Goal: Task Accomplishment & Management: Use online tool/utility

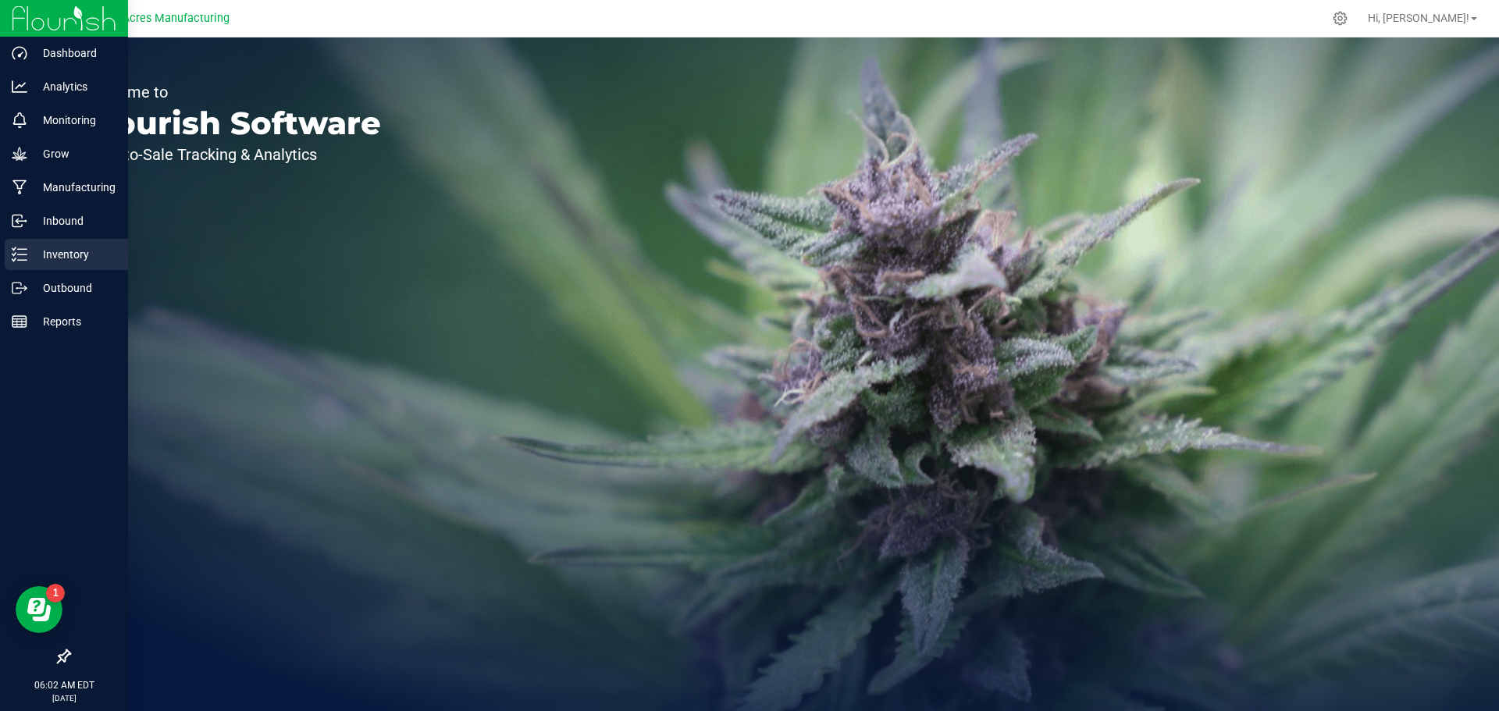
click at [26, 256] on icon at bounding box center [20, 255] width 16 height 16
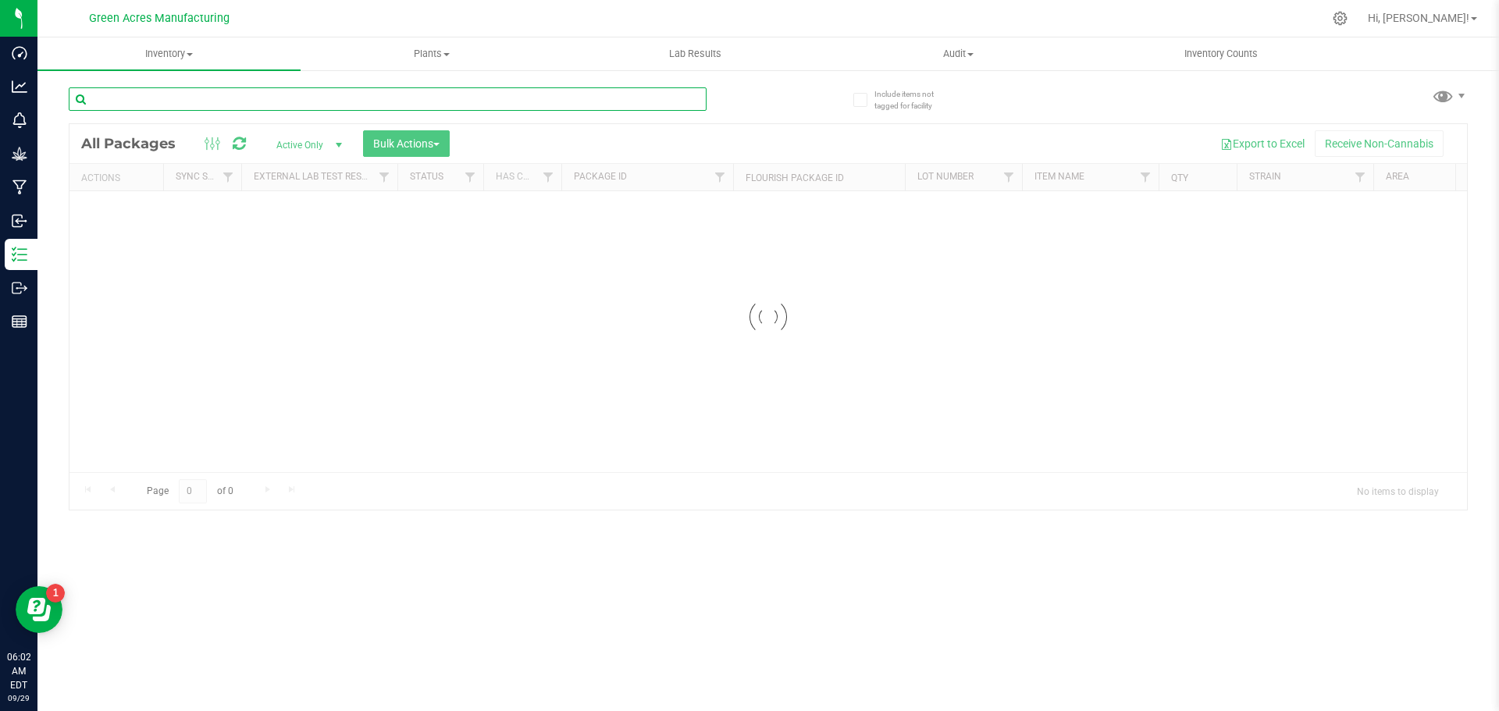
click at [368, 92] on input "text" at bounding box center [388, 98] width 638 height 23
type input "8333125696242812"
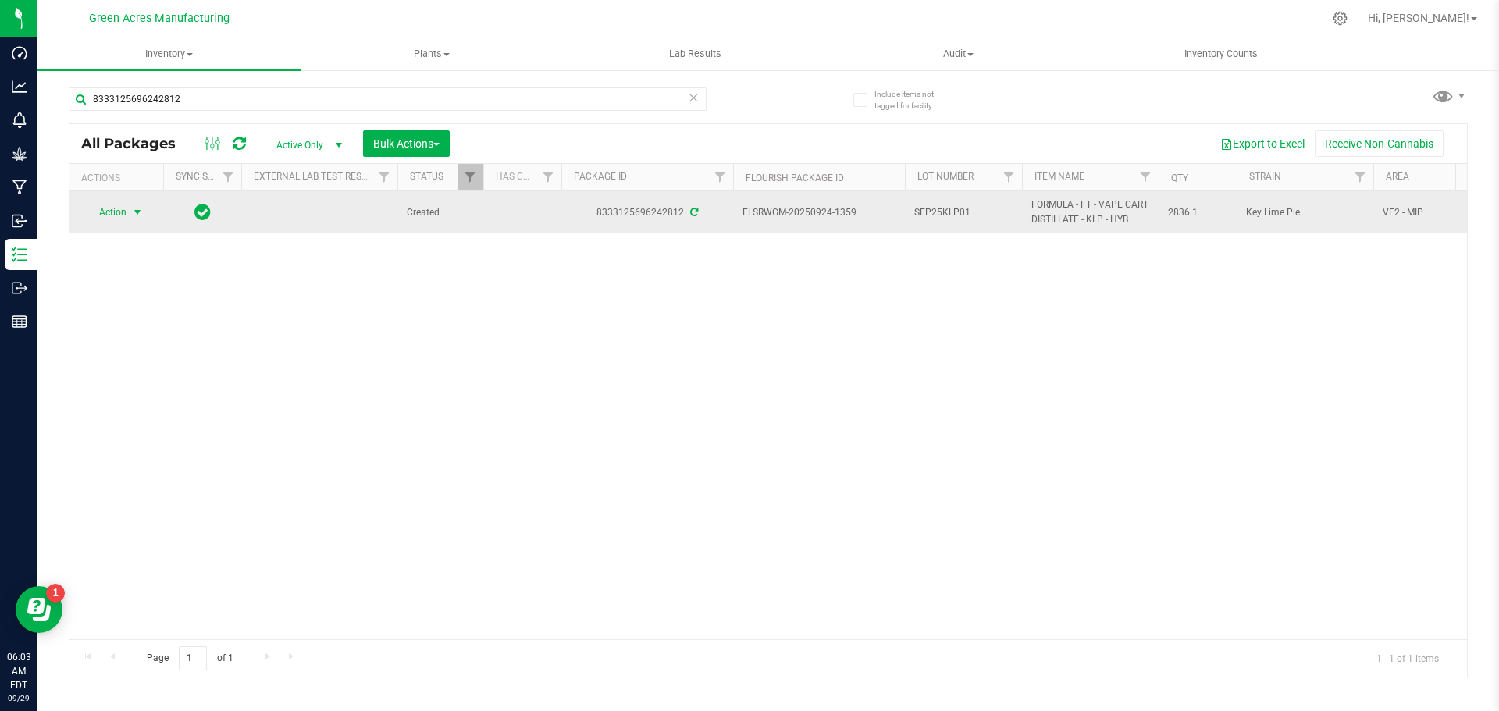
click at [148, 207] on div "Action Action Adjust qty Create package Edit attributes Global inventory Locate…" at bounding box center [116, 212] width 75 height 22
click at [123, 210] on span "Action" at bounding box center [106, 212] width 42 height 22
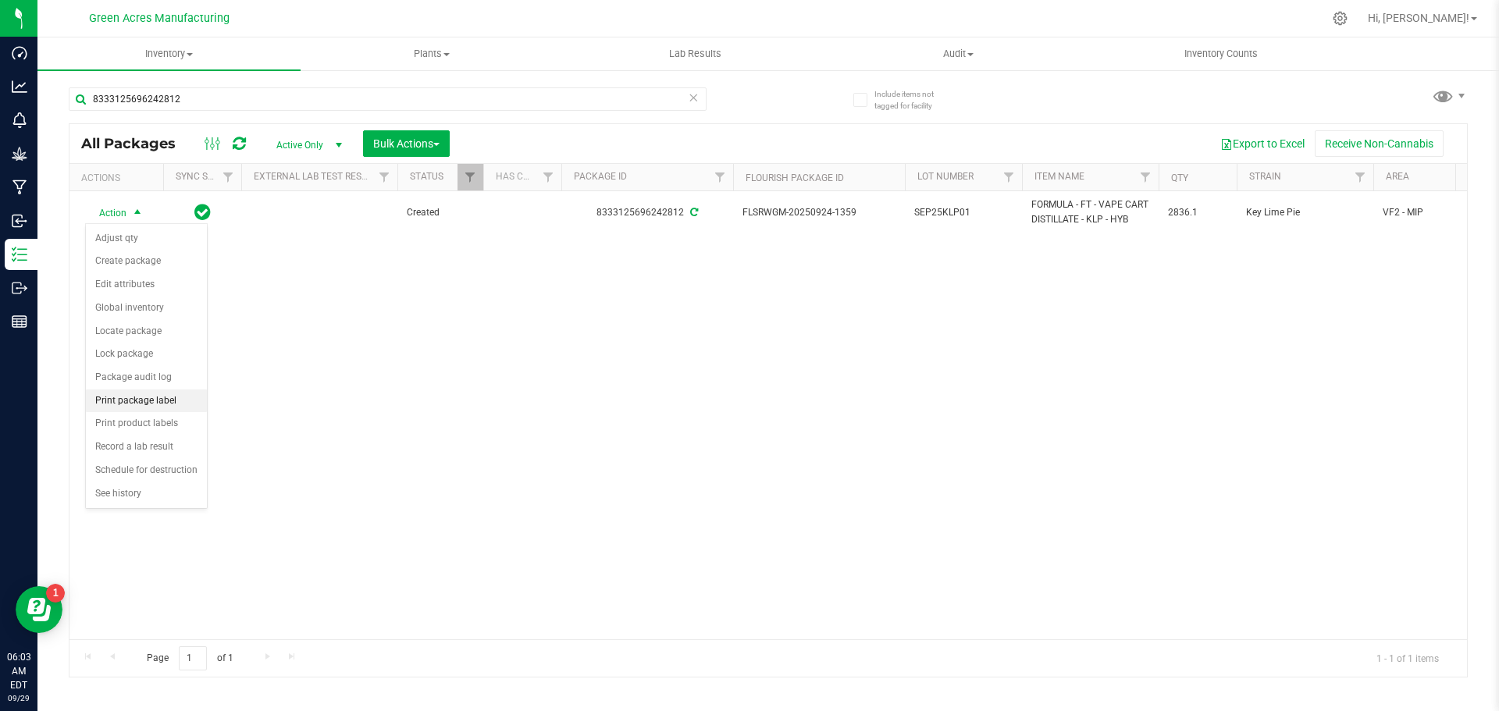
click at [155, 403] on li "Print package label" at bounding box center [146, 401] width 121 height 23
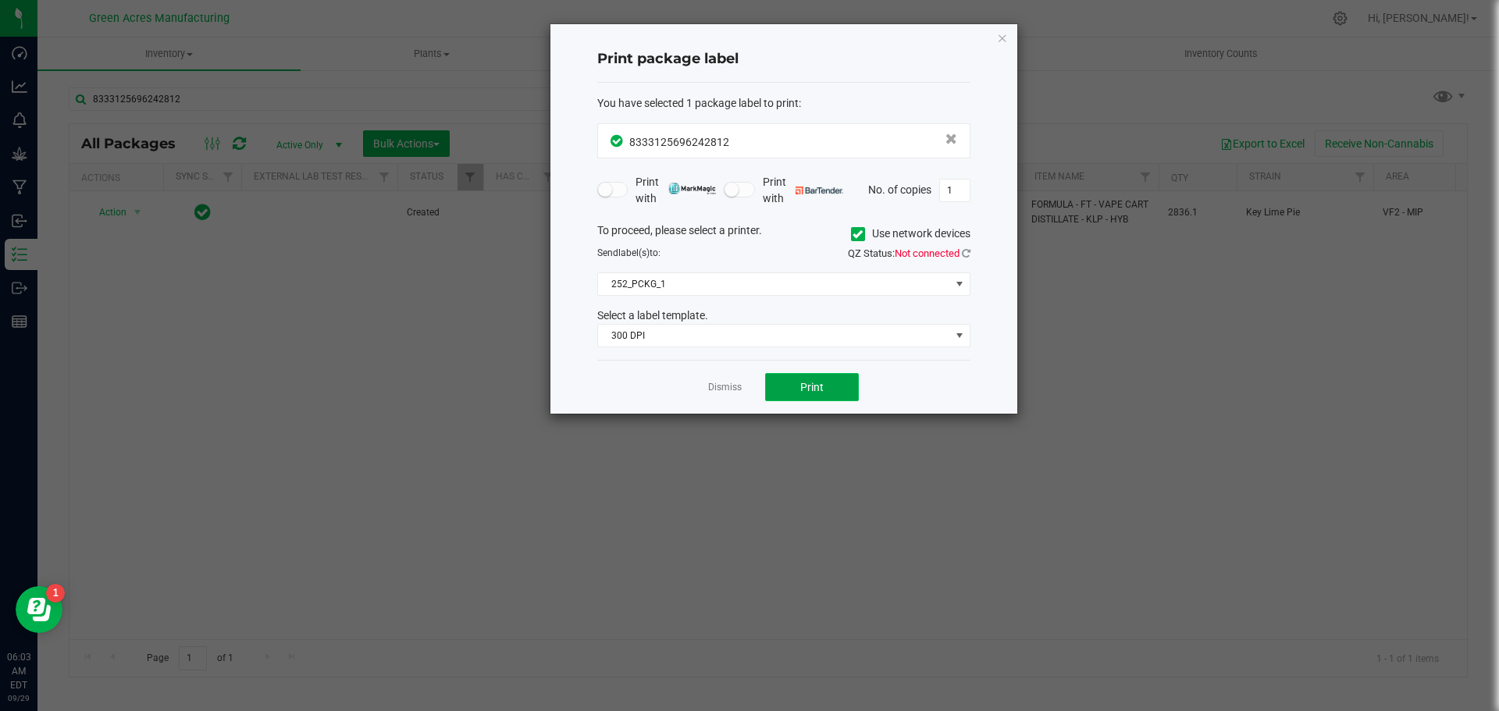
click at [837, 379] on button "Print" at bounding box center [812, 387] width 94 height 28
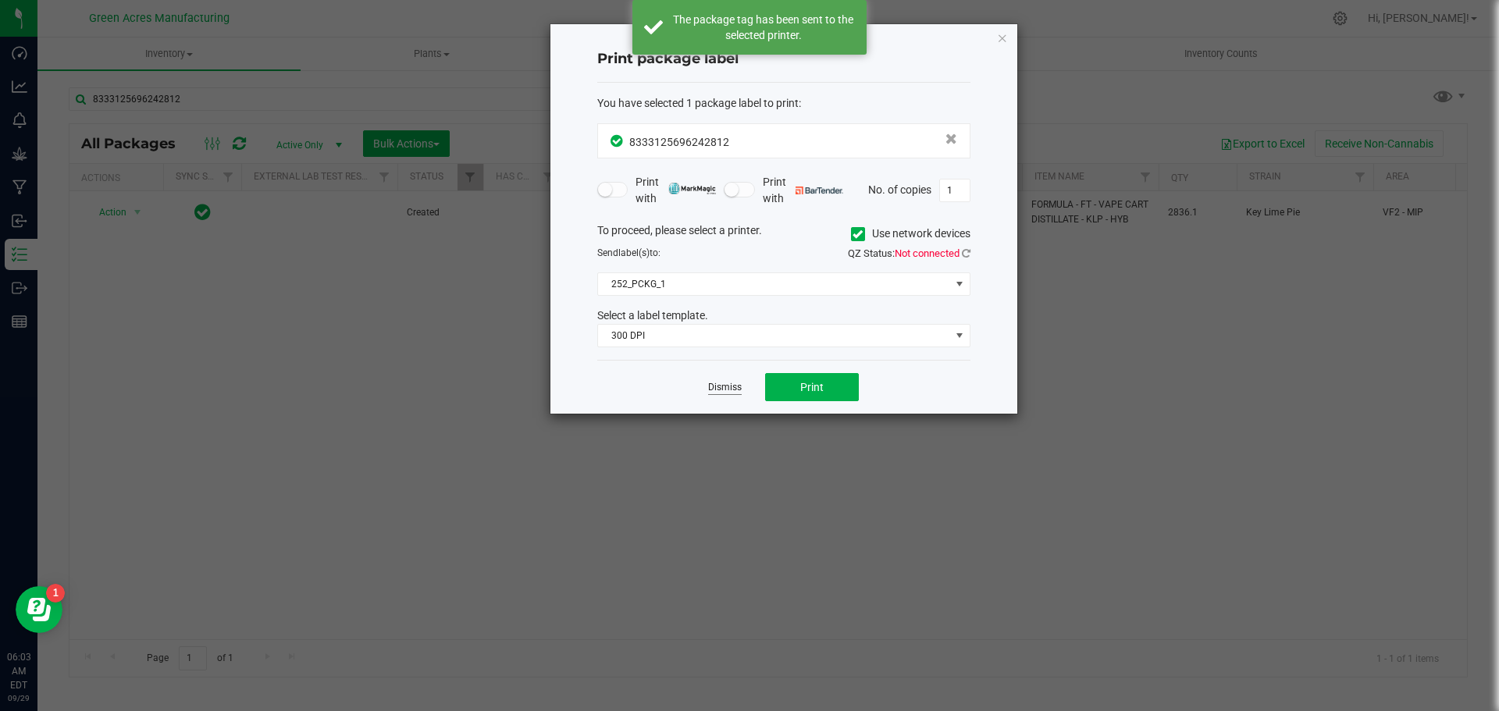
click at [730, 387] on link "Dismiss" at bounding box center [725, 387] width 34 height 13
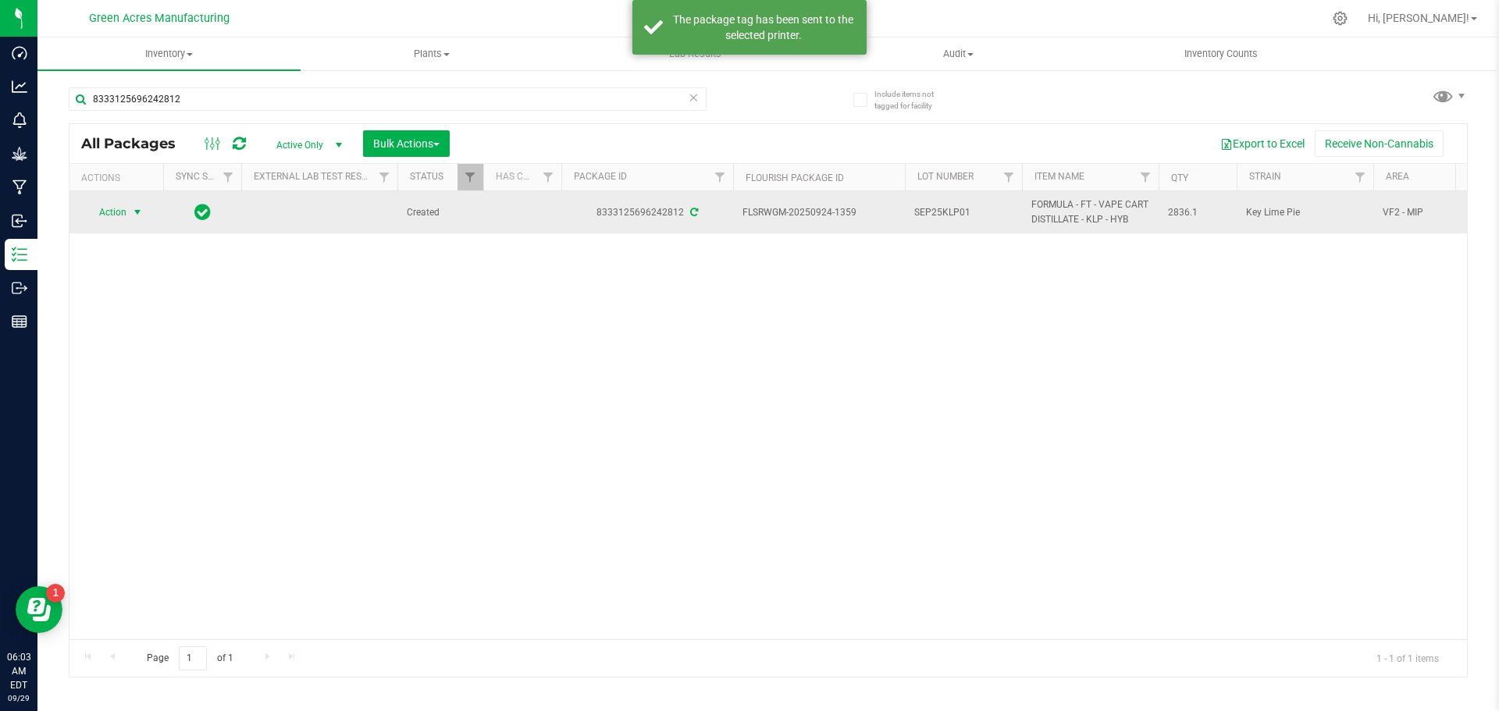
click at [930, 231] on td "SEP25KLP01" at bounding box center [963, 212] width 117 height 42
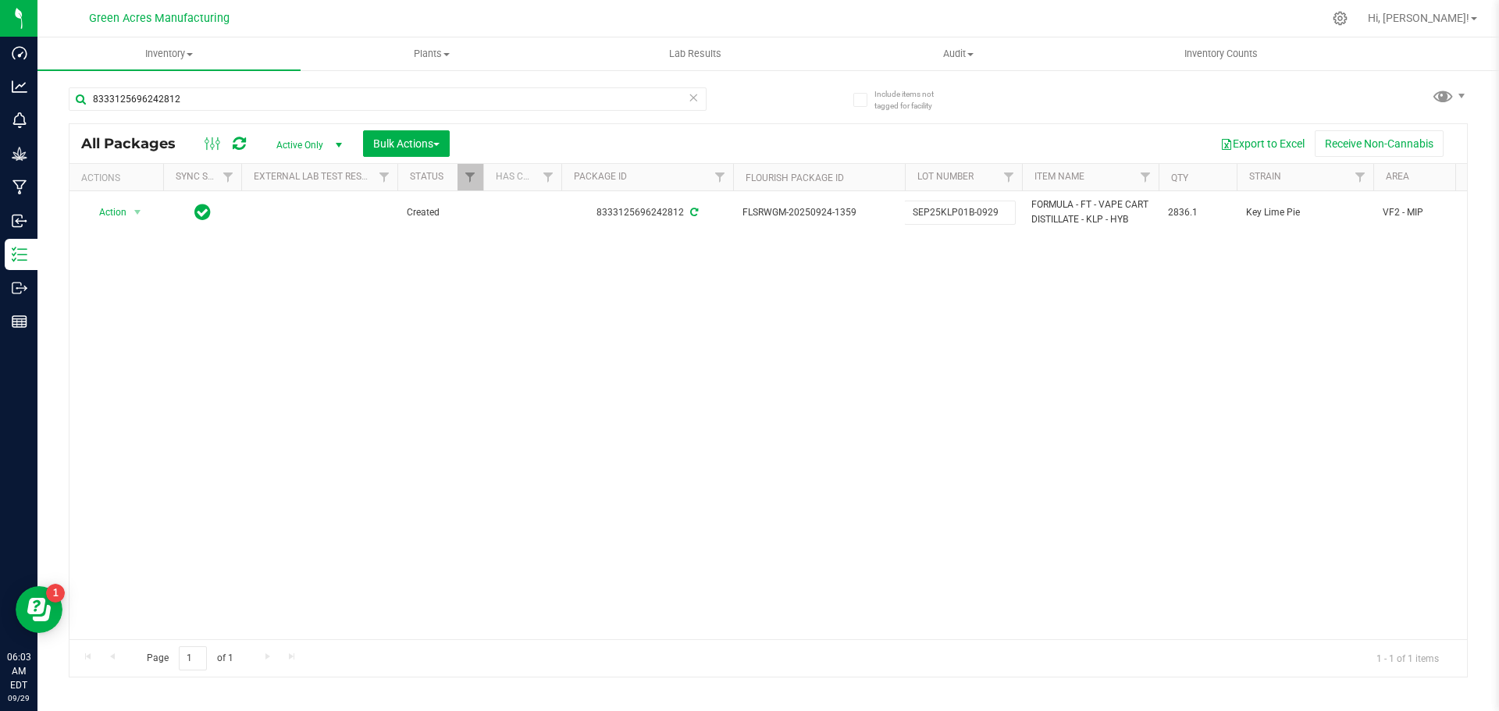
type input "SEP25KLP01B-0929"
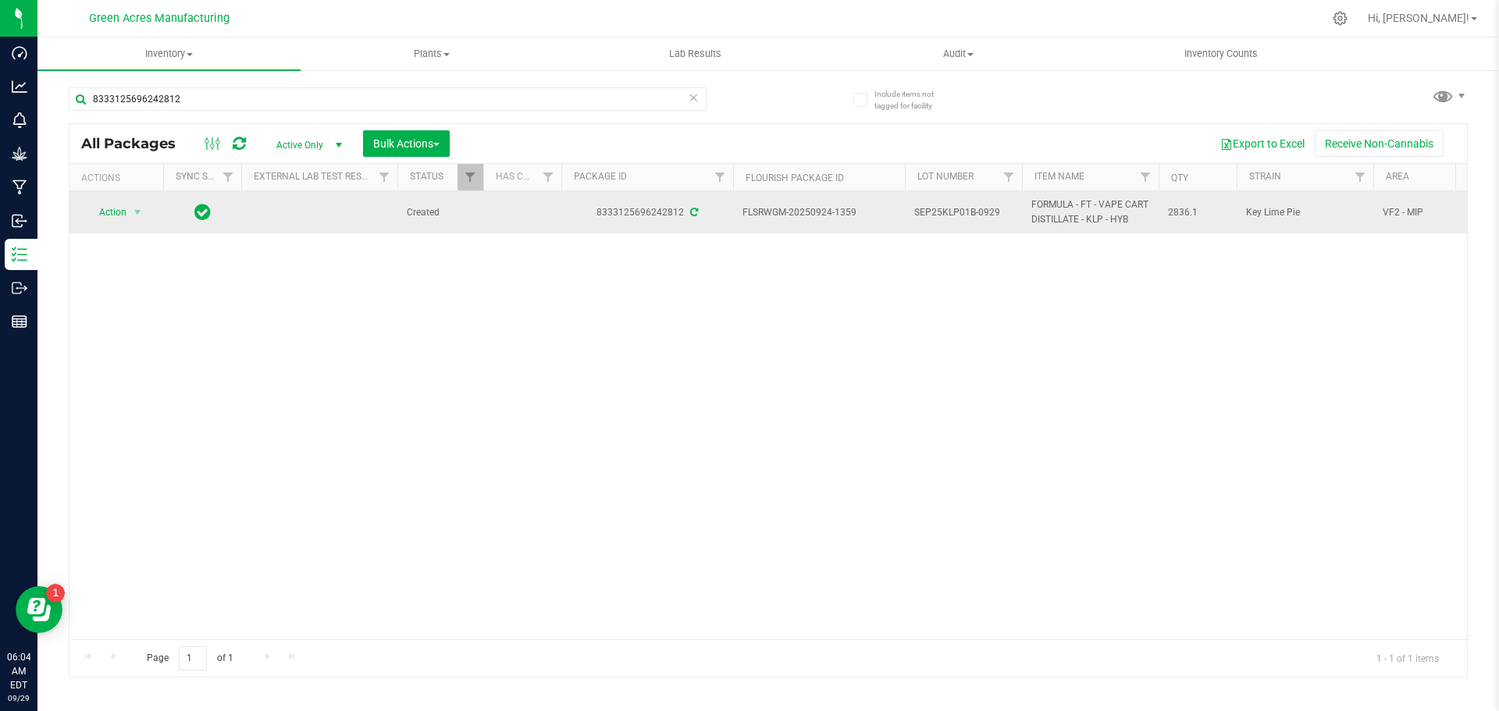
click at [973, 201] on td "SEP25KLP01B-0929" at bounding box center [963, 212] width 117 height 42
click at [972, 201] on input "SEP25KLP01B-0929" at bounding box center [960, 213] width 112 height 24
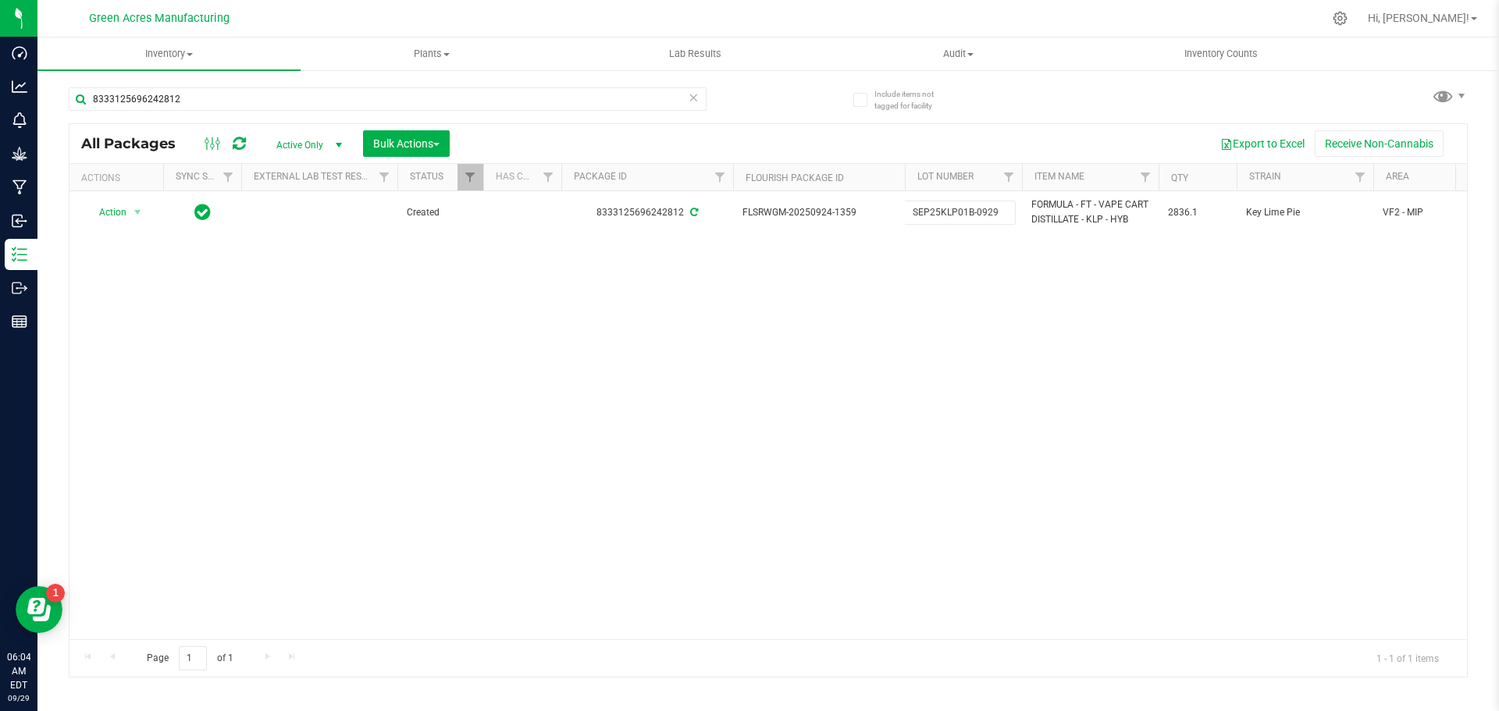
click at [1027, 315] on div "Action Action Adjust qty Create package Edit attributes Global inventory Locate…" at bounding box center [767, 415] width 1397 height 448
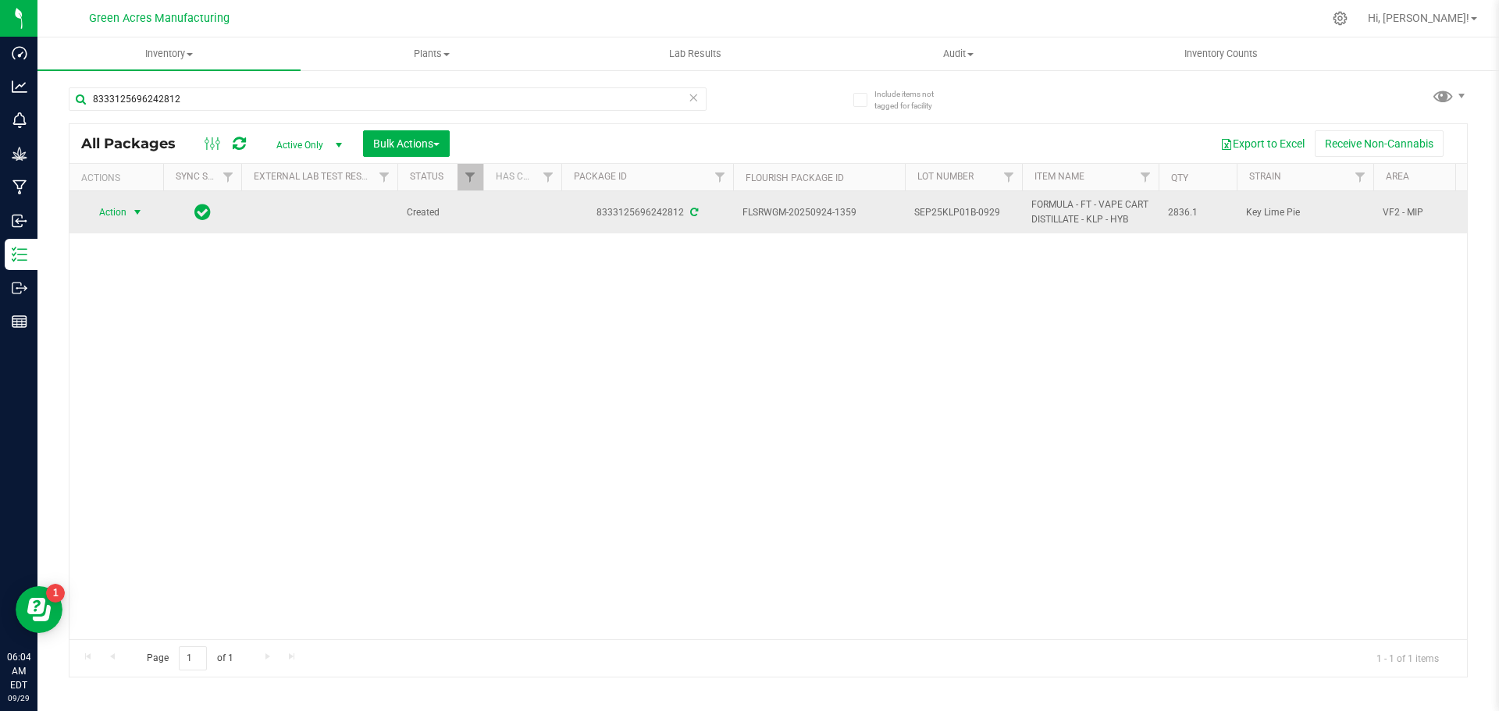
click at [124, 215] on span "Action" at bounding box center [106, 212] width 42 height 22
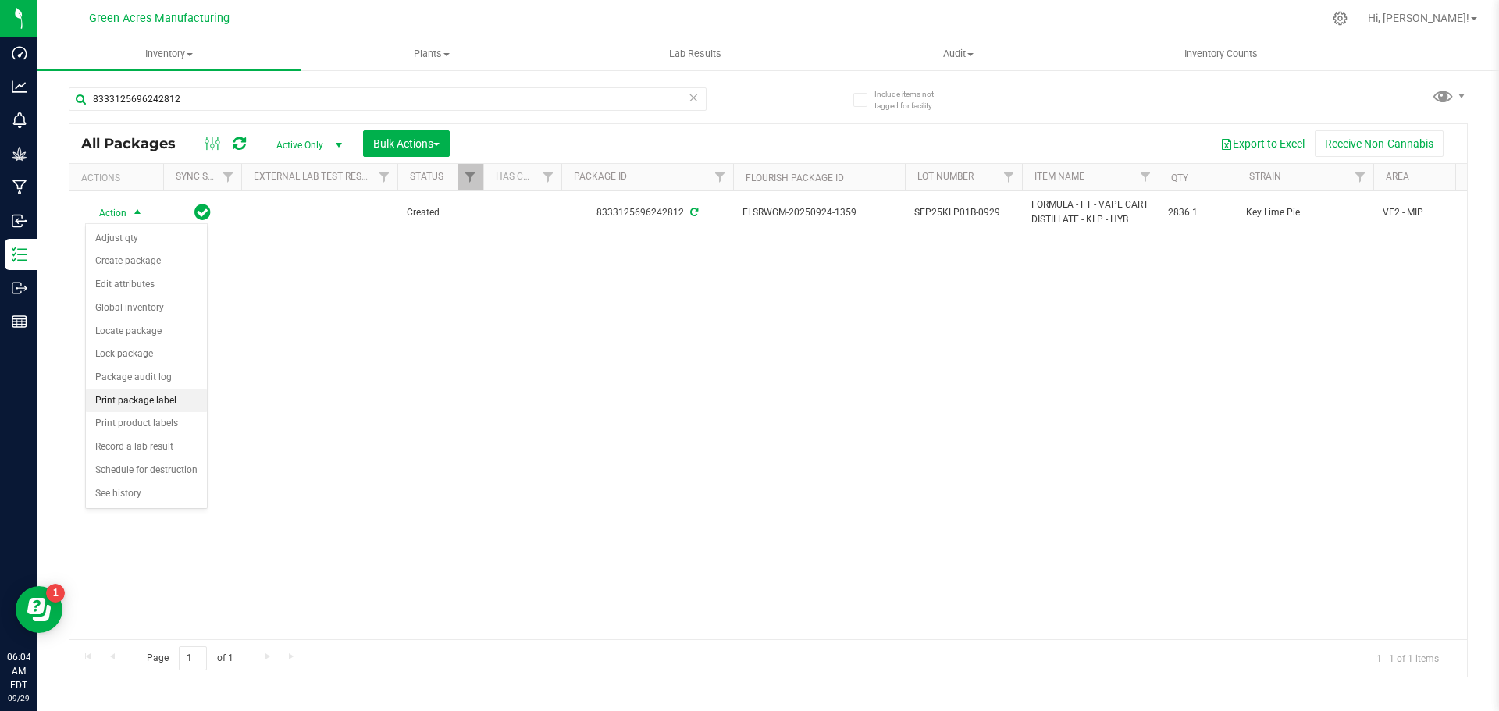
drag, startPoint x: 151, startPoint y: 397, endPoint x: 204, endPoint y: 397, distance: 53.1
click at [151, 397] on li "Print package label" at bounding box center [146, 401] width 121 height 23
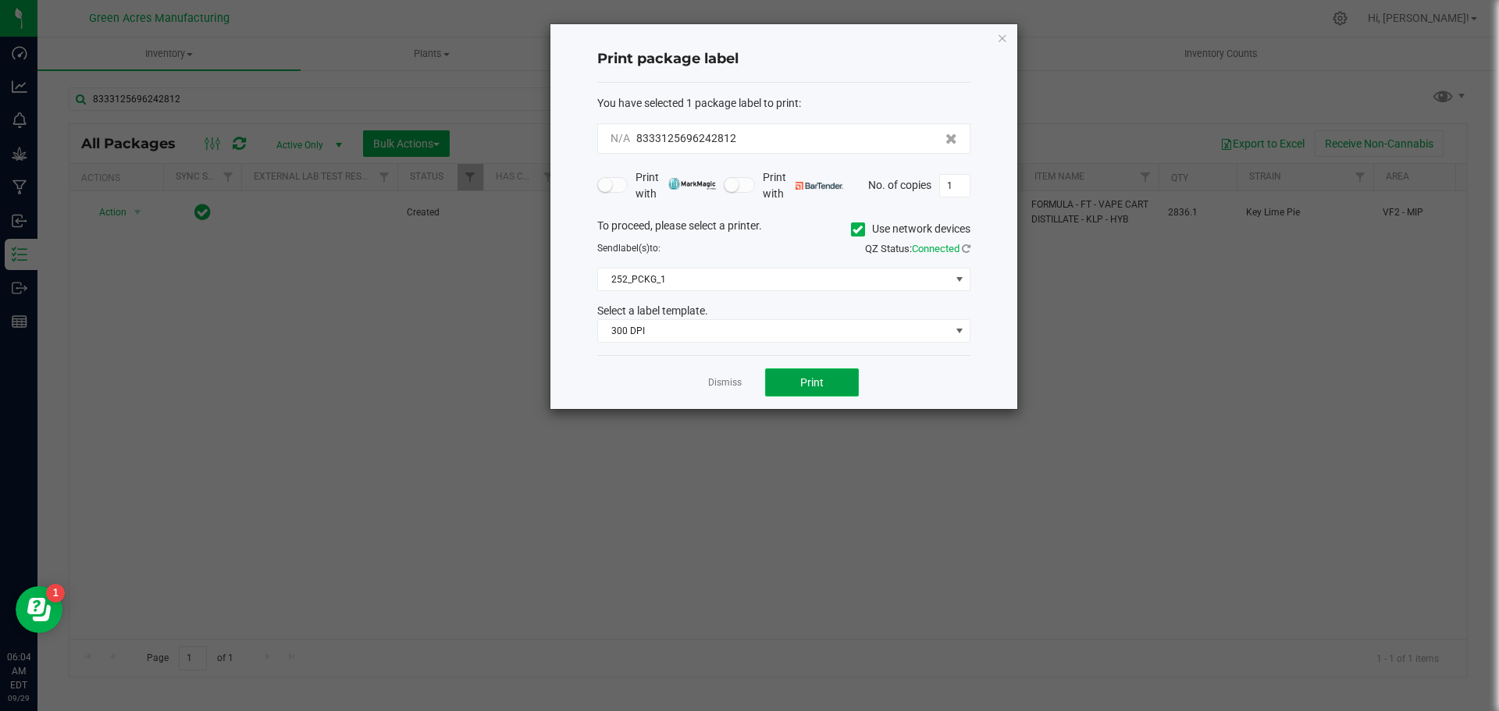
click at [801, 392] on button "Print" at bounding box center [812, 382] width 94 height 28
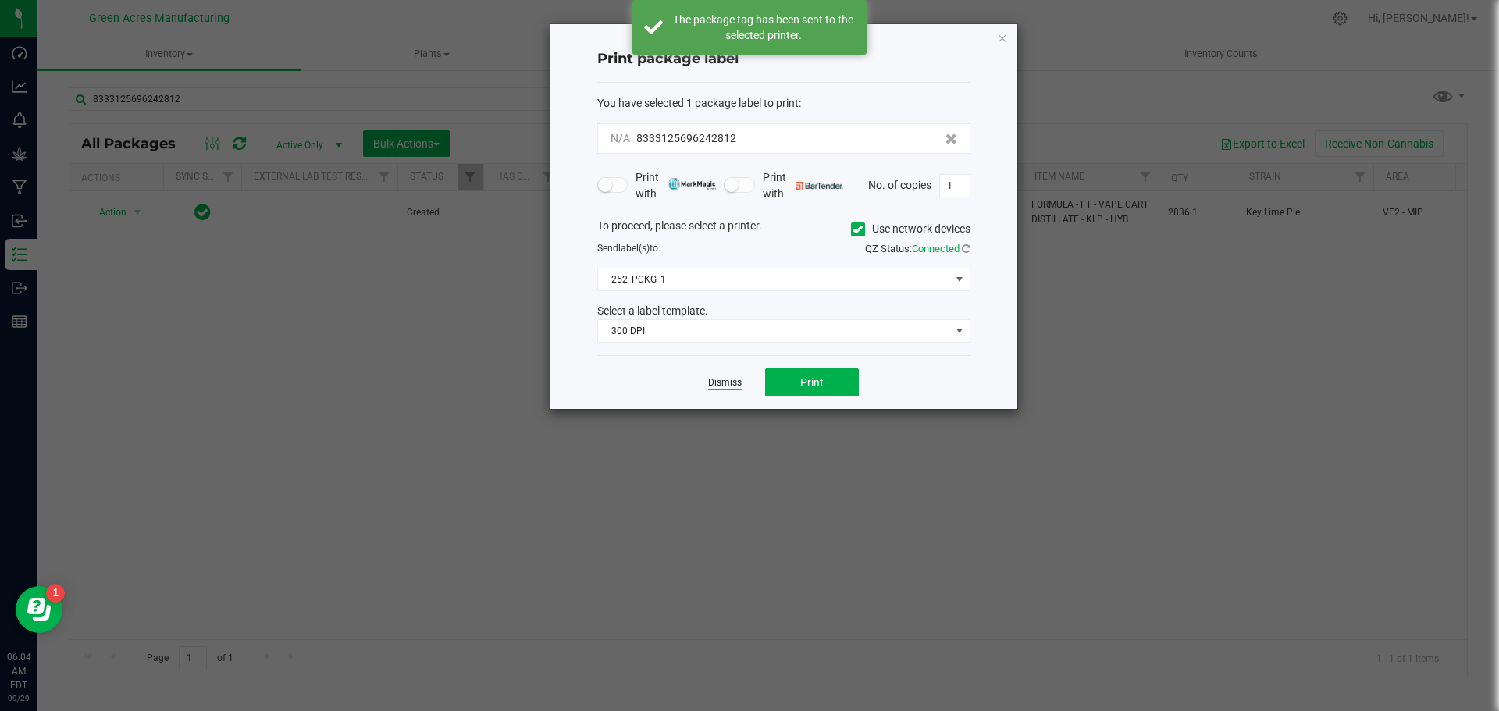
click at [733, 389] on link "Dismiss" at bounding box center [725, 382] width 34 height 13
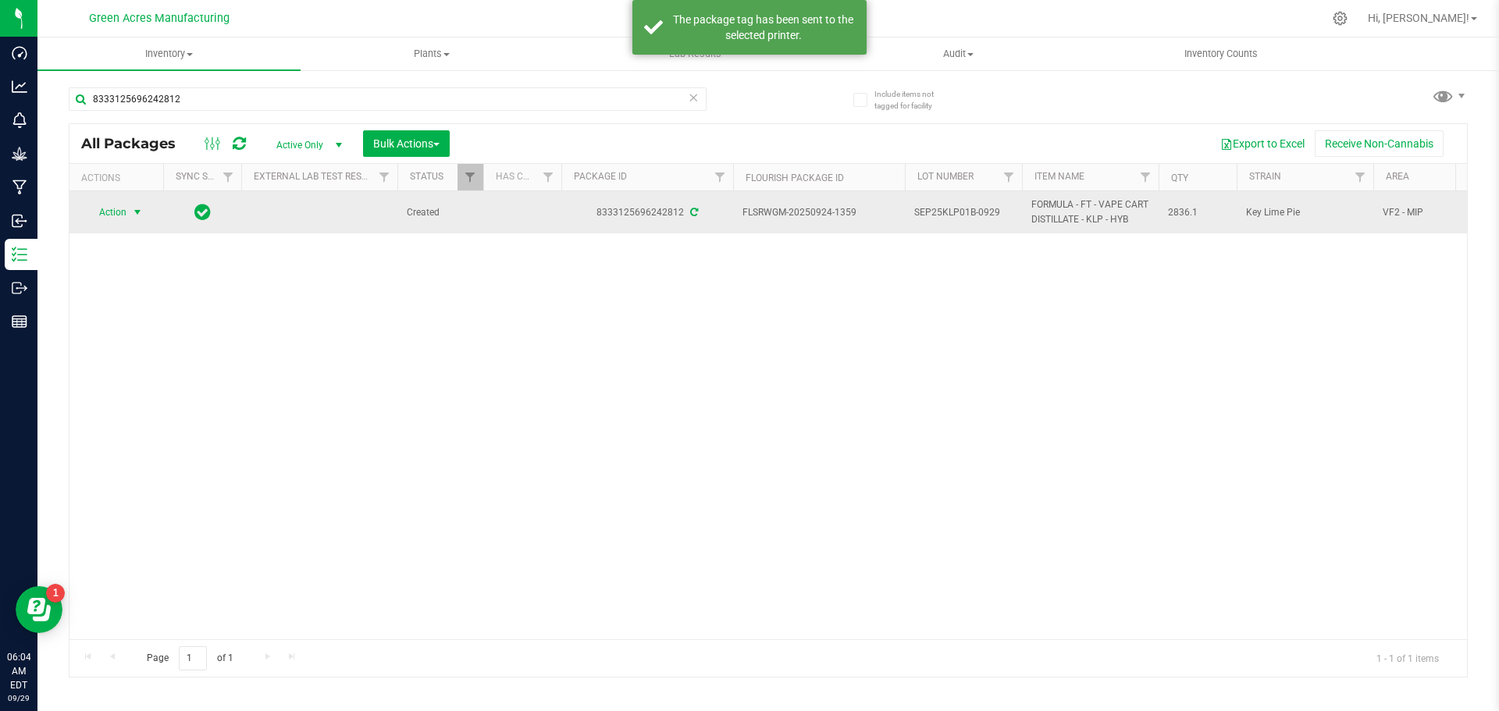
drag, startPoint x: 96, startPoint y: 214, endPoint x: 155, endPoint y: 217, distance: 58.6
click at [105, 215] on span "Action" at bounding box center [106, 212] width 42 height 22
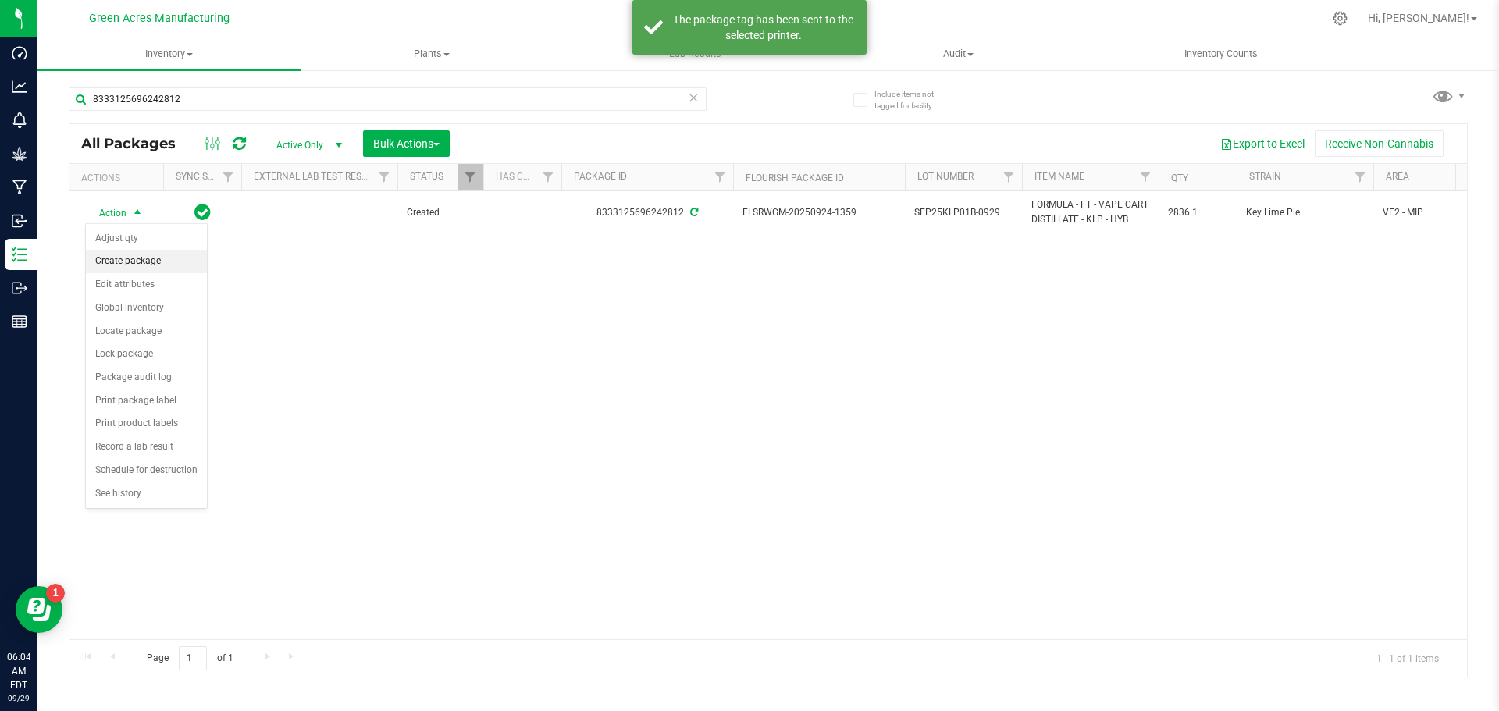
click at [162, 265] on li "Create package" at bounding box center [146, 261] width 121 height 23
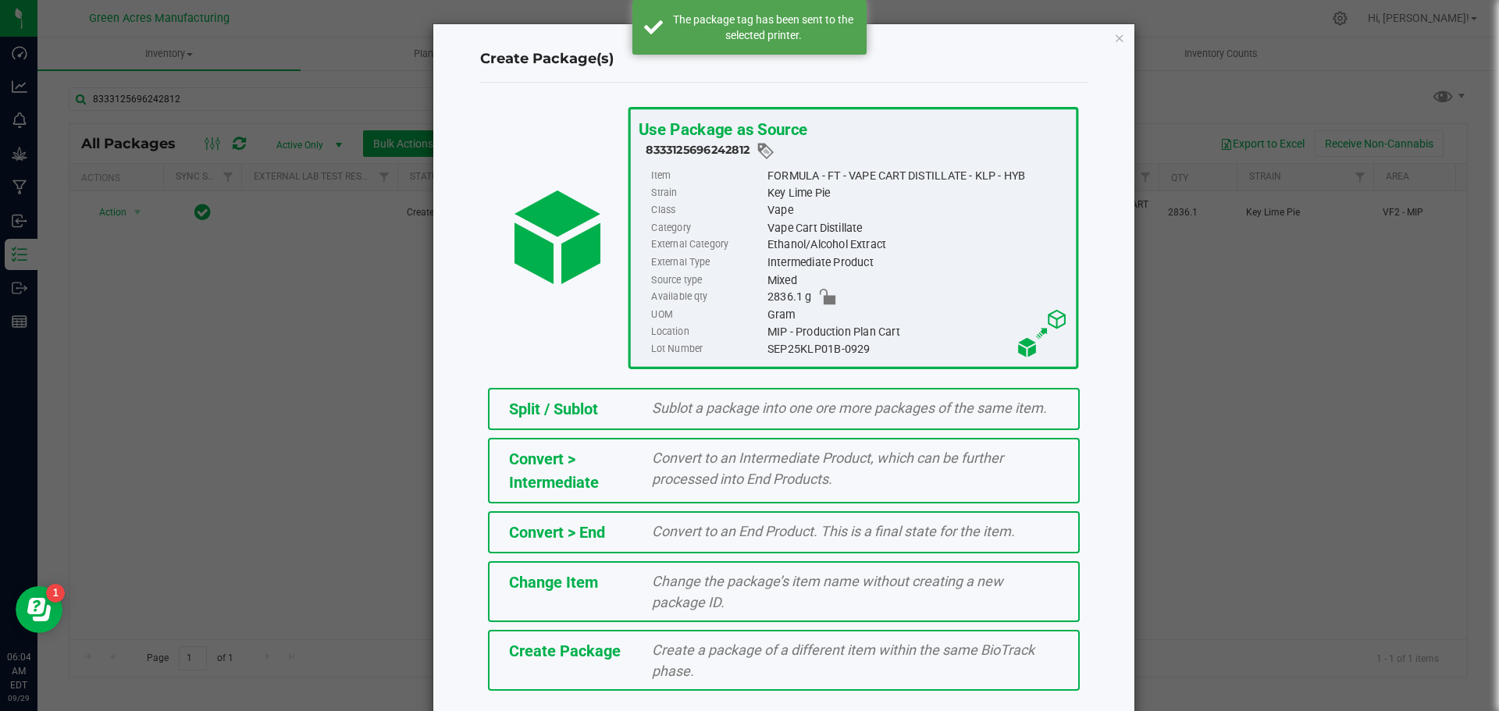
click at [608, 660] on span "Create Package" at bounding box center [565, 651] width 112 height 19
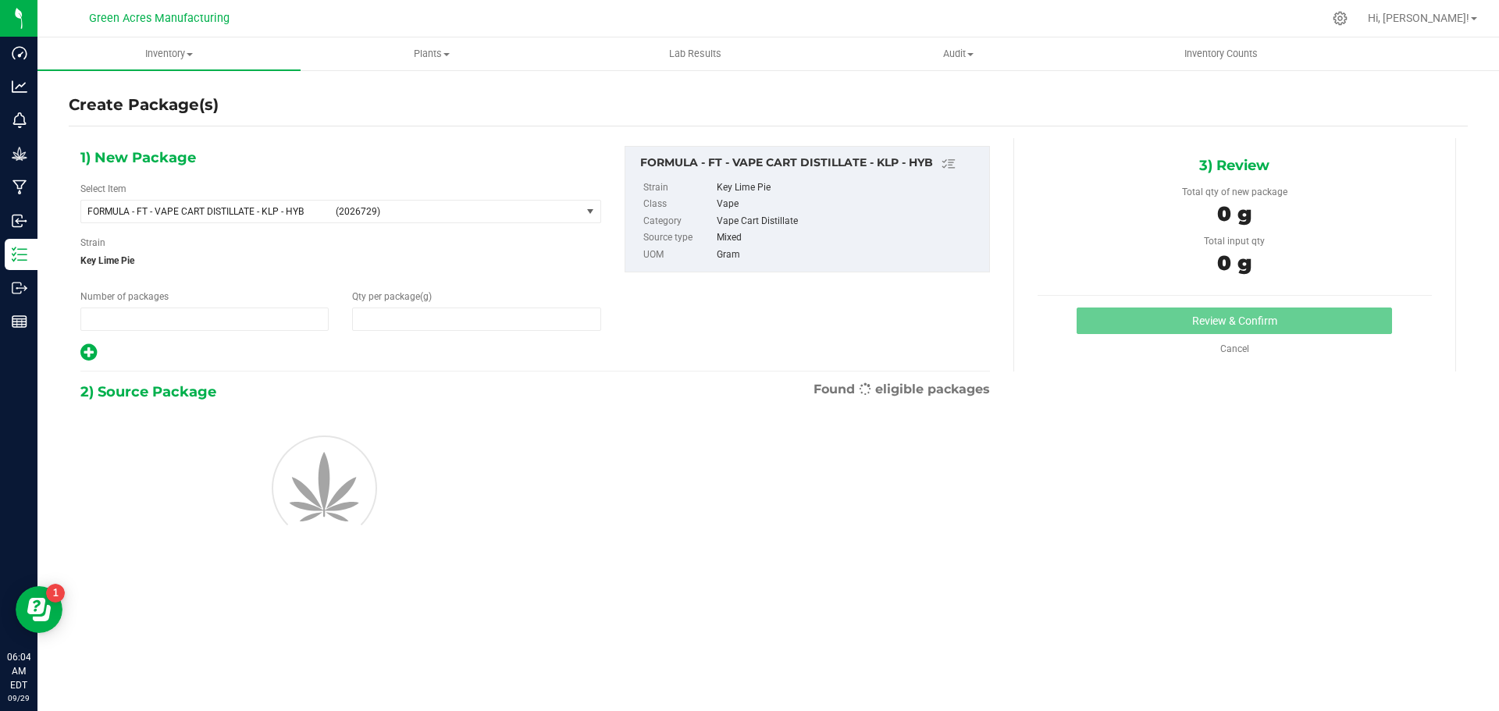
type input "1"
type input "0.0000"
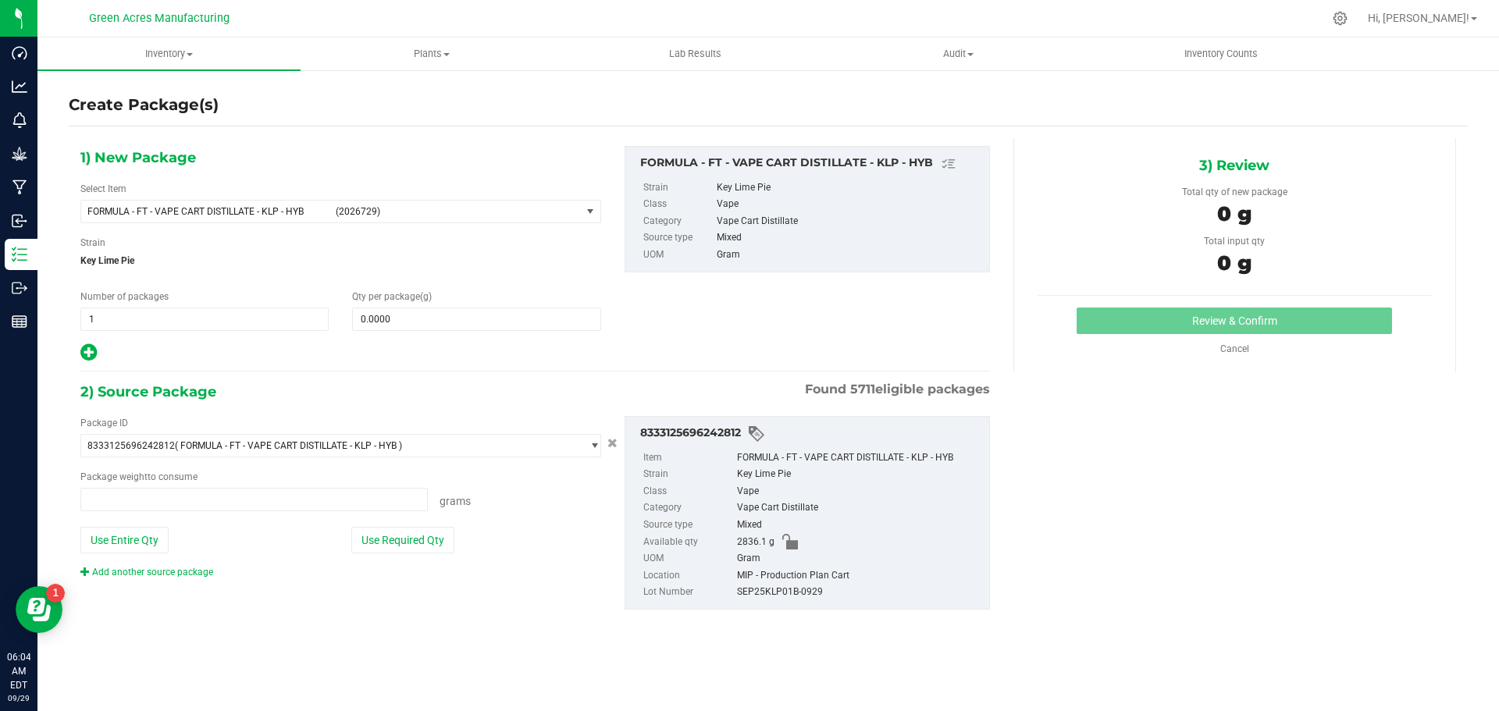
type input "0.0000 g"
click at [246, 206] on span "FORMULA - FT - VAPE CART DISTILLATE - KLP - HYB" at bounding box center [206, 211] width 239 height 11
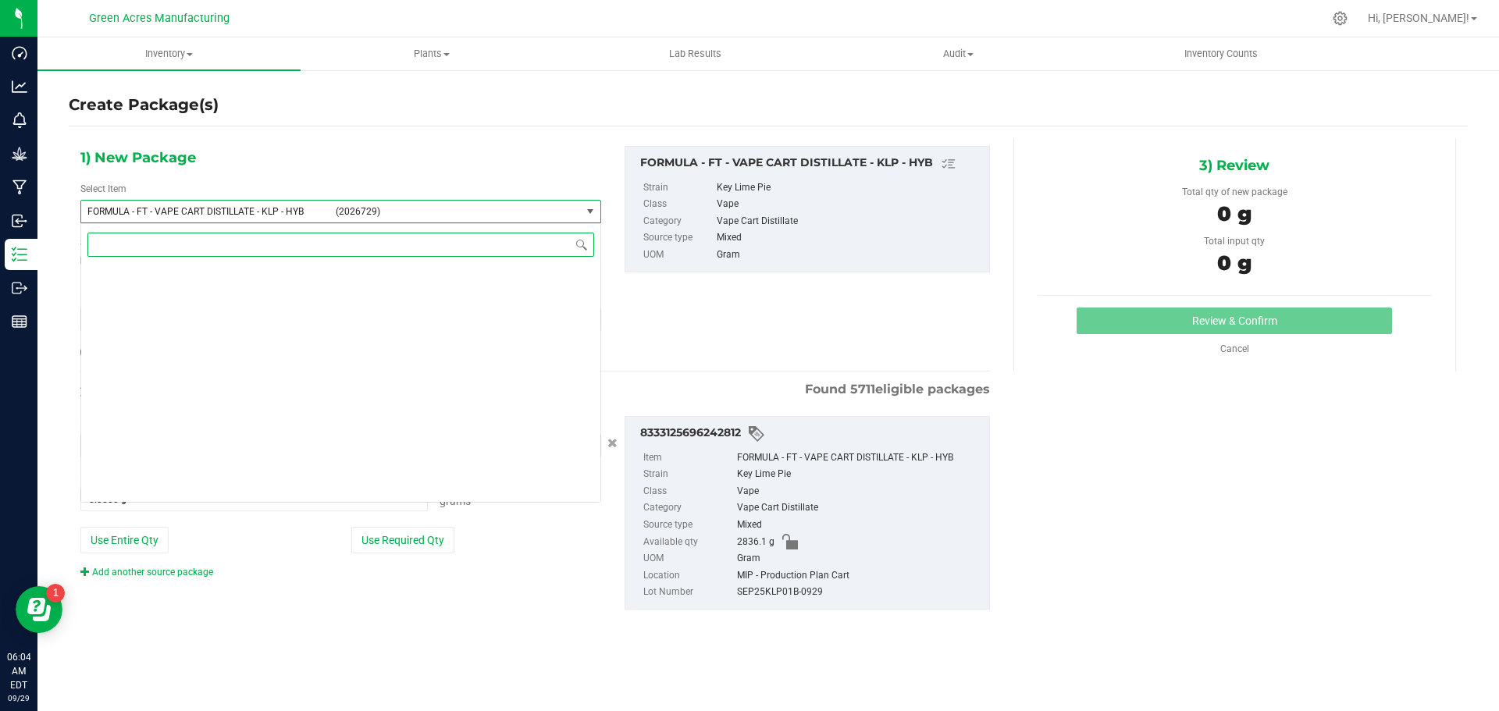
scroll to position [33901, 0]
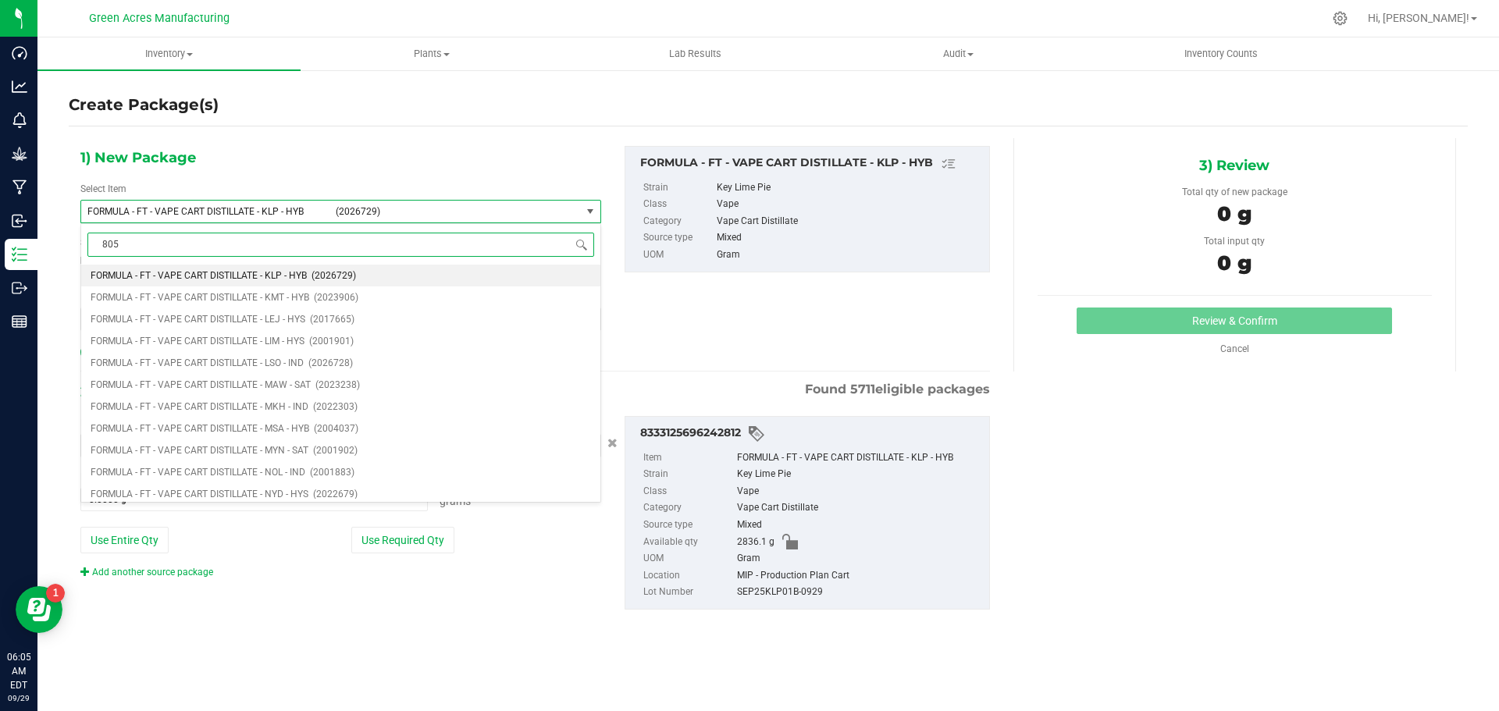
type input "8053"
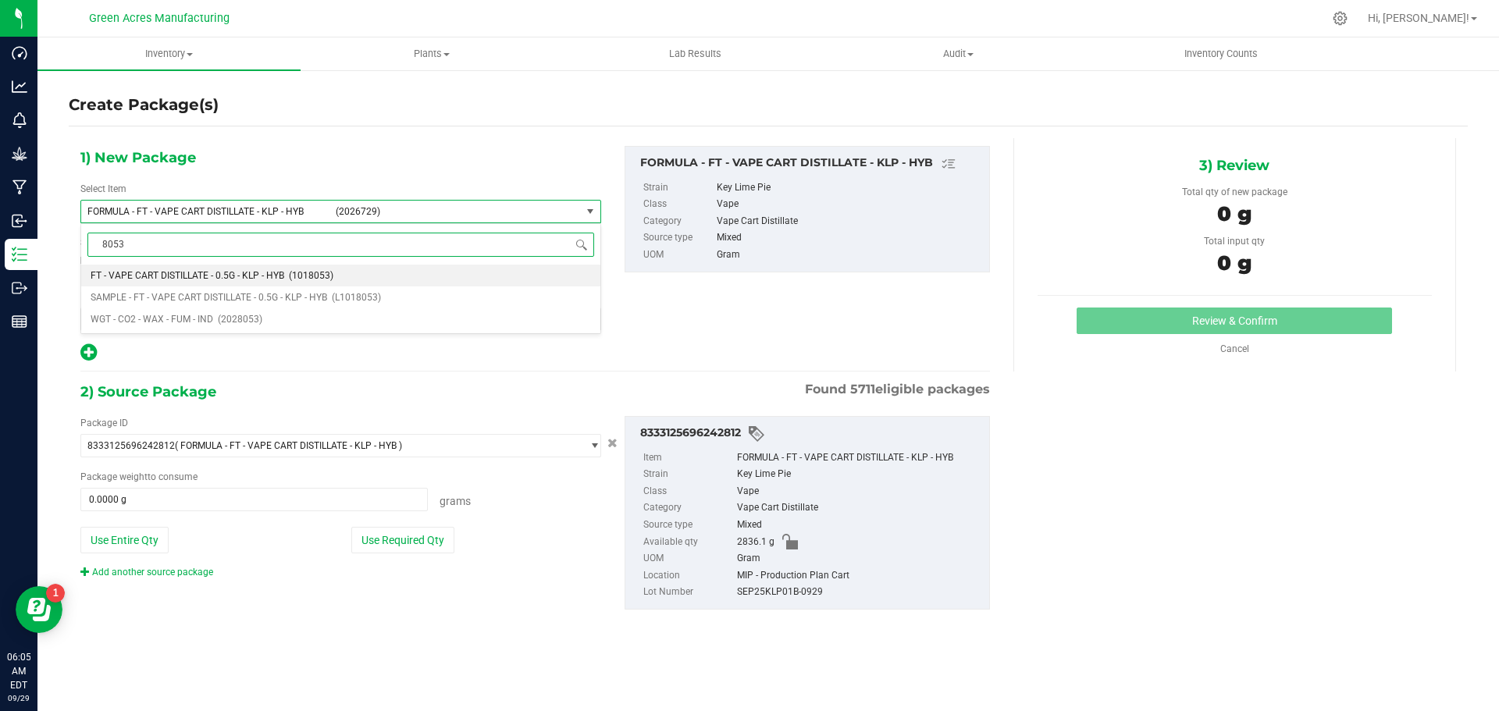
scroll to position [0, 0]
click at [272, 279] on span "FT - VAPE CART DISTILLATE - 0.5G - KLP - HYB" at bounding box center [188, 275] width 194 height 11
type input "0"
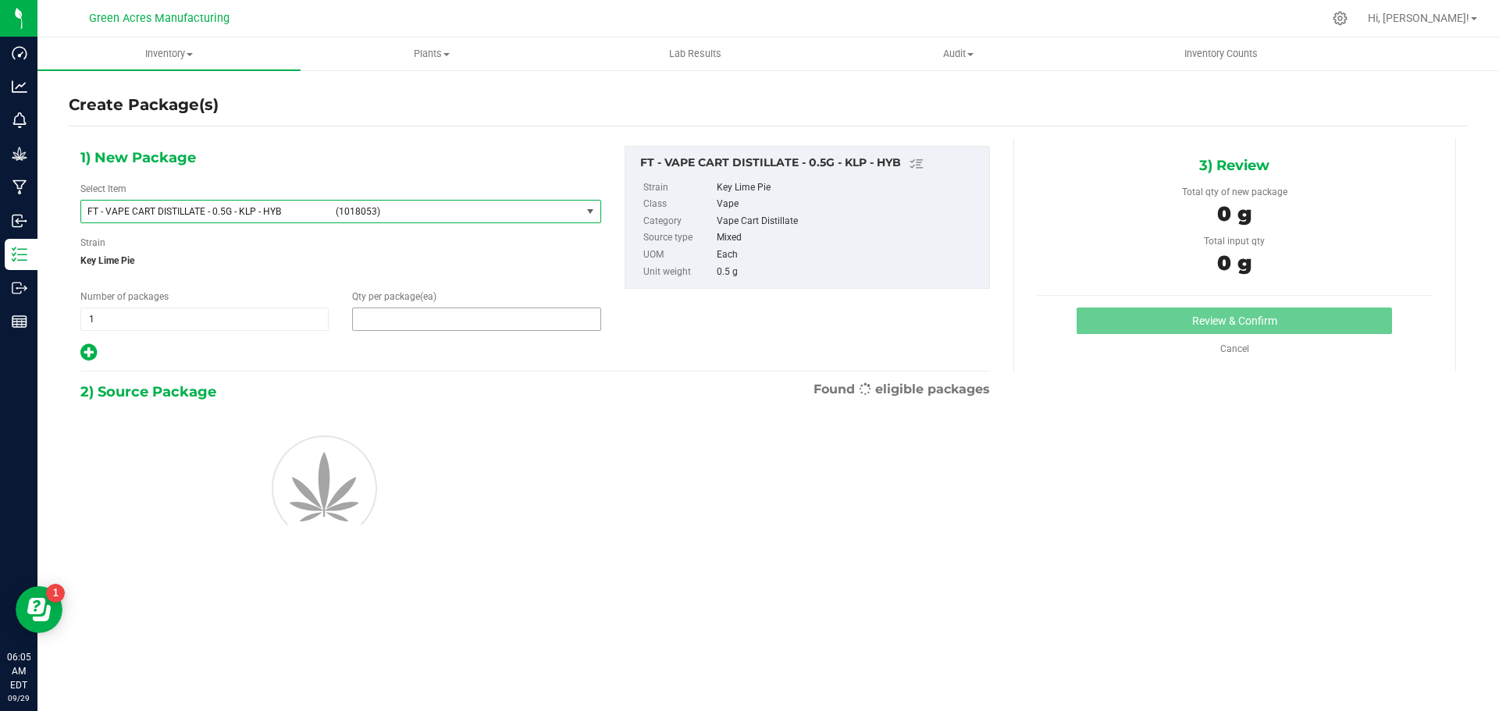
click at [404, 323] on span at bounding box center [476, 319] width 248 height 23
type input "1"
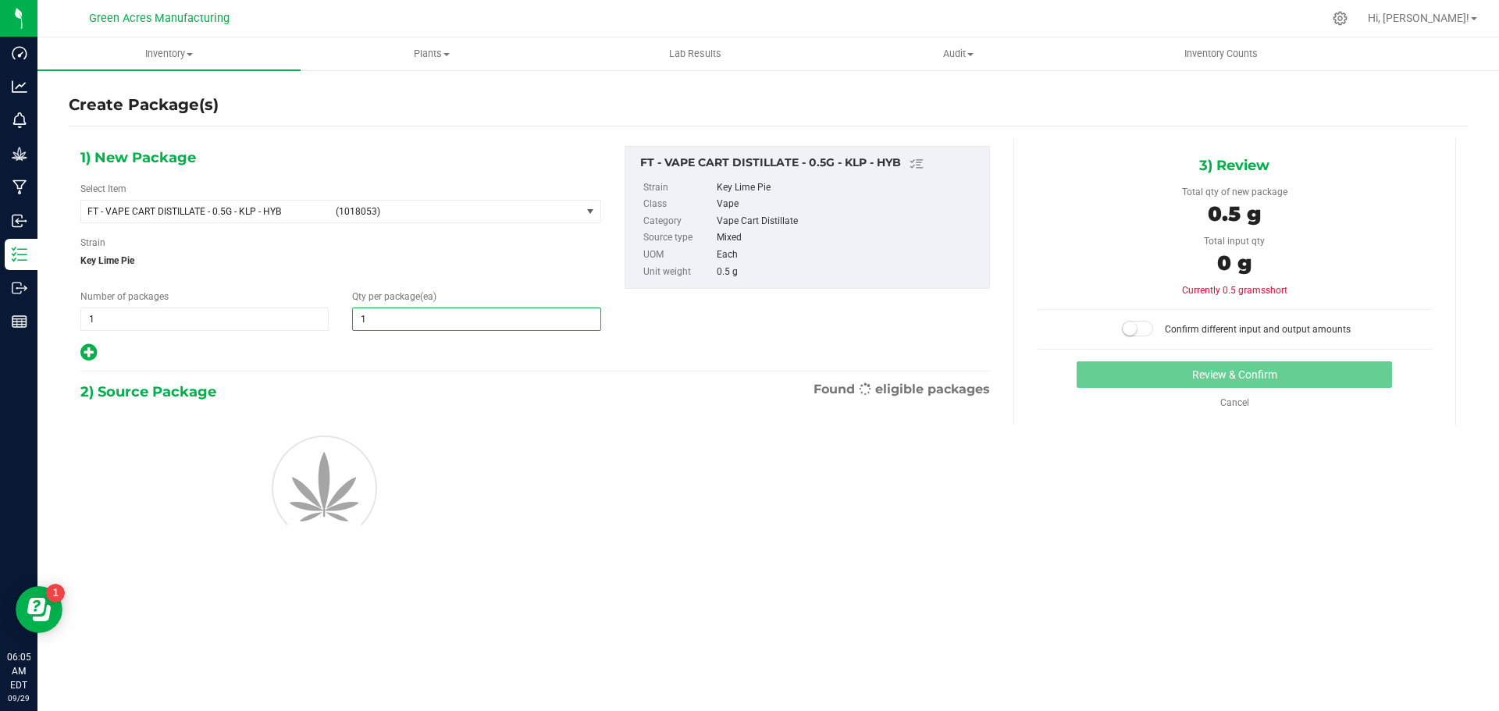
type input "1"
click at [487, 479] on div at bounding box center [341, 486] width 544 height 141
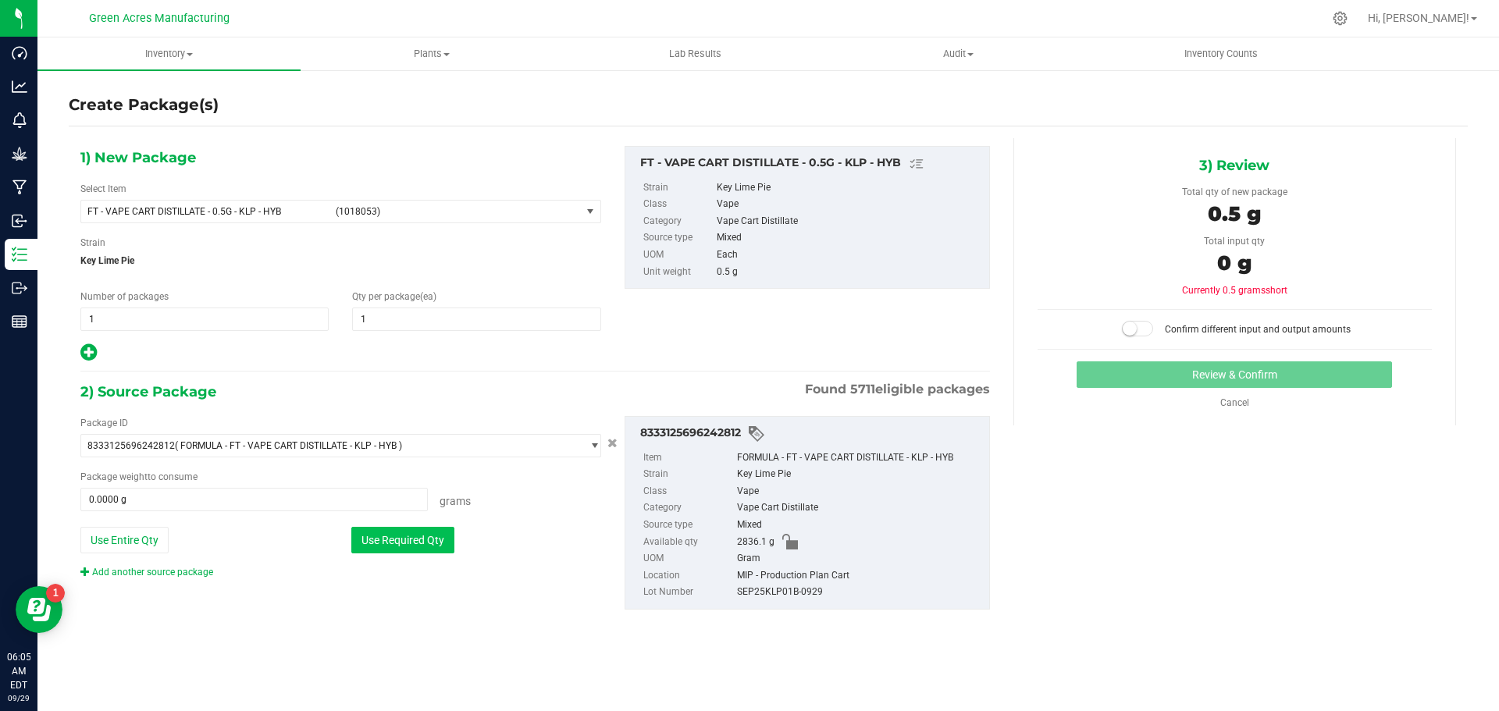
click at [402, 550] on button "Use Required Qty" at bounding box center [402, 540] width 103 height 27
type input "0.5000 g"
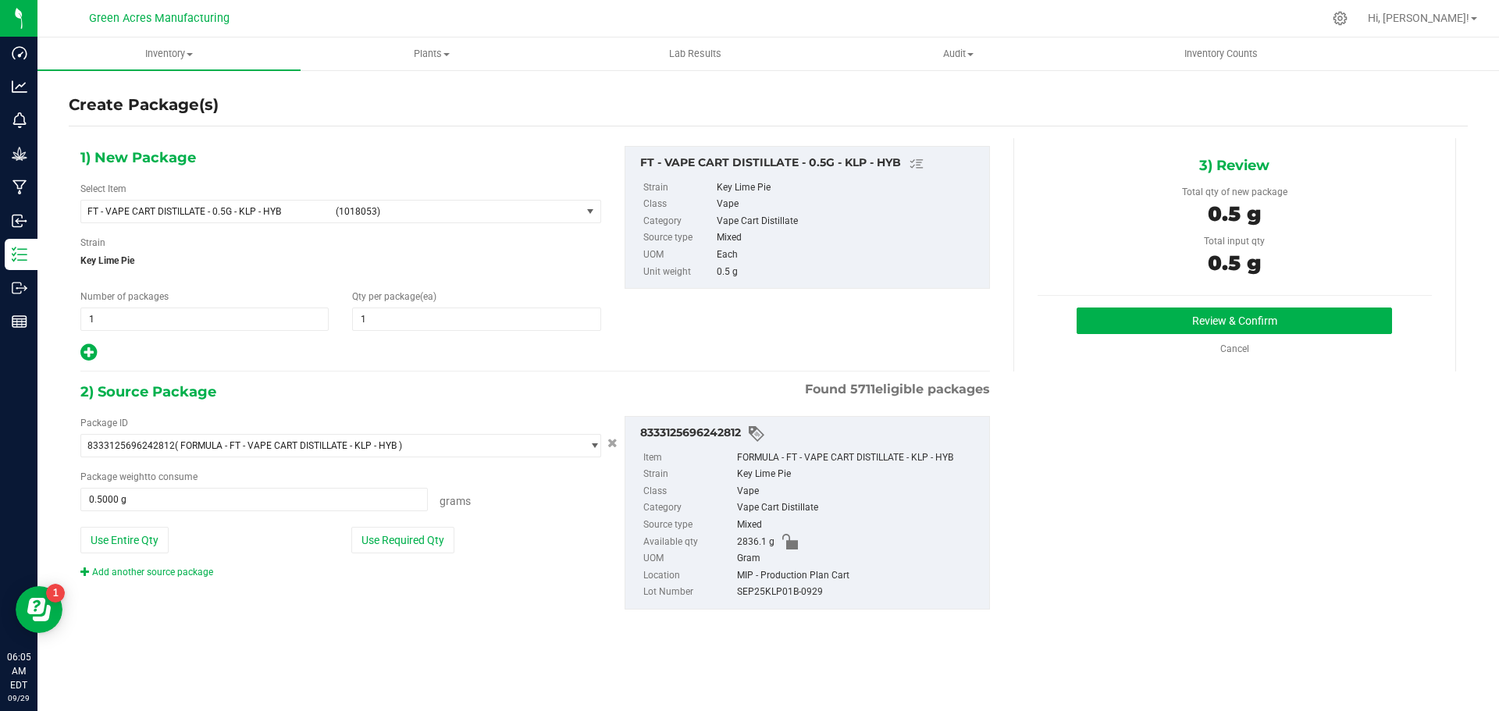
click at [1214, 338] on div "Review & Confirm Cancel" at bounding box center [1234, 332] width 394 height 48
click at [1215, 336] on div "Review & Confirm Cancel" at bounding box center [1234, 332] width 394 height 48
click at [1219, 325] on button "Review & Confirm" at bounding box center [1233, 321] width 315 height 27
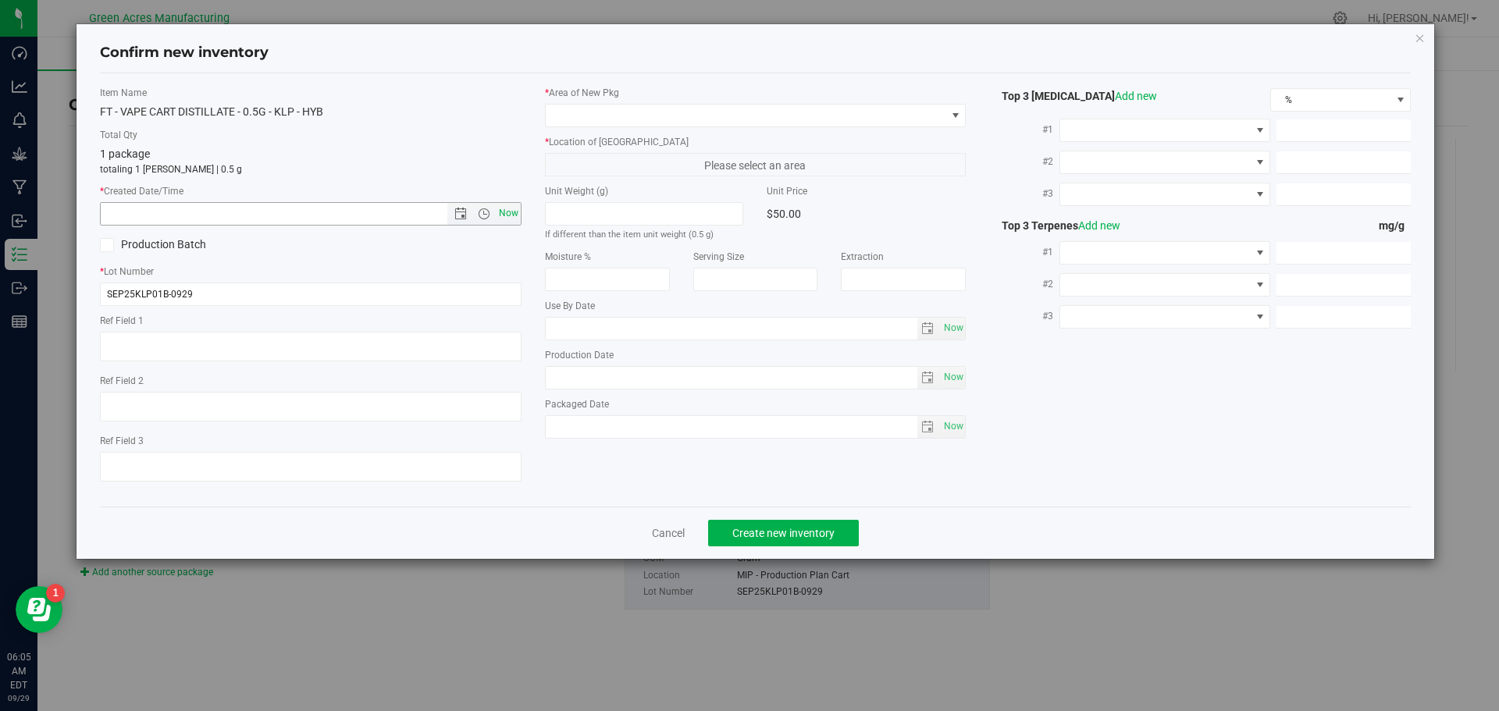
click at [496, 217] on span "Now" at bounding box center [508, 213] width 27 height 23
type input "[DATE] 6:05 AM"
click at [575, 119] on span at bounding box center [746, 116] width 400 height 22
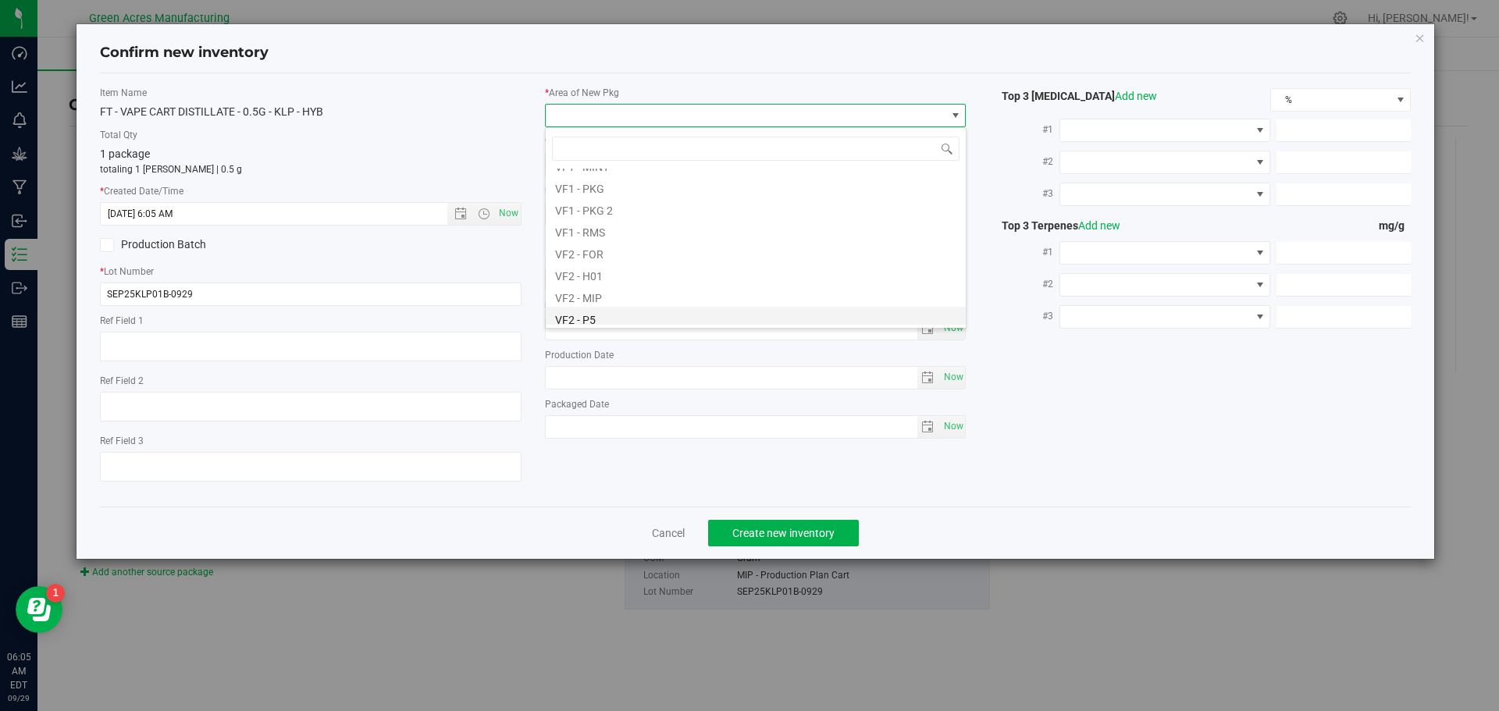
scroll to position [784, 0]
click at [629, 226] on li "VF2 - MIP" at bounding box center [756, 226] width 420 height 22
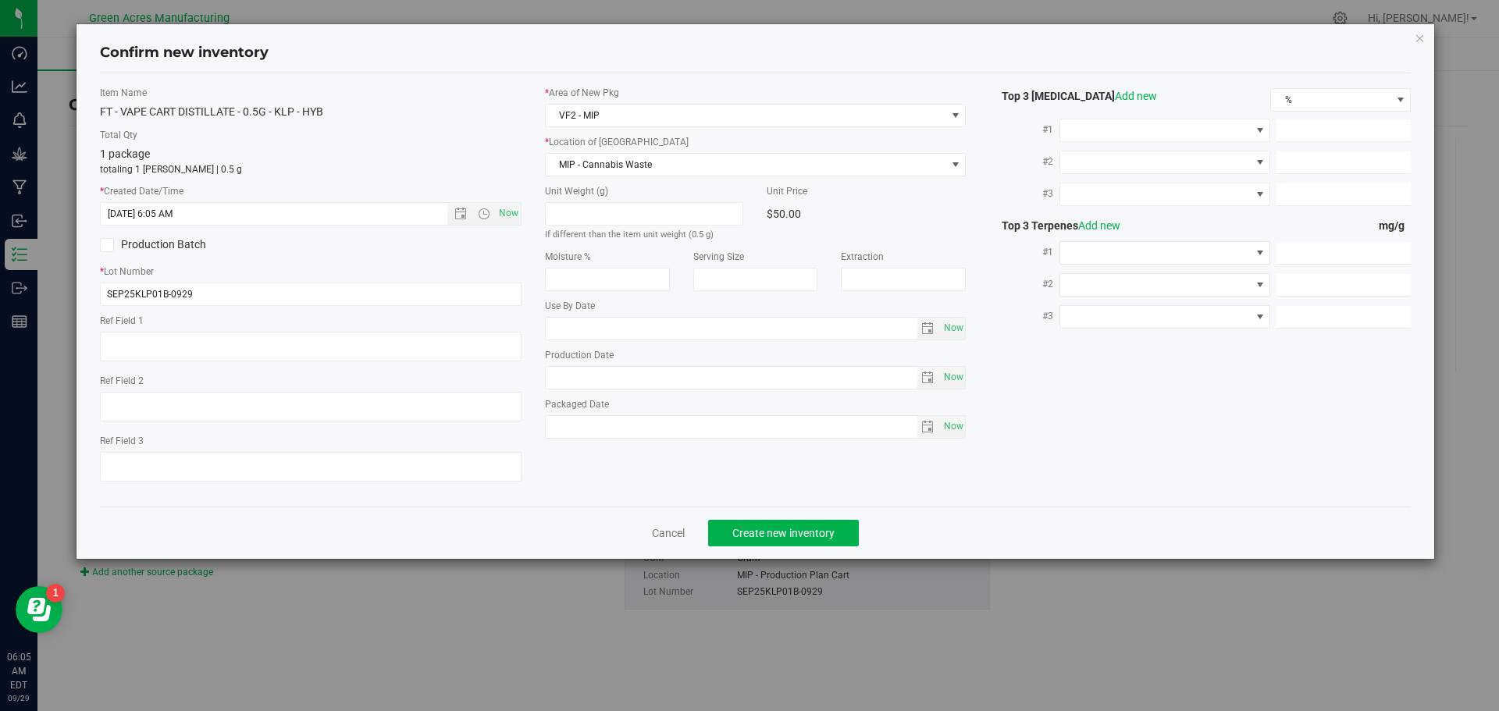
click at [642, 143] on label "* Location of [GEOGRAPHIC_DATA]" at bounding box center [756, 142] width 422 height 14
click at [642, 169] on span "MIP - Cannabis Waste" at bounding box center [746, 165] width 400 height 22
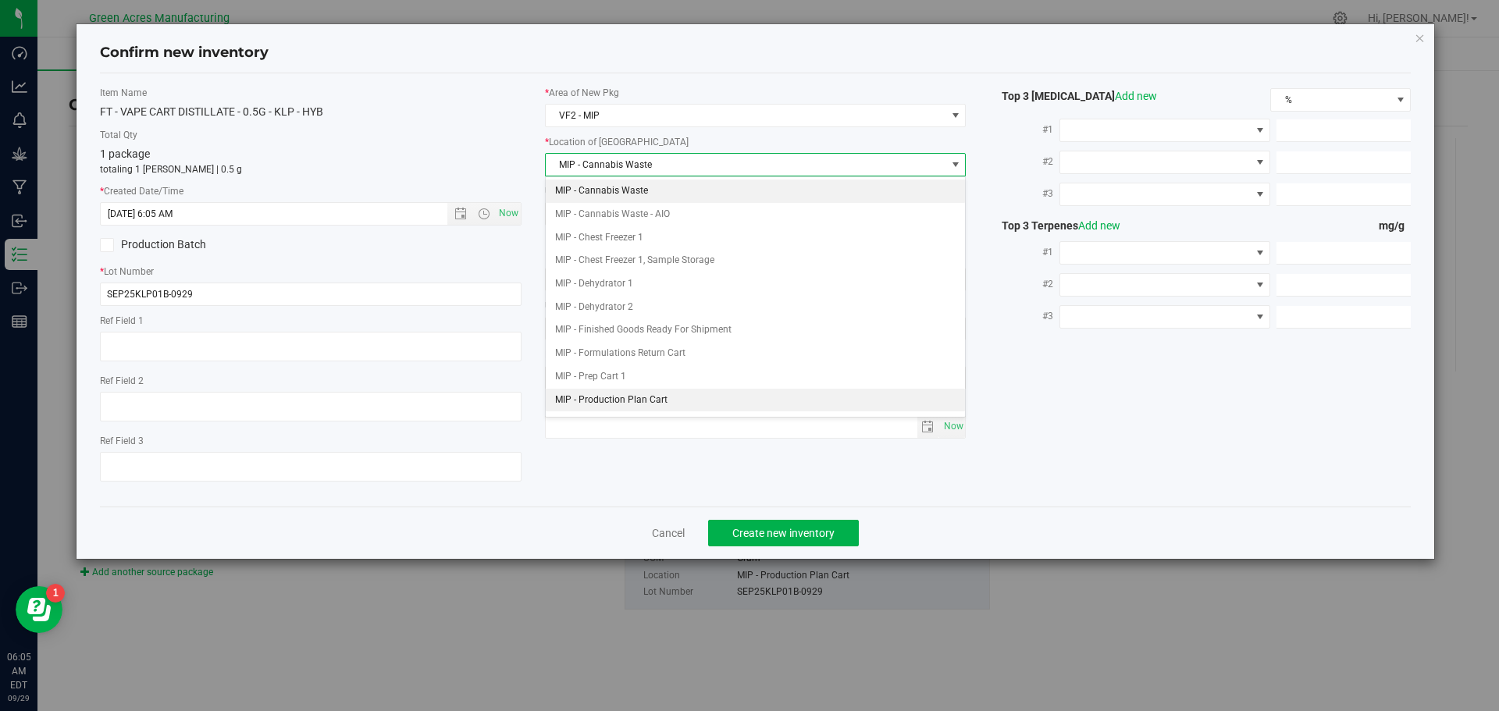
click at [692, 395] on li "MIP - Production Plan Cart" at bounding box center [756, 400] width 420 height 23
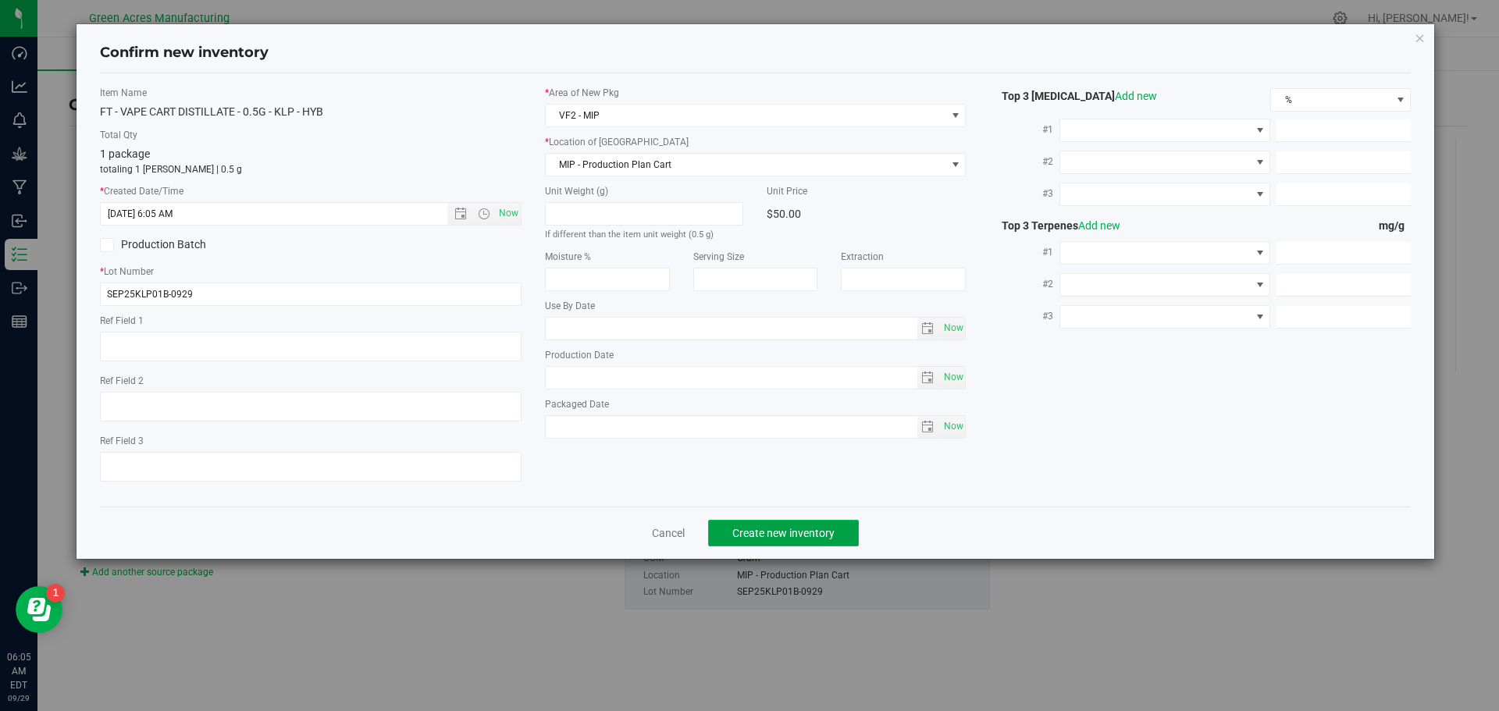
click at [768, 529] on span "Create new inventory" at bounding box center [783, 533] width 102 height 12
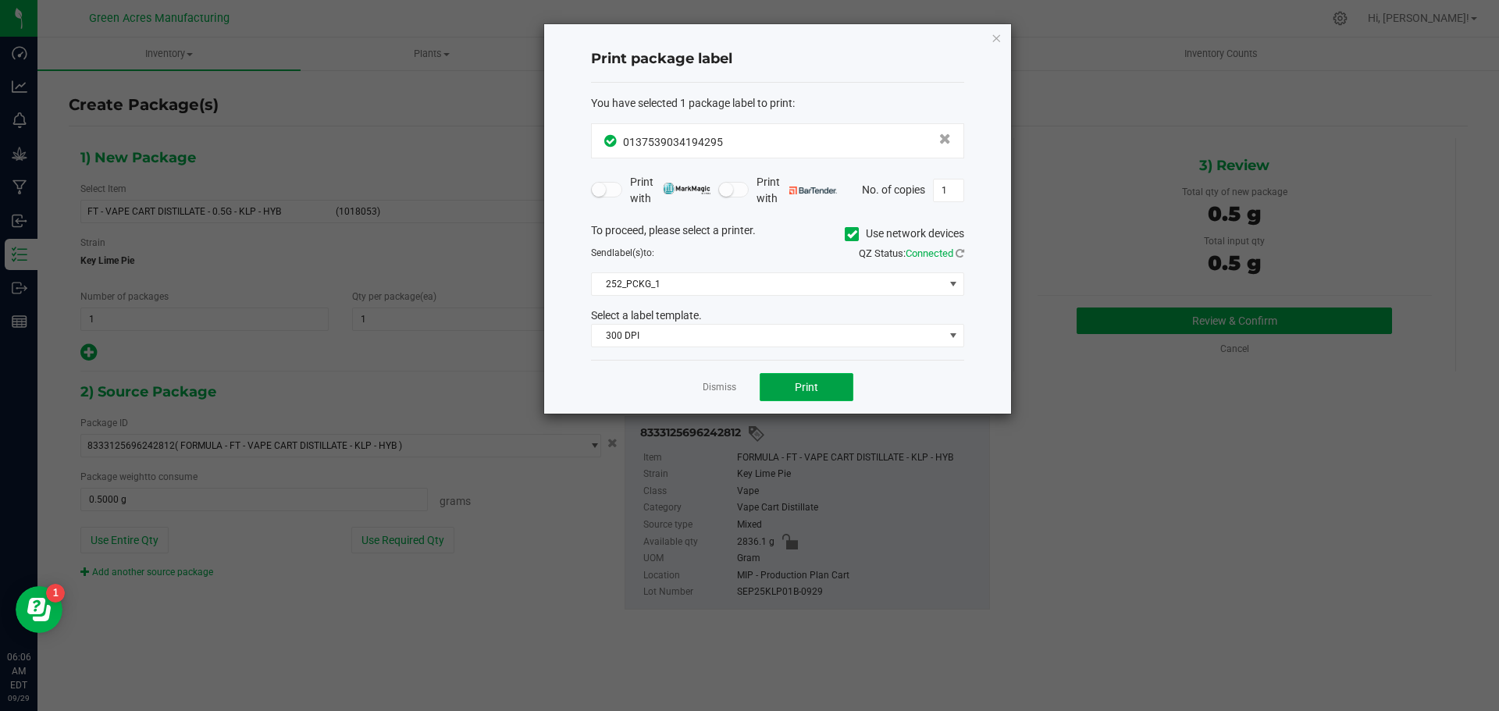
click at [834, 383] on button "Print" at bounding box center [807, 387] width 94 height 28
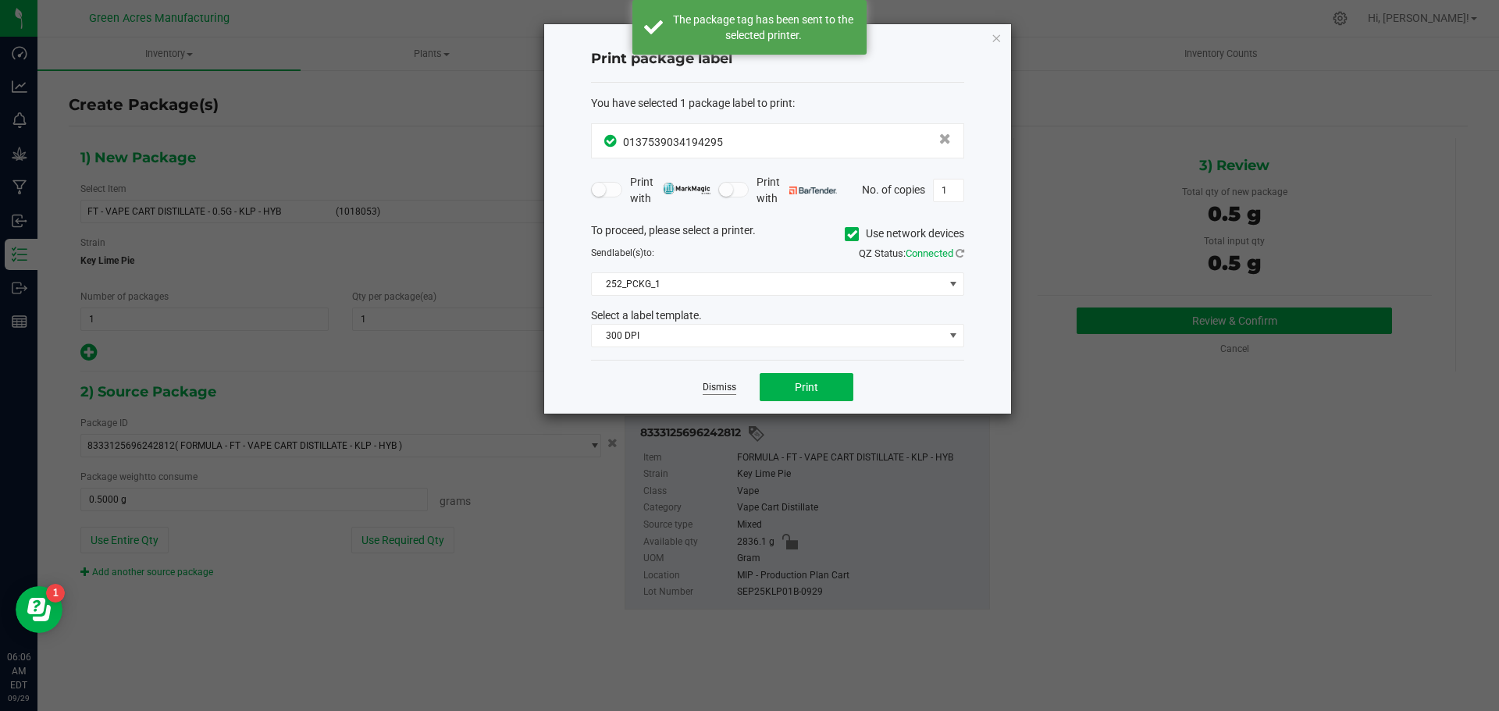
click at [732, 383] on link "Dismiss" at bounding box center [720, 387] width 34 height 13
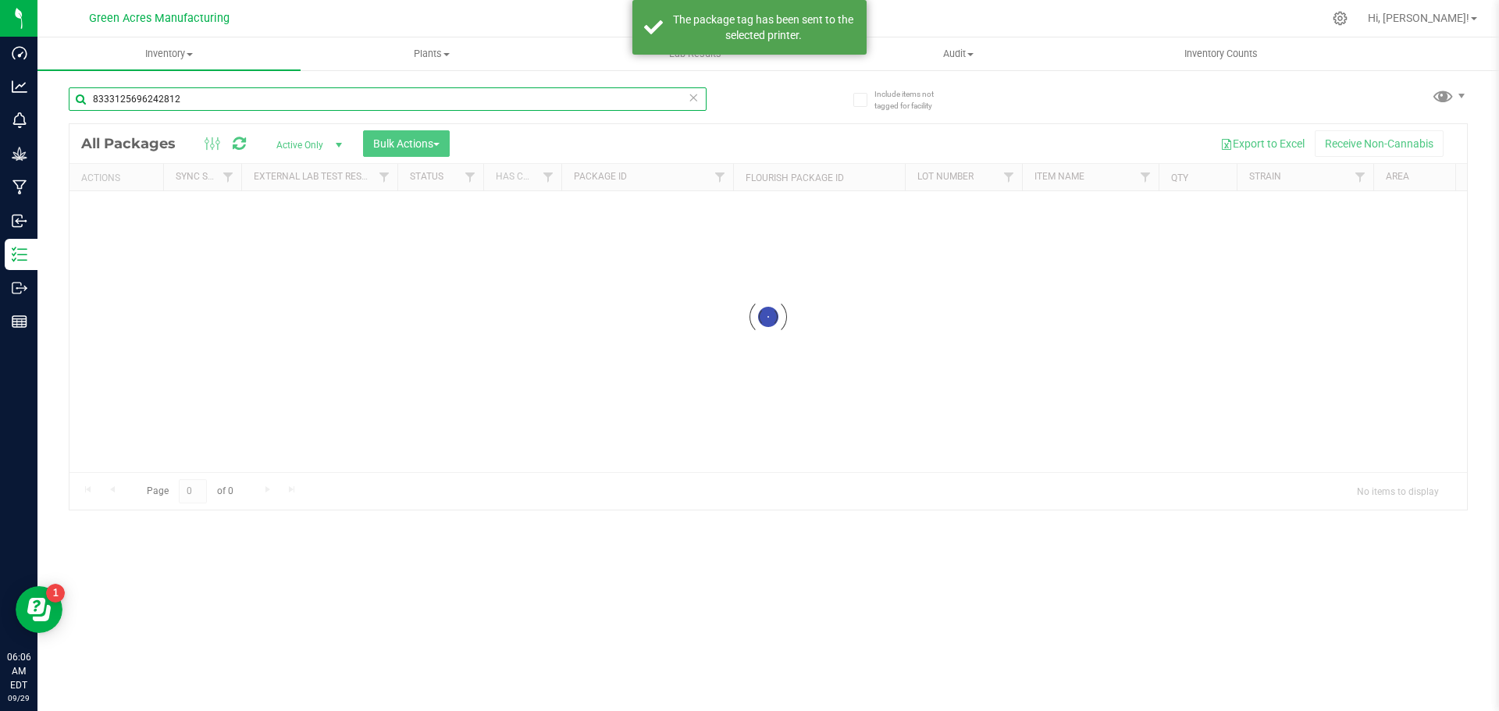
drag, startPoint x: 193, startPoint y: 114, endPoint x: 212, endPoint y: 172, distance: 61.0
click at [84, 152] on div "8333125696242812 Loading... All Packages Active Only Active Only Lab Samples Lo…" at bounding box center [768, 292] width 1399 height 438
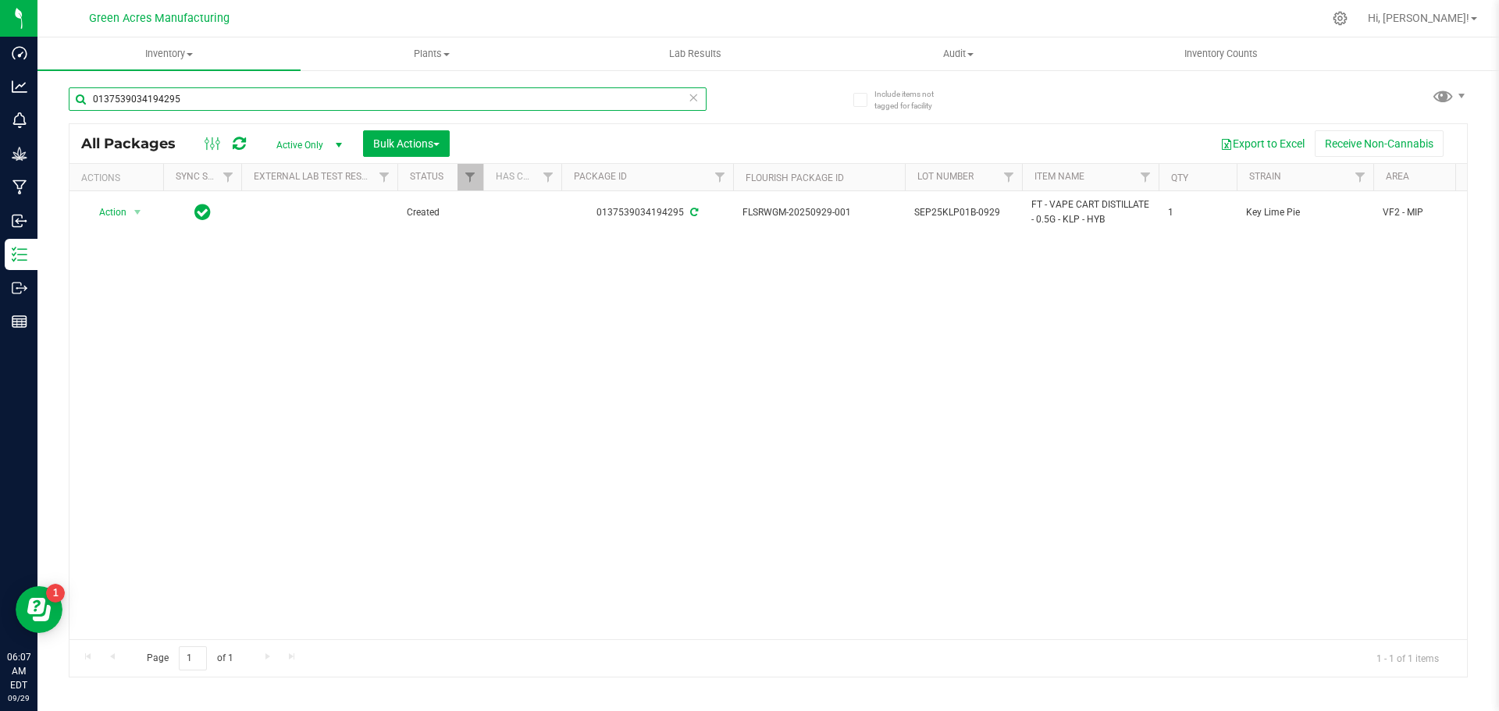
type input "0137539034194295"
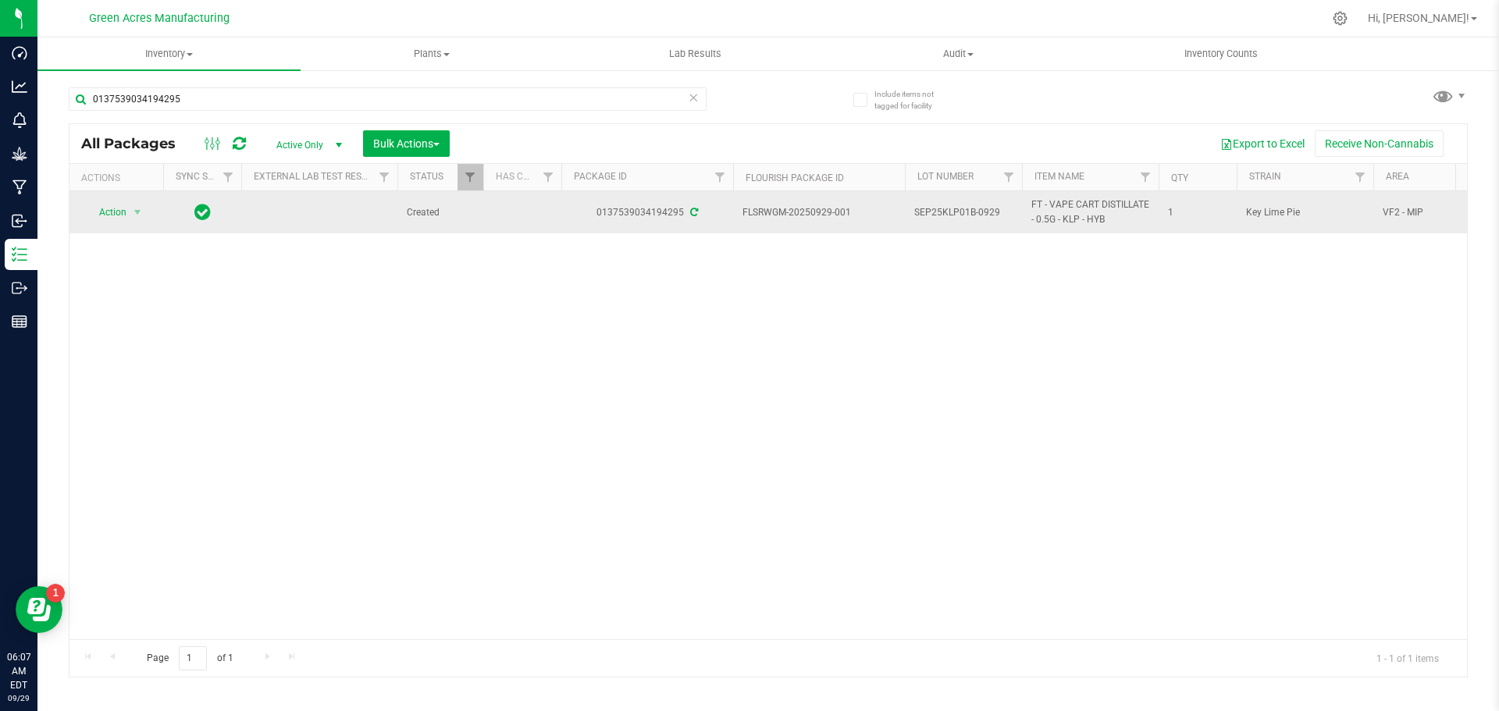
click at [109, 212] on span "Action" at bounding box center [106, 212] width 42 height 22
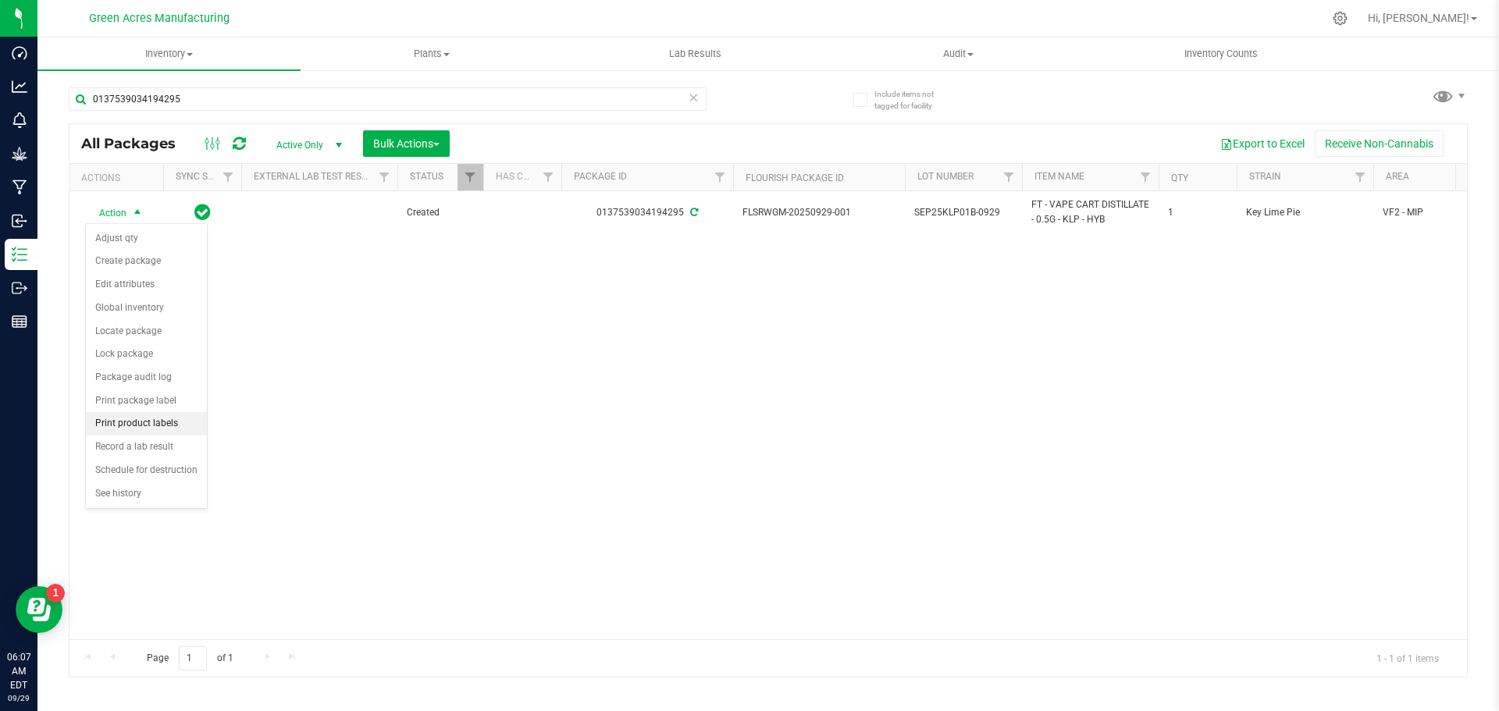
click at [99, 428] on li "Print product labels" at bounding box center [146, 423] width 121 height 23
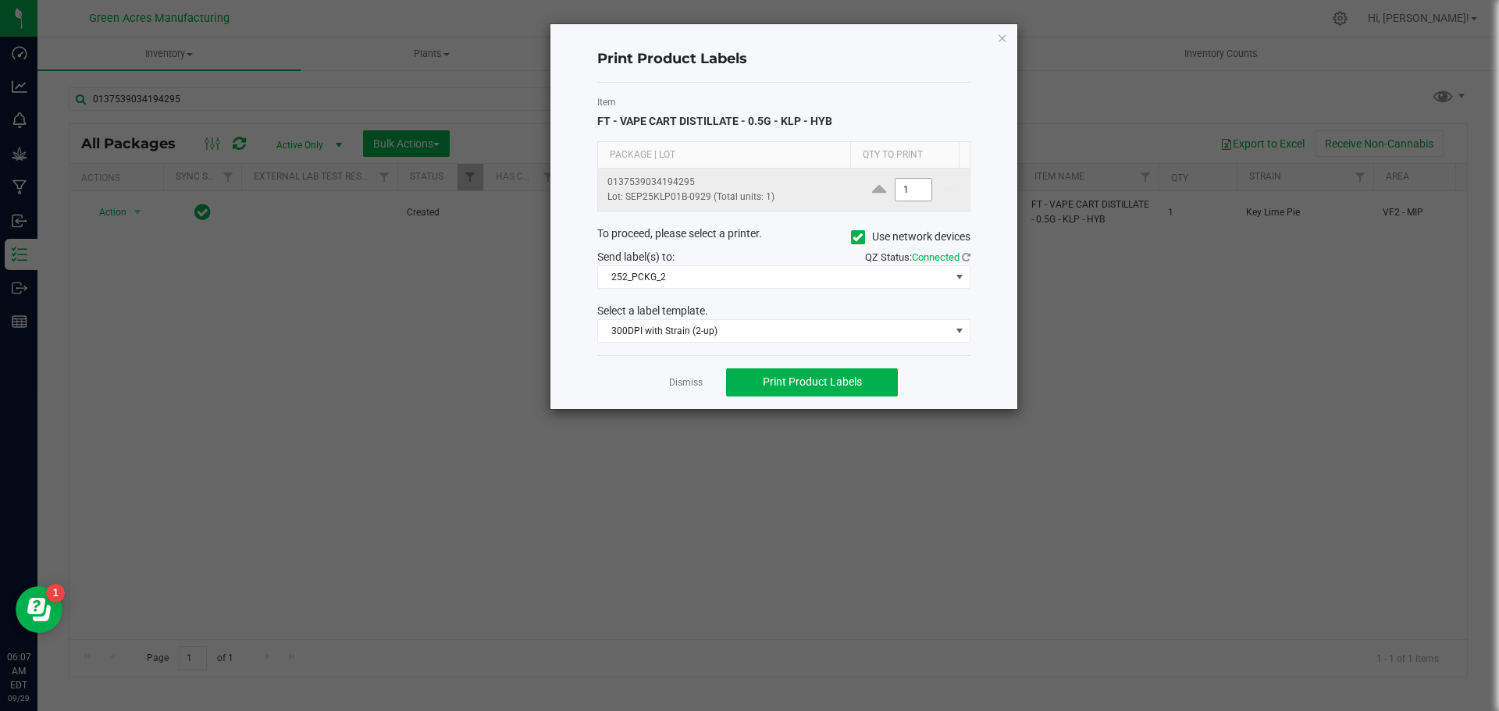
click at [916, 192] on input "1" at bounding box center [913, 190] width 36 height 22
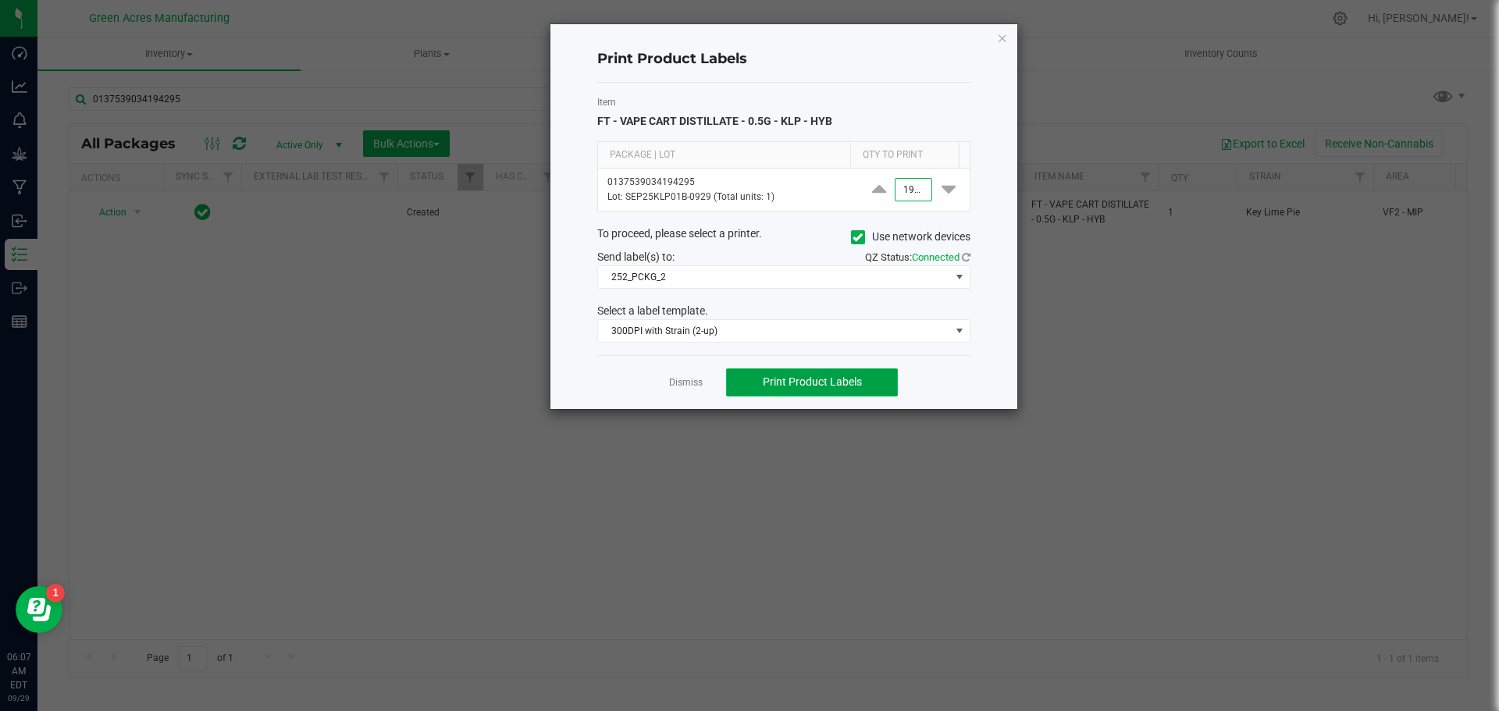
click at [798, 388] on span "Print Product Labels" at bounding box center [812, 381] width 99 height 12
type input "1,900"
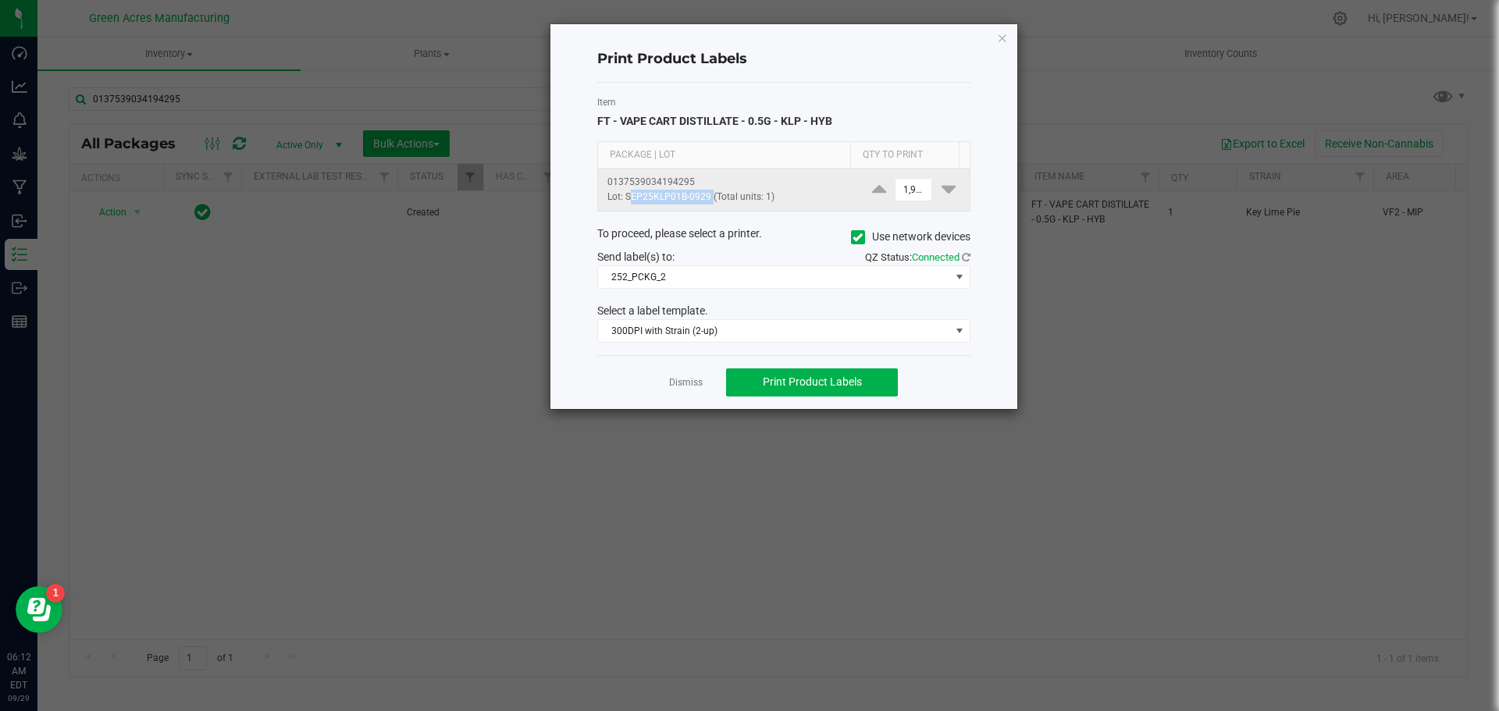
drag, startPoint x: 704, startPoint y: 194, endPoint x: 626, endPoint y: 202, distance: 78.5
click at [626, 202] on p "Lot: SEP25KLP01B-0929 (Total units: 1)" at bounding box center [727, 197] width 241 height 15
copy p "SEP25KLP01B-0929"
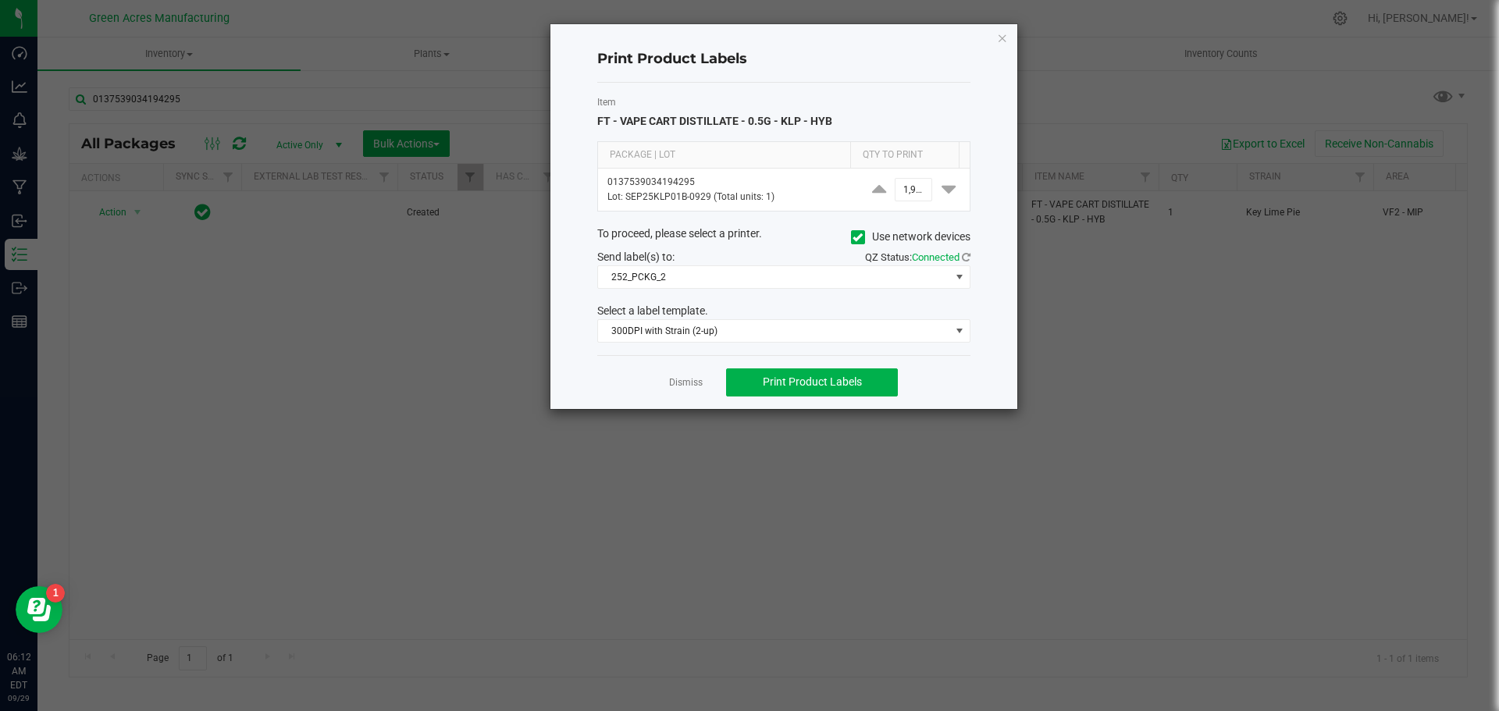
click at [524, 228] on div "Print Product Labels Item FT - VAPE CART DISTILLATE - 0.5G - KLP - HYB Package …" at bounding box center [755, 216] width 525 height 386
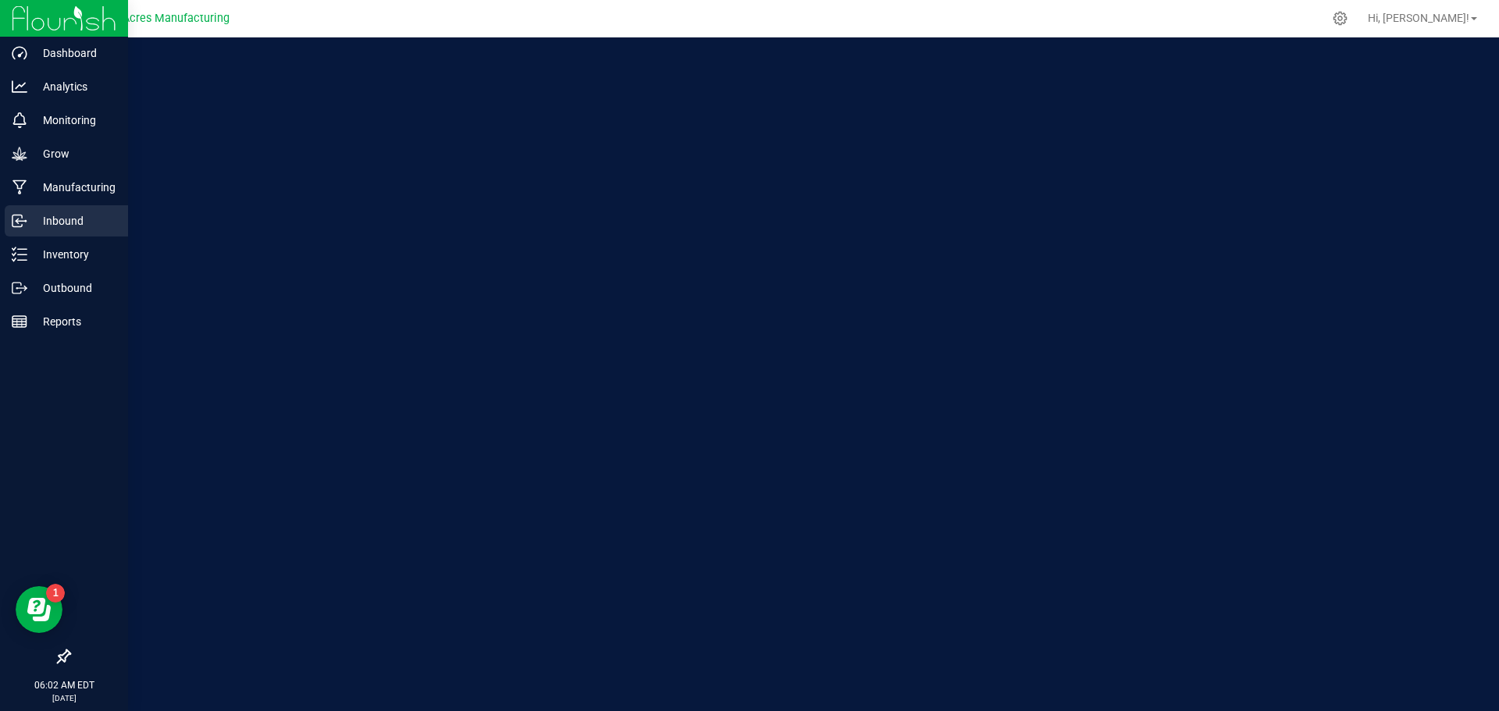
click at [19, 229] on div "Inbound" at bounding box center [66, 220] width 123 height 31
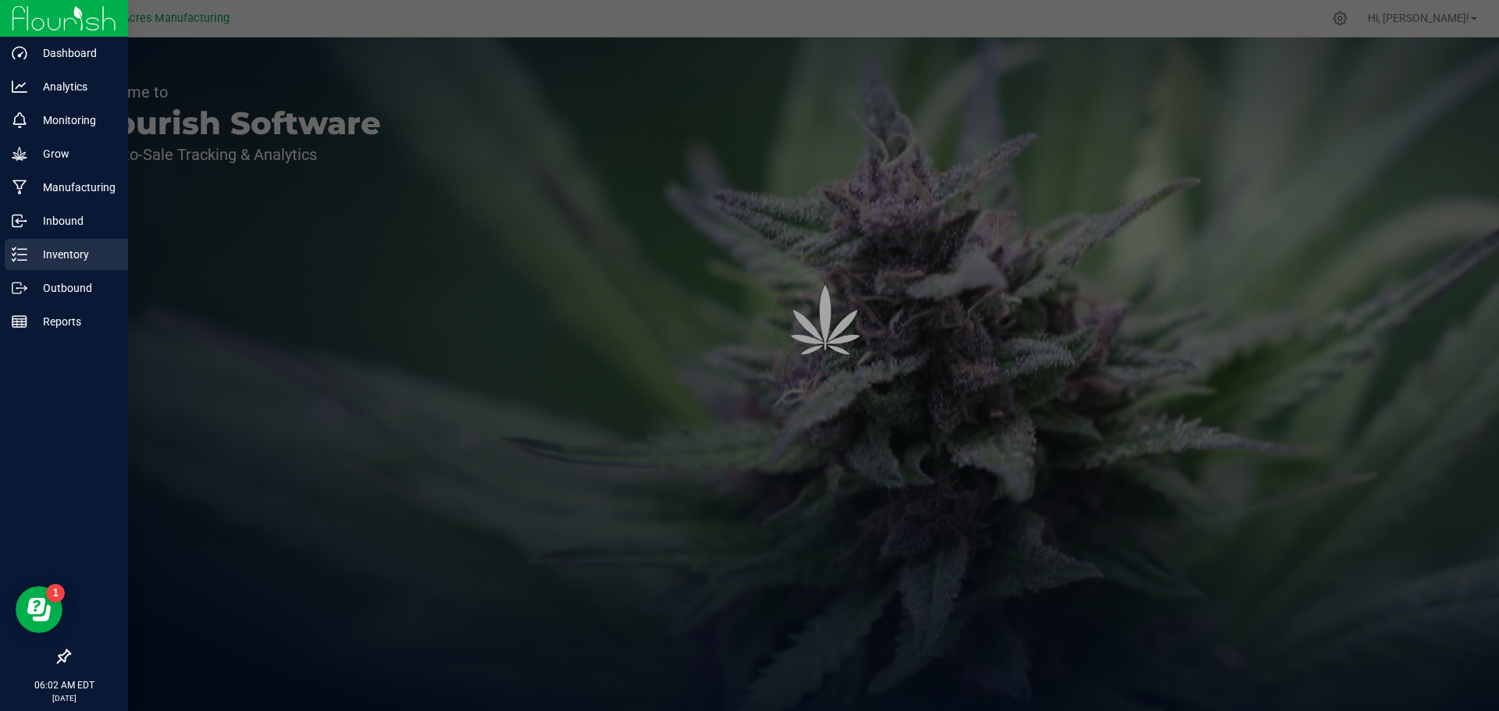
click at [23, 241] on div "Inventory" at bounding box center [66, 254] width 123 height 31
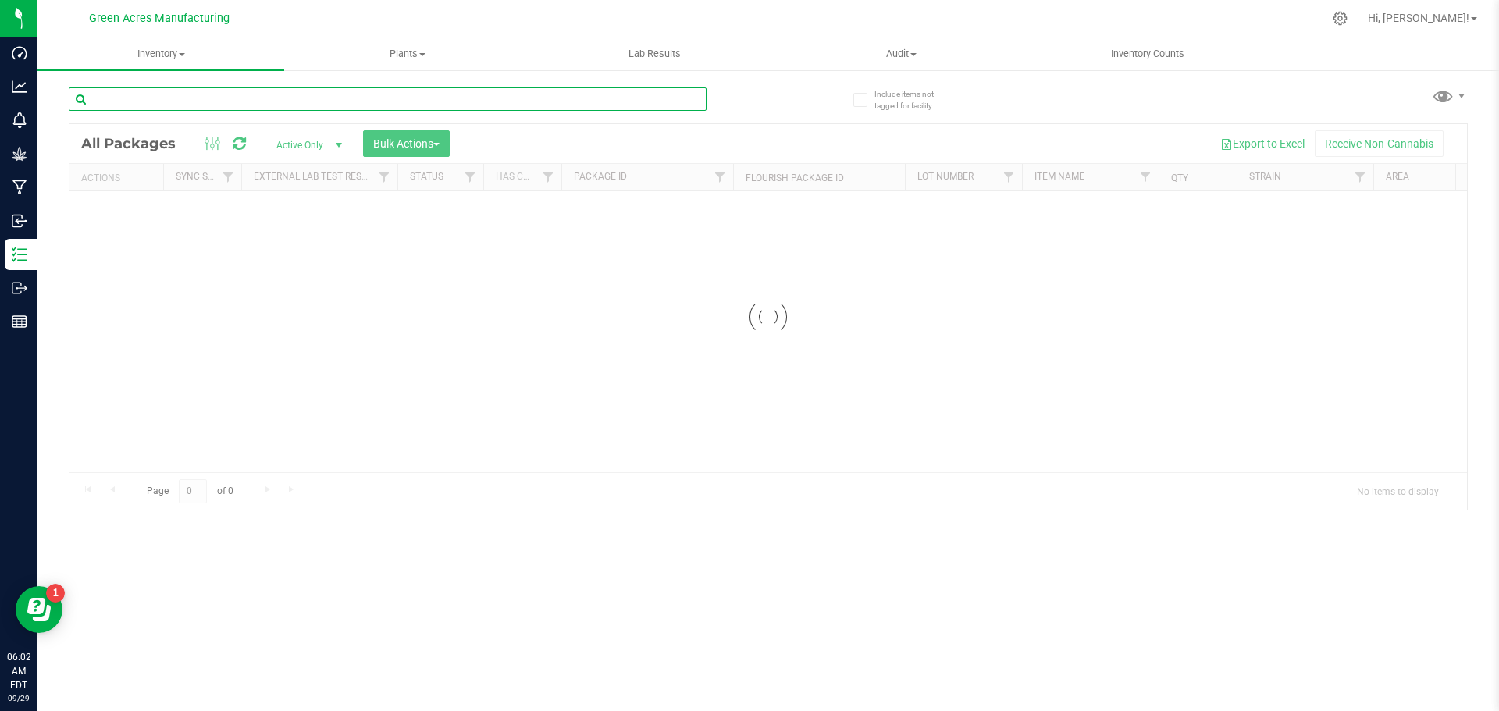
click at [244, 97] on input "text" at bounding box center [388, 98] width 638 height 23
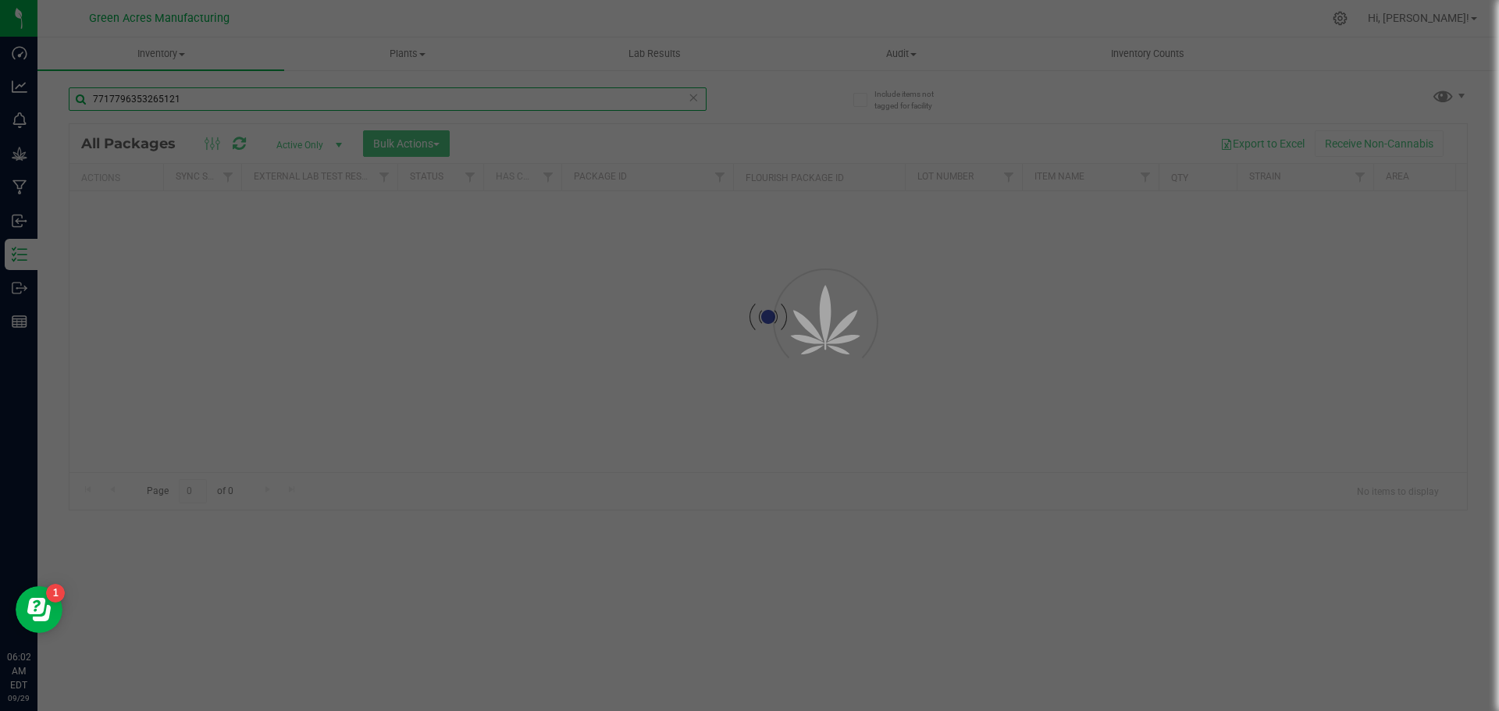
type input "7717796353265121"
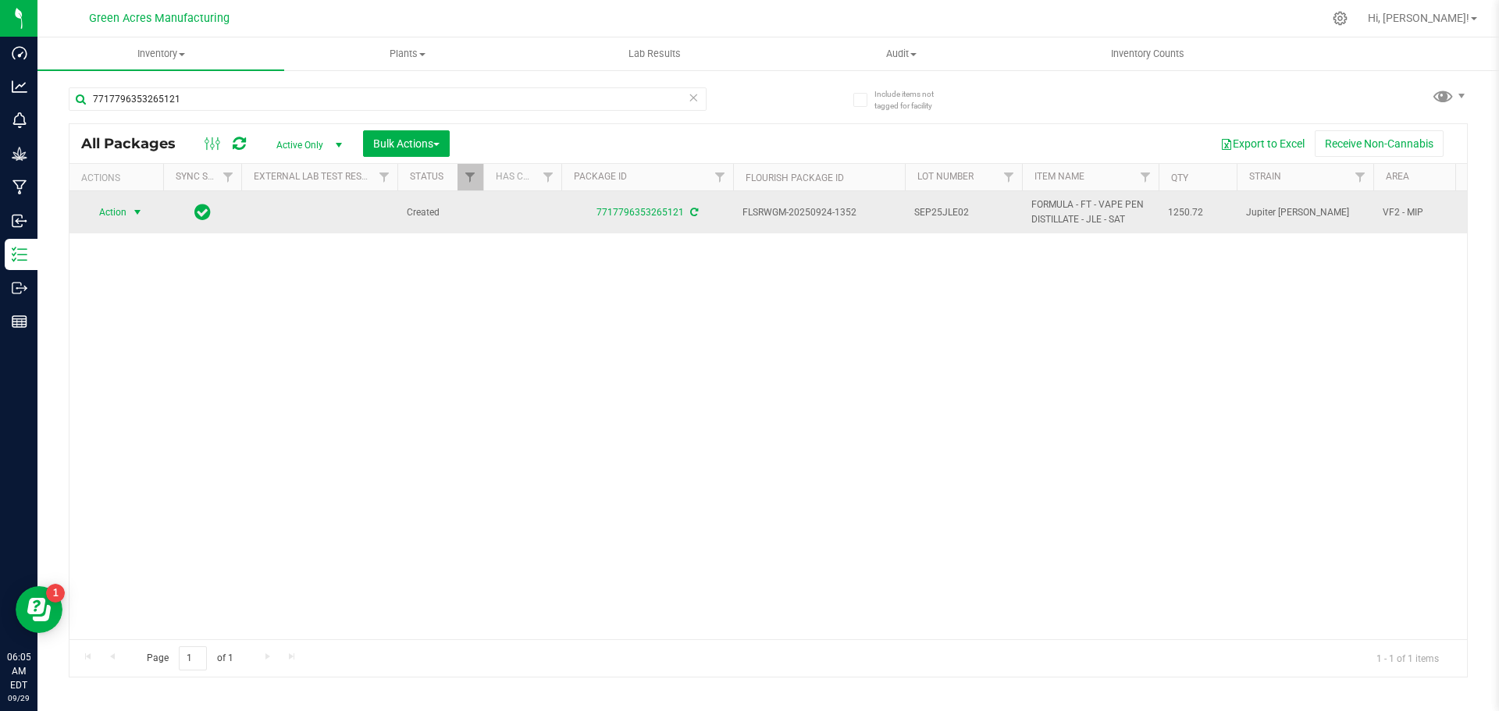
click at [121, 215] on span "Action" at bounding box center [106, 212] width 42 height 22
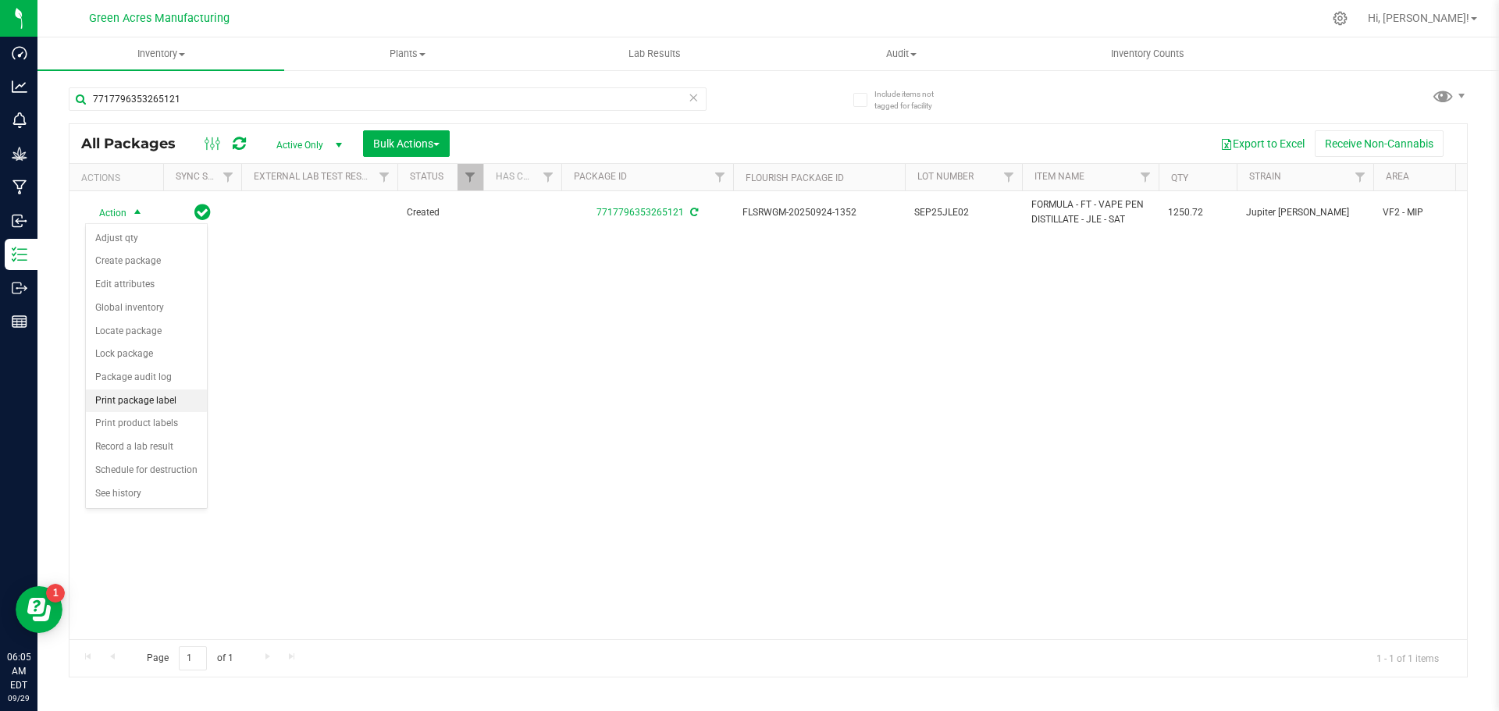
click at [160, 400] on li "Print package label" at bounding box center [146, 401] width 121 height 23
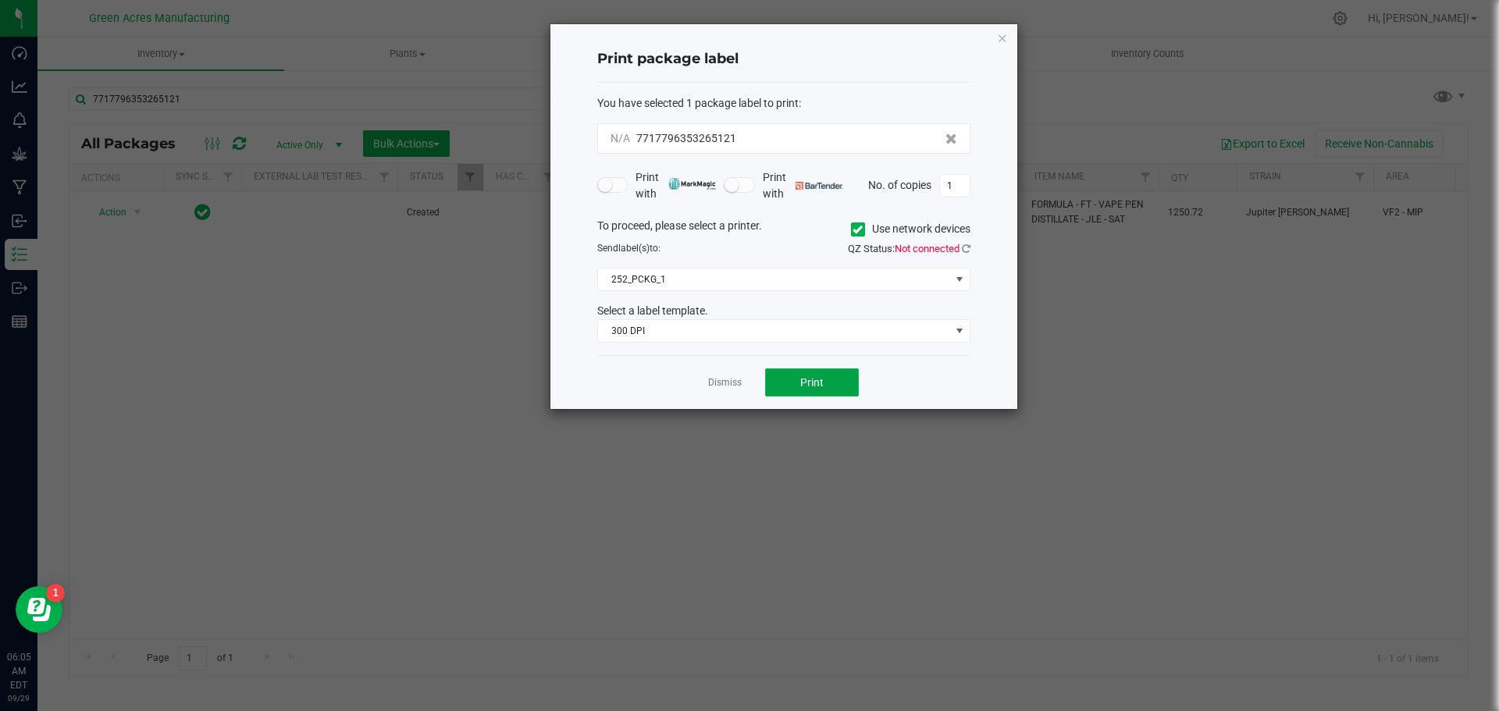
click at [782, 376] on button "Print" at bounding box center [812, 382] width 94 height 28
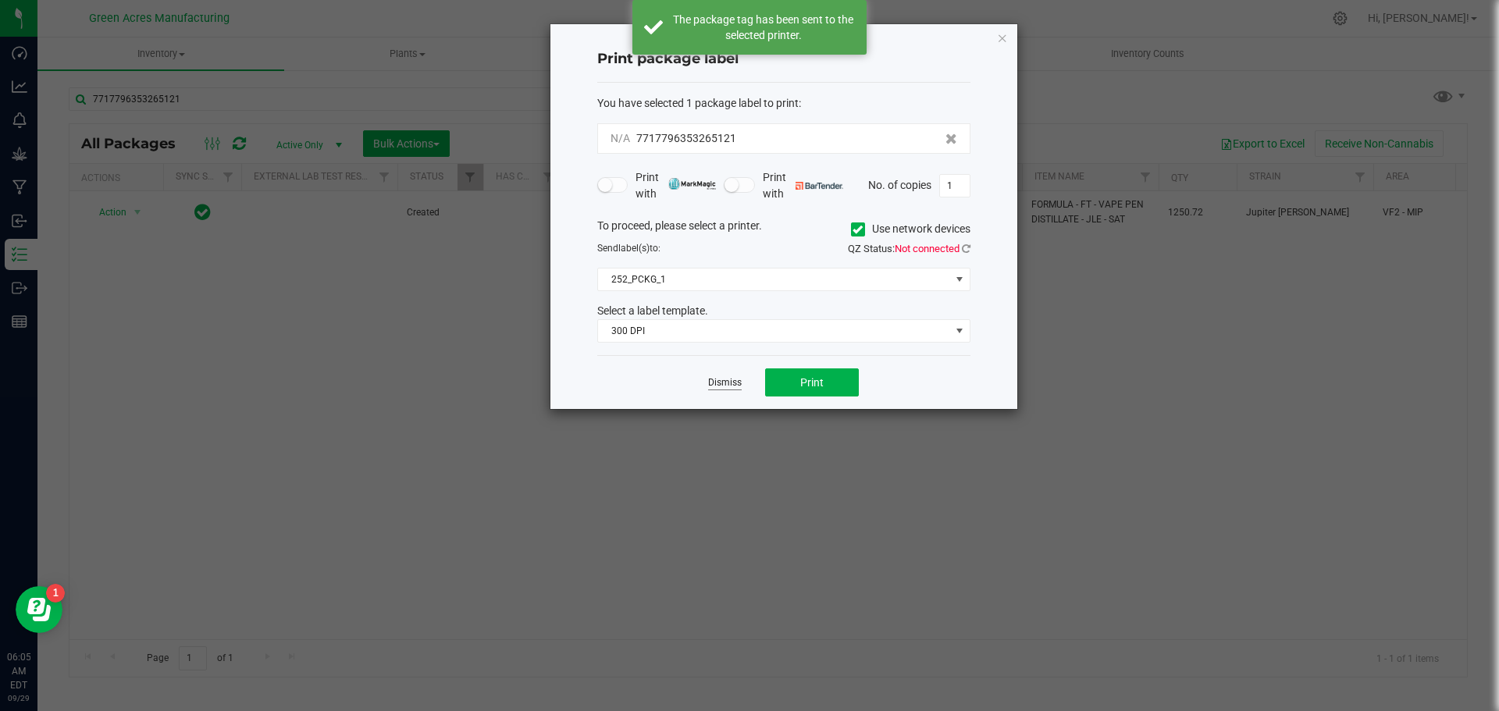
click at [725, 383] on link "Dismiss" at bounding box center [725, 382] width 34 height 13
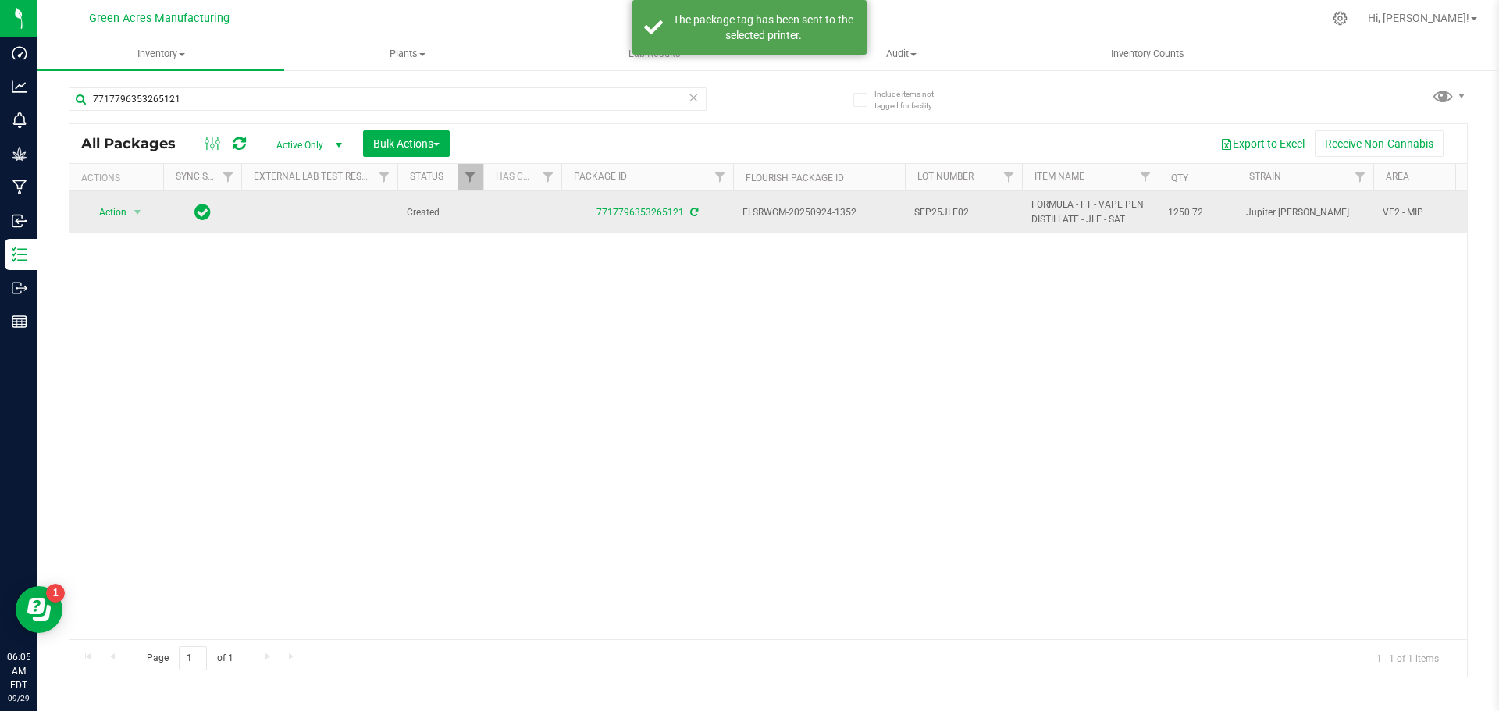
click at [941, 216] on span "SEP25JLE02" at bounding box center [963, 212] width 98 height 15
type input "SEP25JLE02-0929"
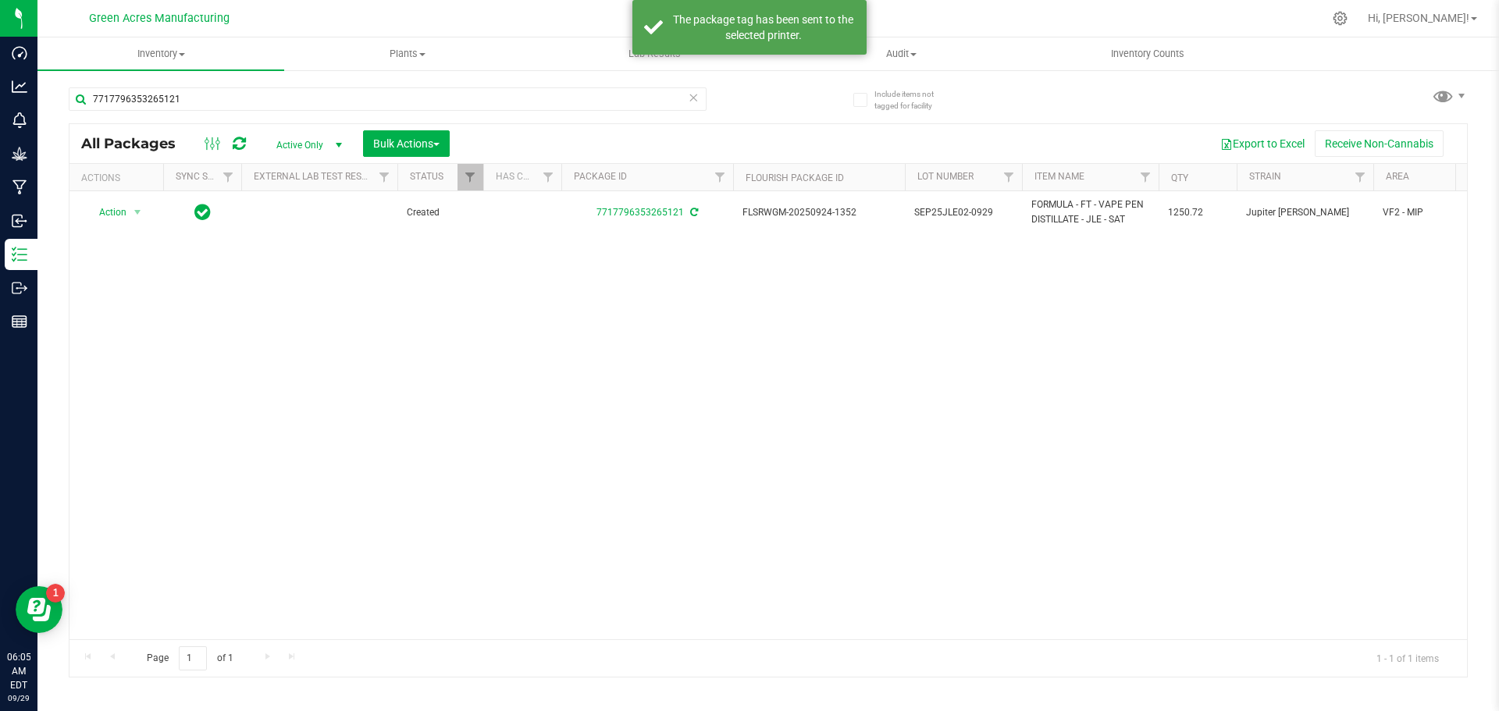
click at [941, 216] on span "SEP25JLE02-0929" at bounding box center [963, 212] width 98 height 15
click at [941, 216] on input "SEP25JLE02-0929" at bounding box center [960, 213] width 112 height 24
click at [855, 331] on div "Action Action Adjust qty Create package Edit attributes Global inventory Locate…" at bounding box center [767, 415] width 1397 height 448
drag, startPoint x: 137, startPoint y: 219, endPoint x: 143, endPoint y: 240, distance: 21.0
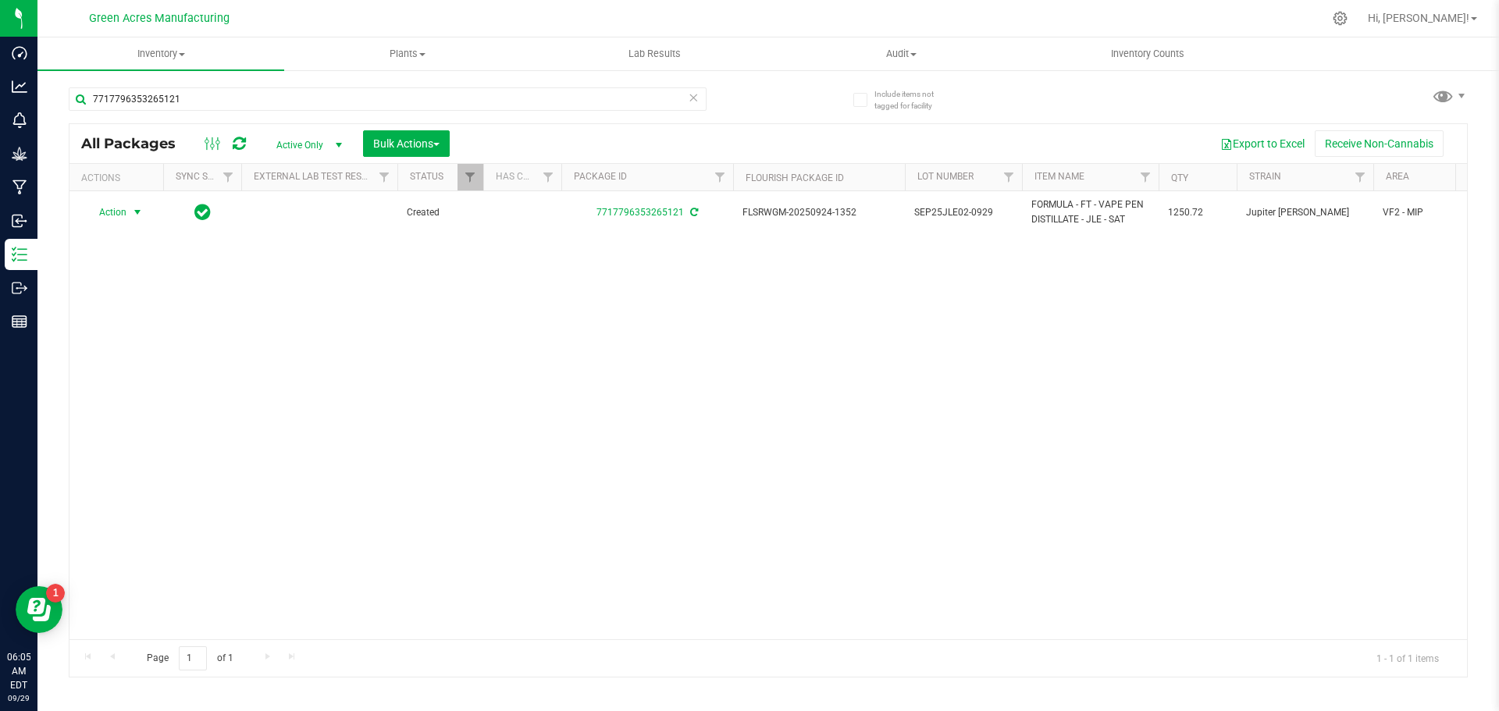
click at [137, 219] on span "select" at bounding box center [138, 212] width 20 height 22
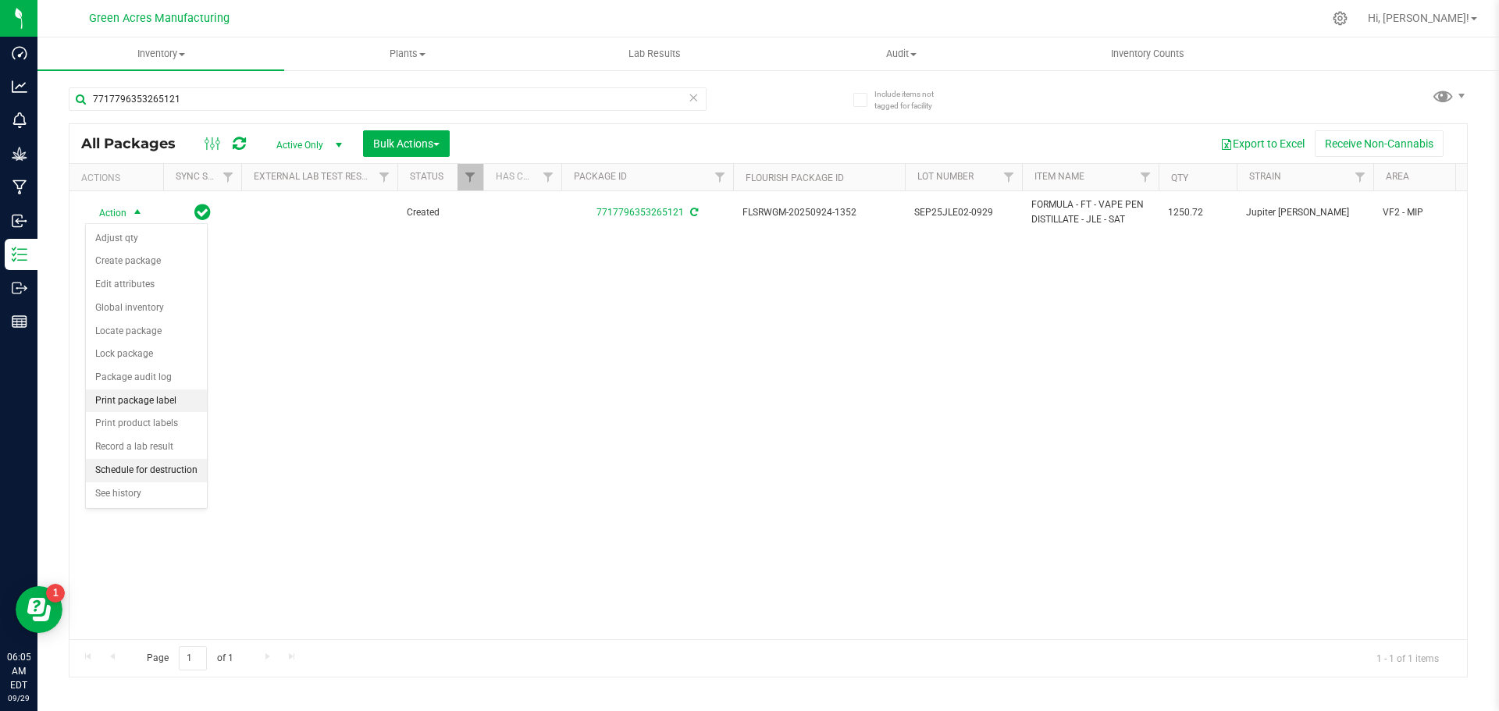
drag, startPoint x: 155, startPoint y: 399, endPoint x: 165, endPoint y: 397, distance: 10.3
click at [155, 398] on li "Print package label" at bounding box center [146, 401] width 121 height 23
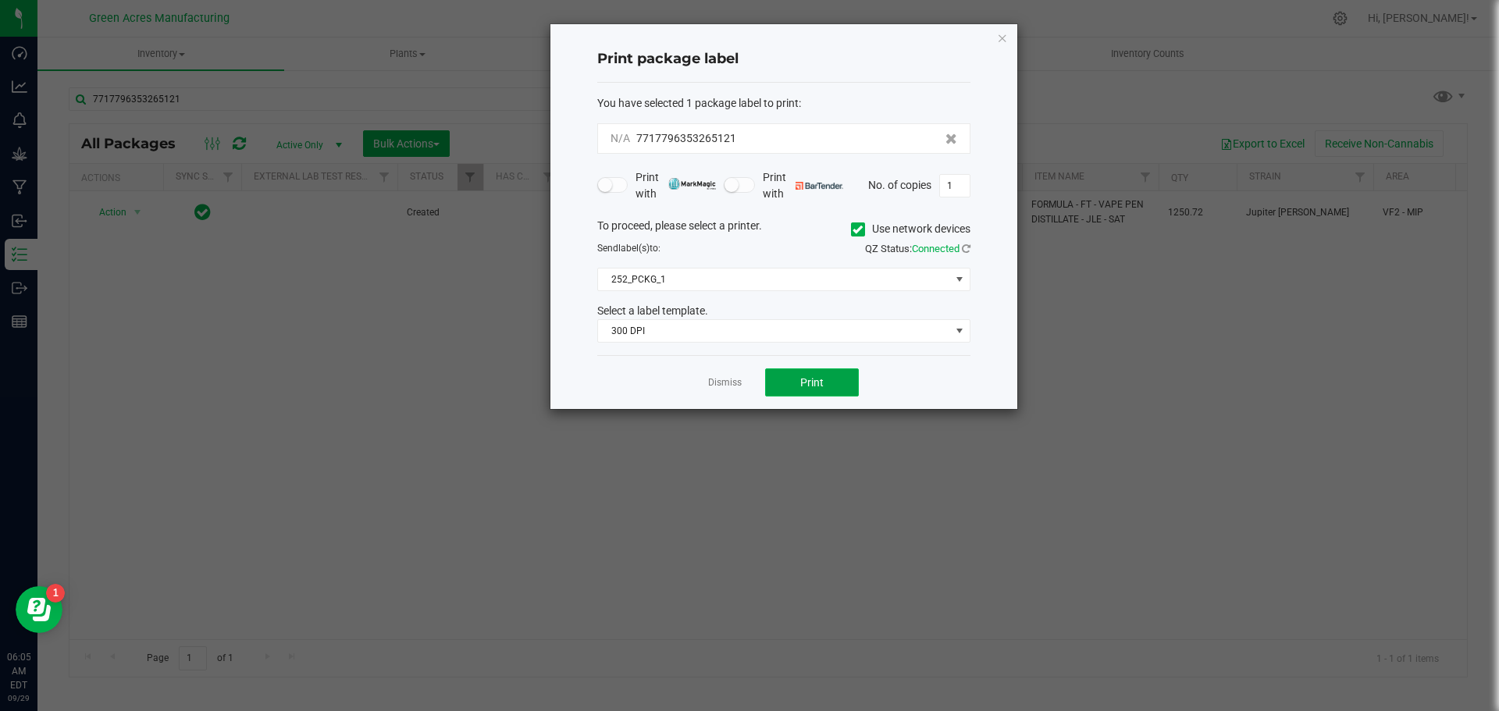
click at [783, 384] on button "Print" at bounding box center [812, 382] width 94 height 28
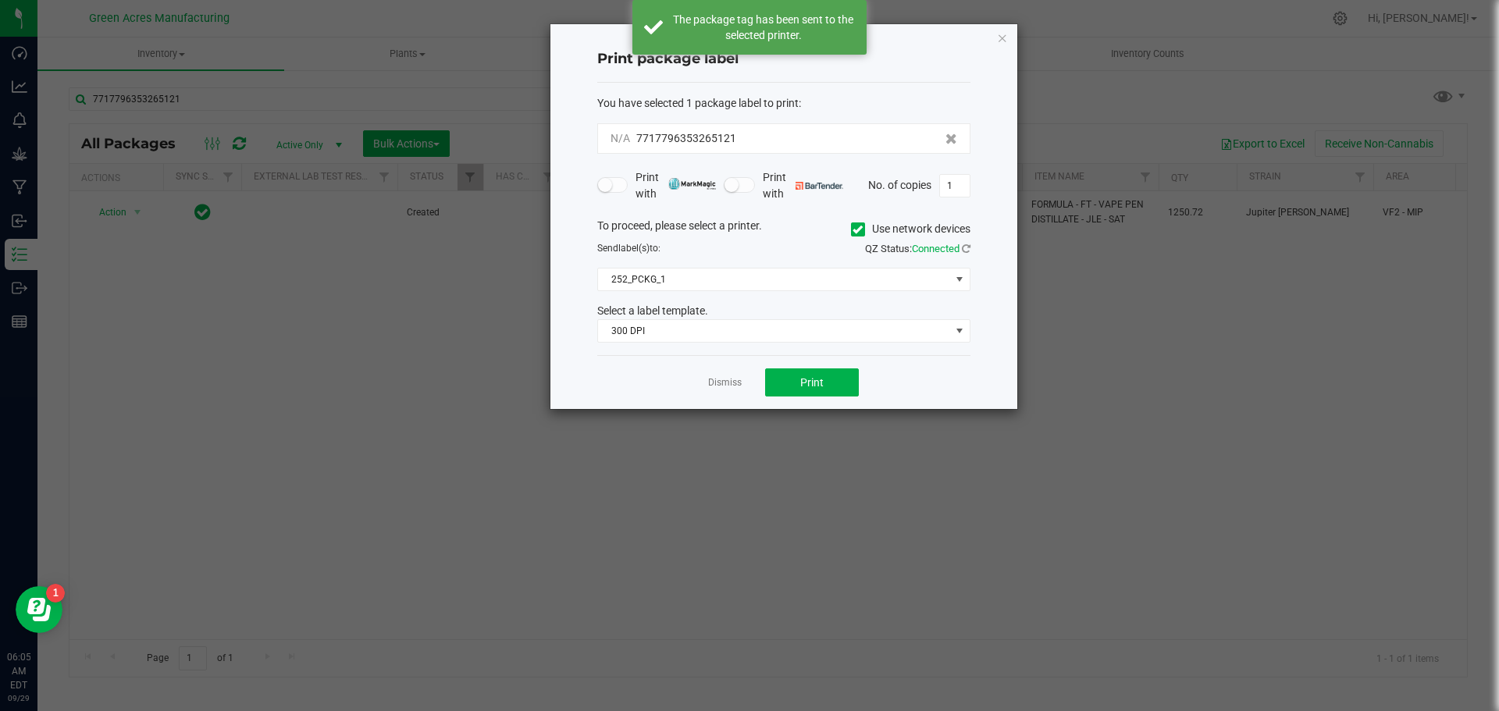
click at [718, 379] on link "Dismiss" at bounding box center [725, 382] width 34 height 13
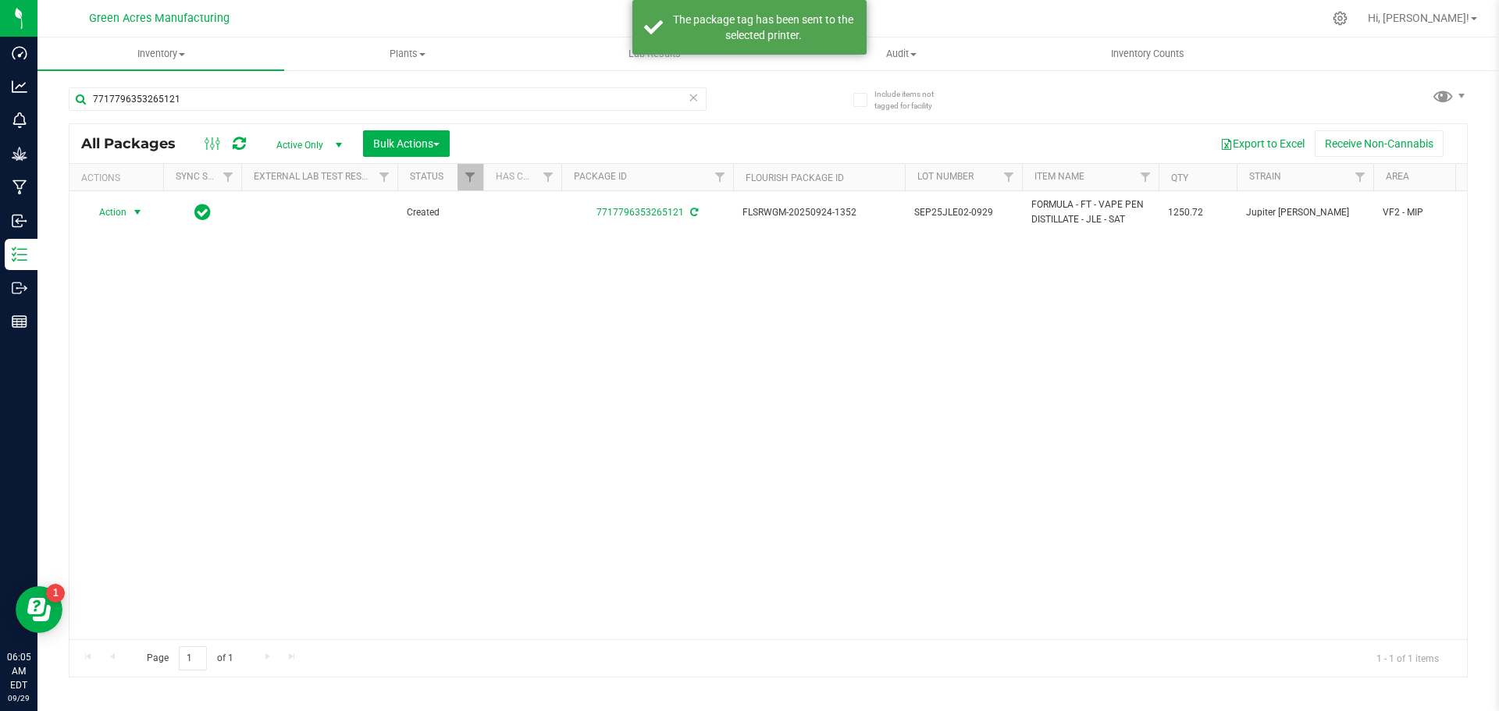
drag, startPoint x: 103, startPoint y: 219, endPoint x: 158, endPoint y: 264, distance: 71.6
click at [104, 219] on span "Action" at bounding box center [106, 212] width 42 height 22
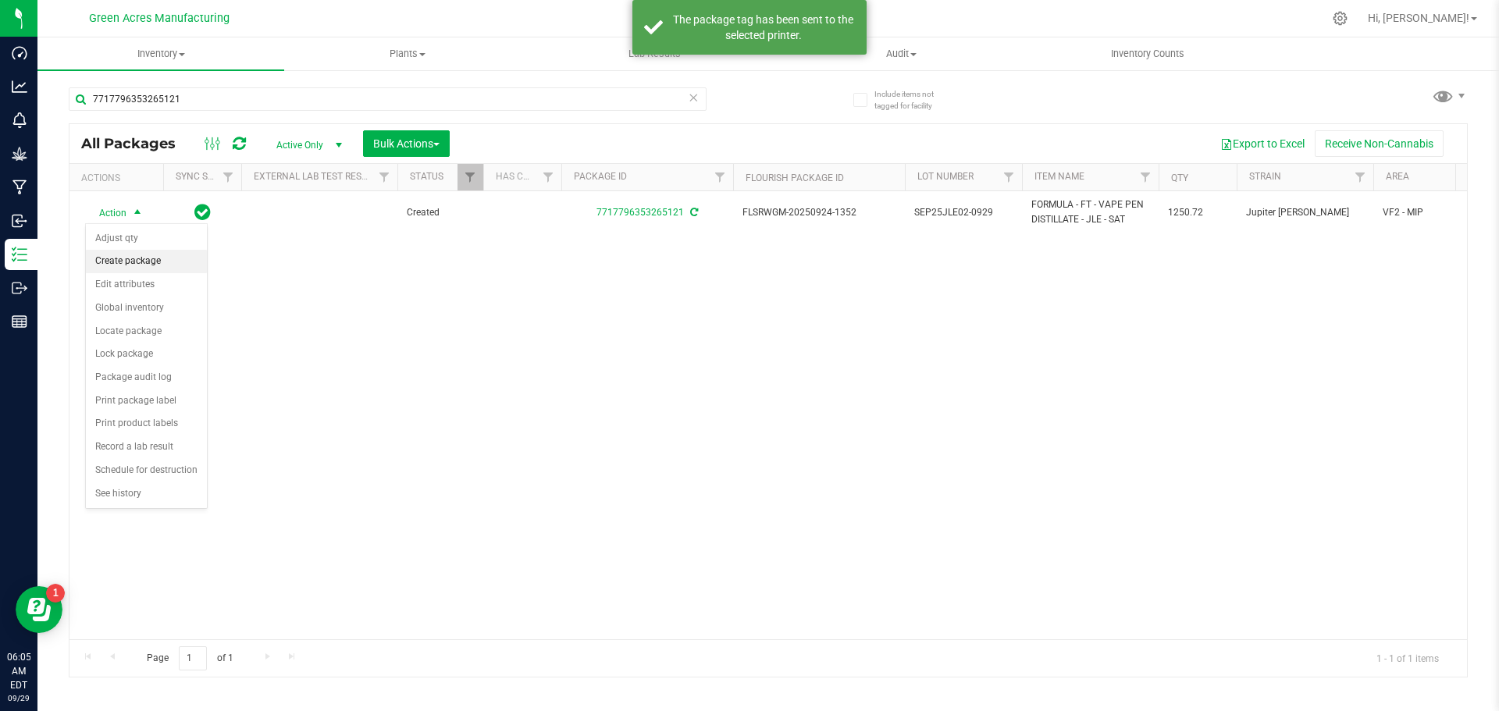
click at [162, 266] on li "Create package" at bounding box center [146, 261] width 121 height 23
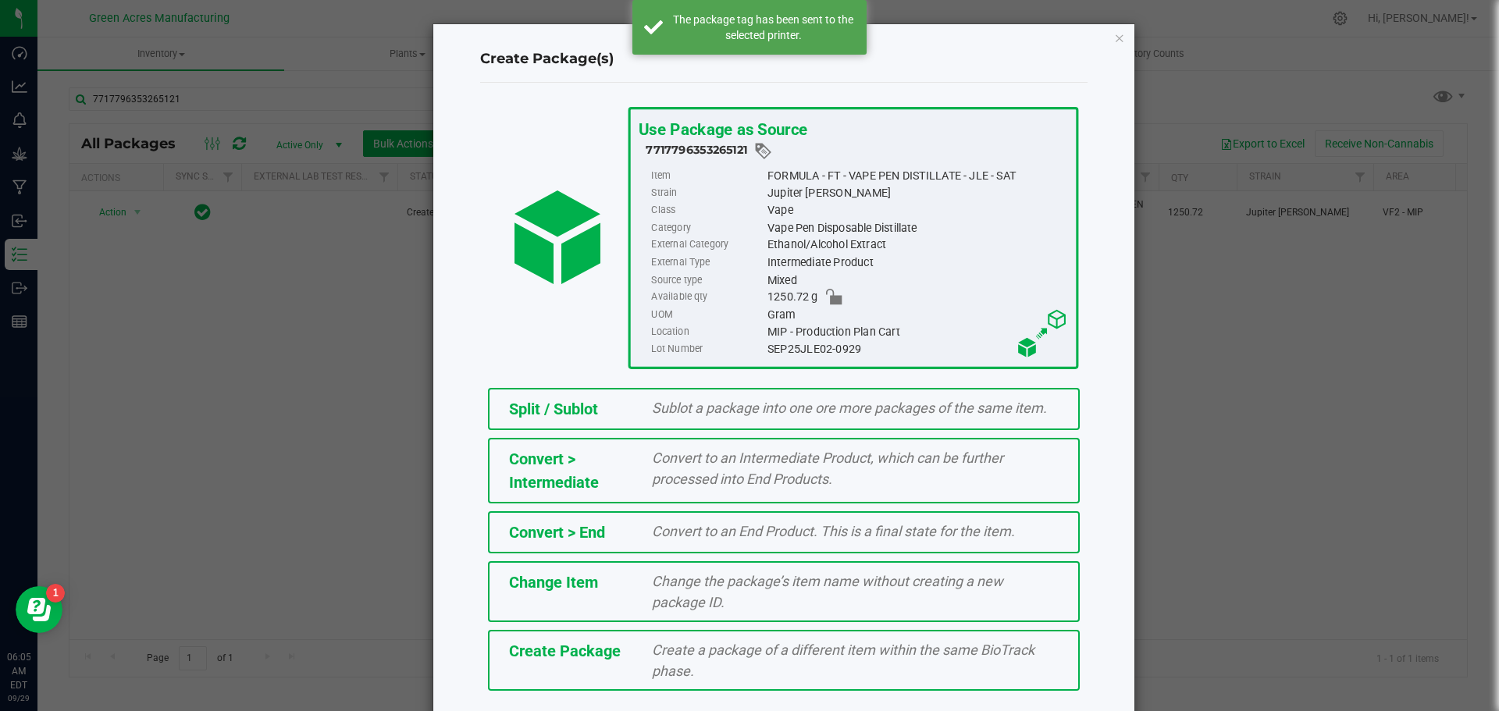
click at [578, 676] on div "Create Package Create a package of a different item within the same BioTrack ph…" at bounding box center [784, 660] width 592 height 61
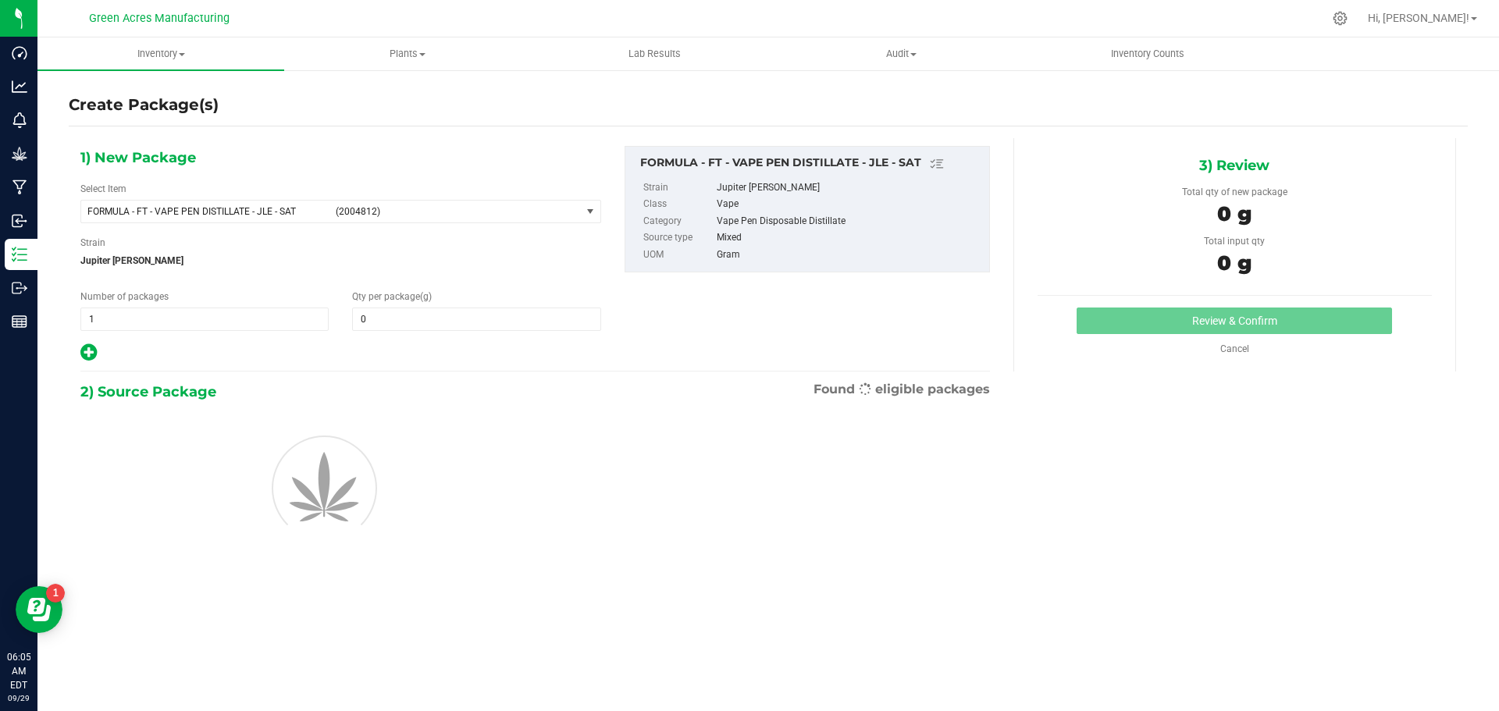
type input "0.0000"
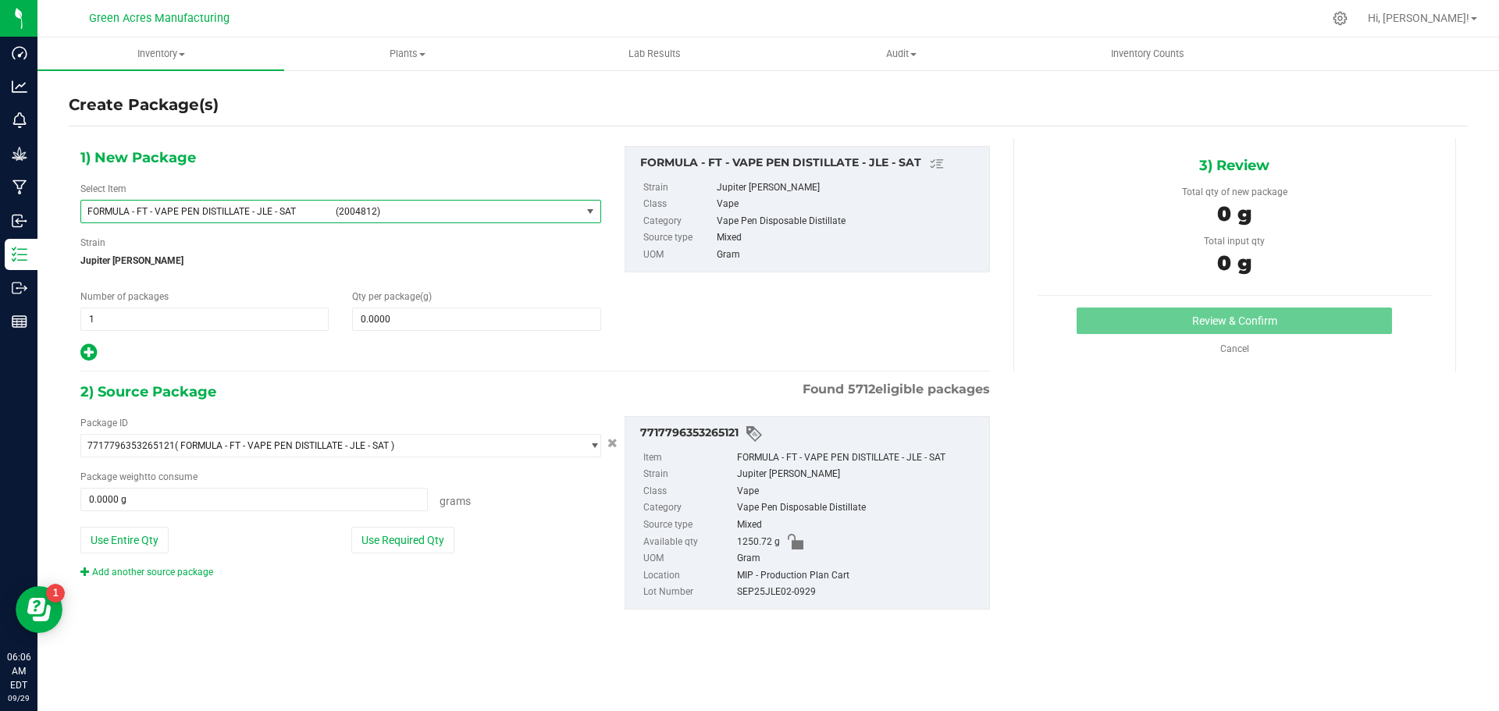
click at [437, 220] on span "FORMULA - FT - VAPE PEN DISTILLATE - JLE - SAT (2004812)" at bounding box center [331, 212] width 500 height 22
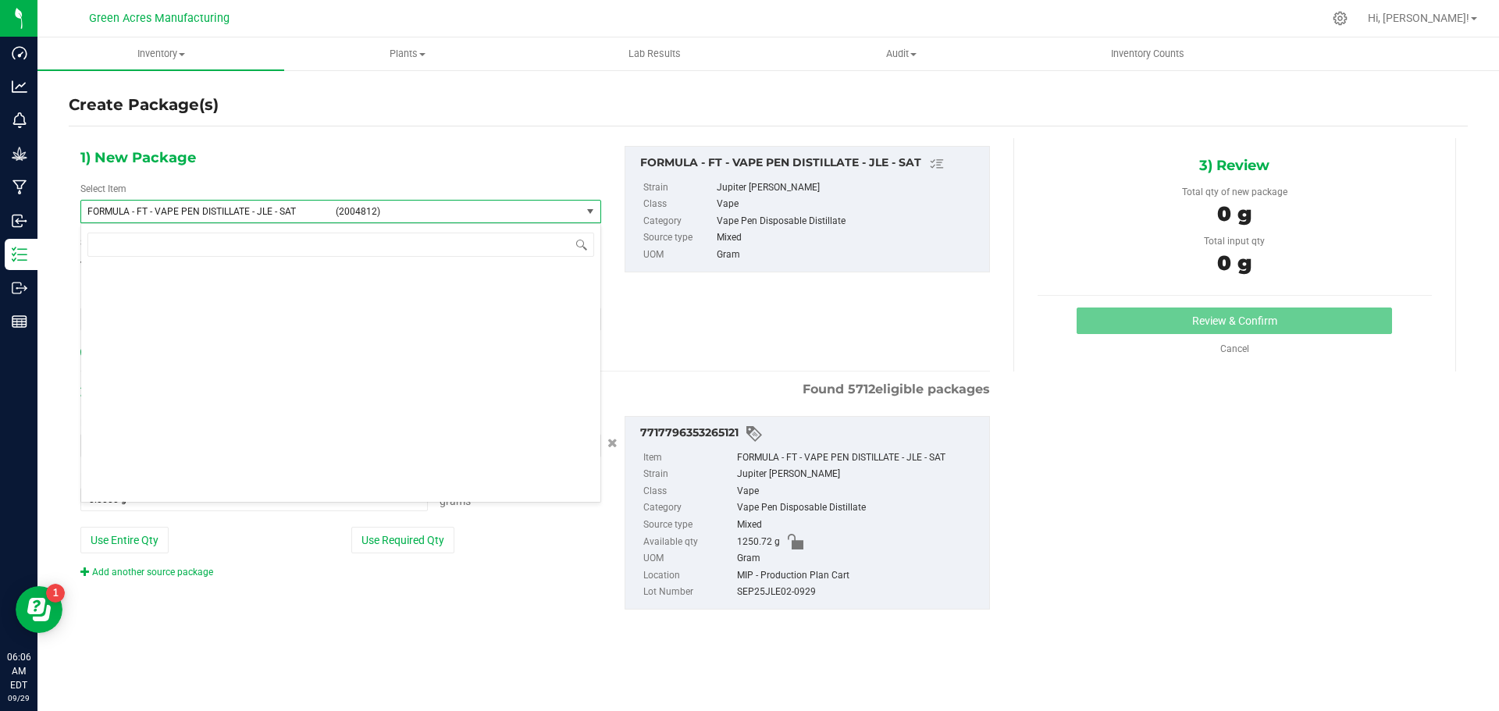
scroll to position [34972, 0]
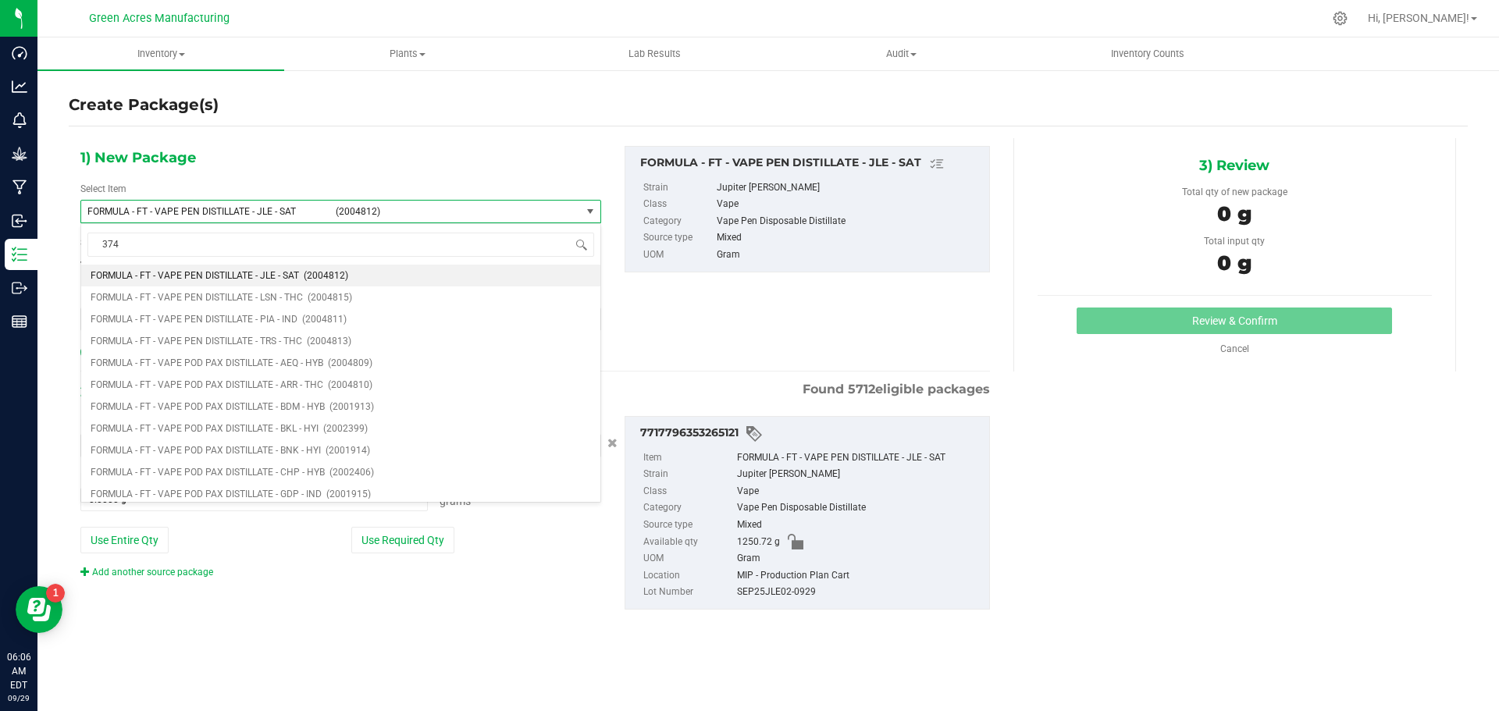
type input "3740"
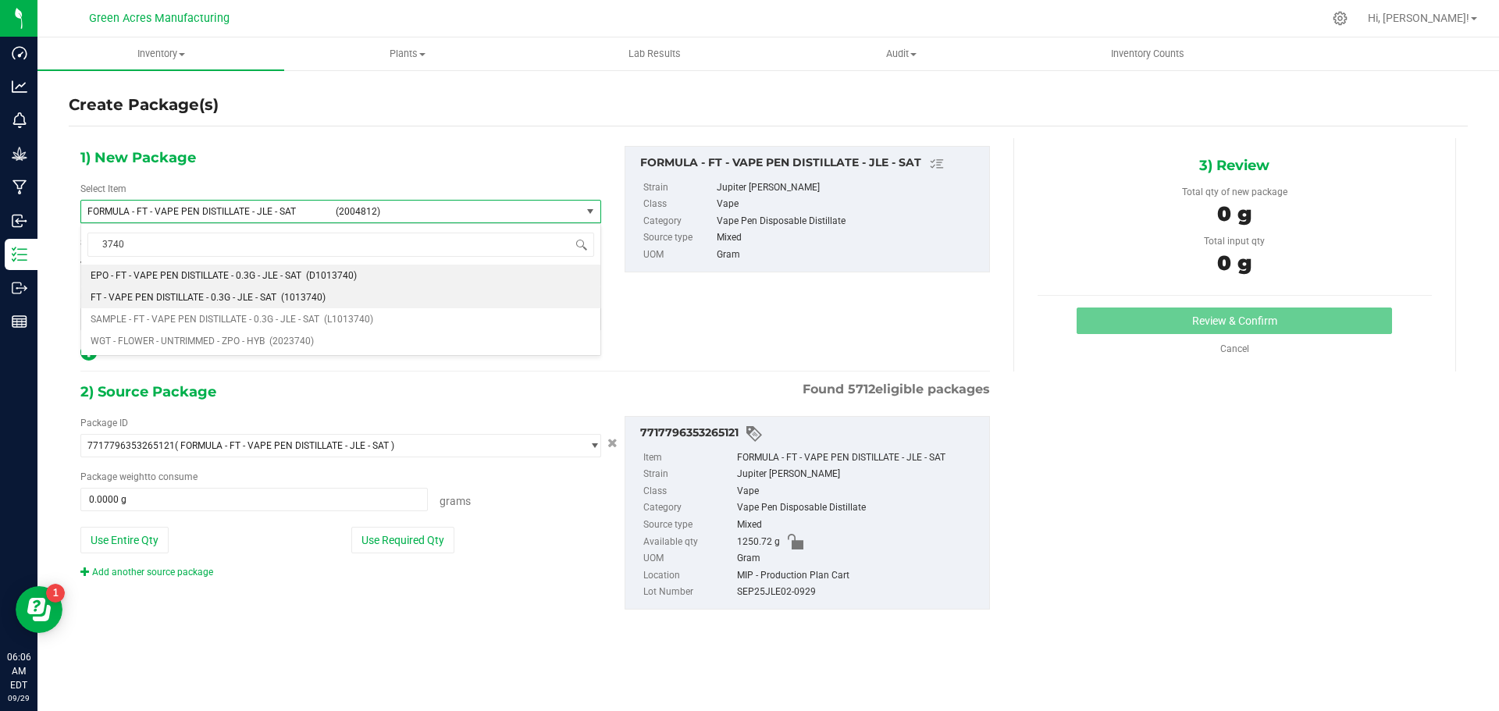
click at [301, 294] on span "(1013740)" at bounding box center [303, 297] width 44 height 11
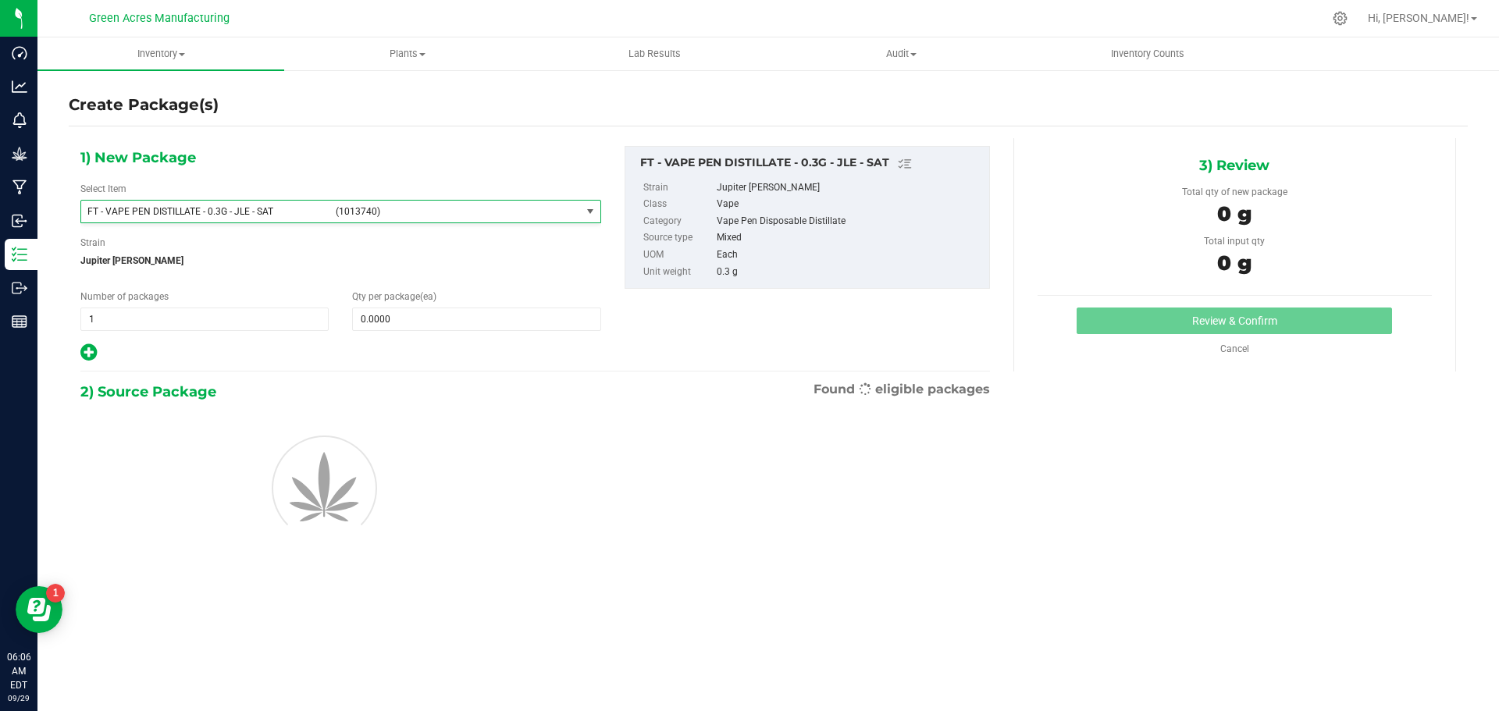
type input "0"
click at [377, 317] on span at bounding box center [476, 319] width 248 height 23
type input "1"
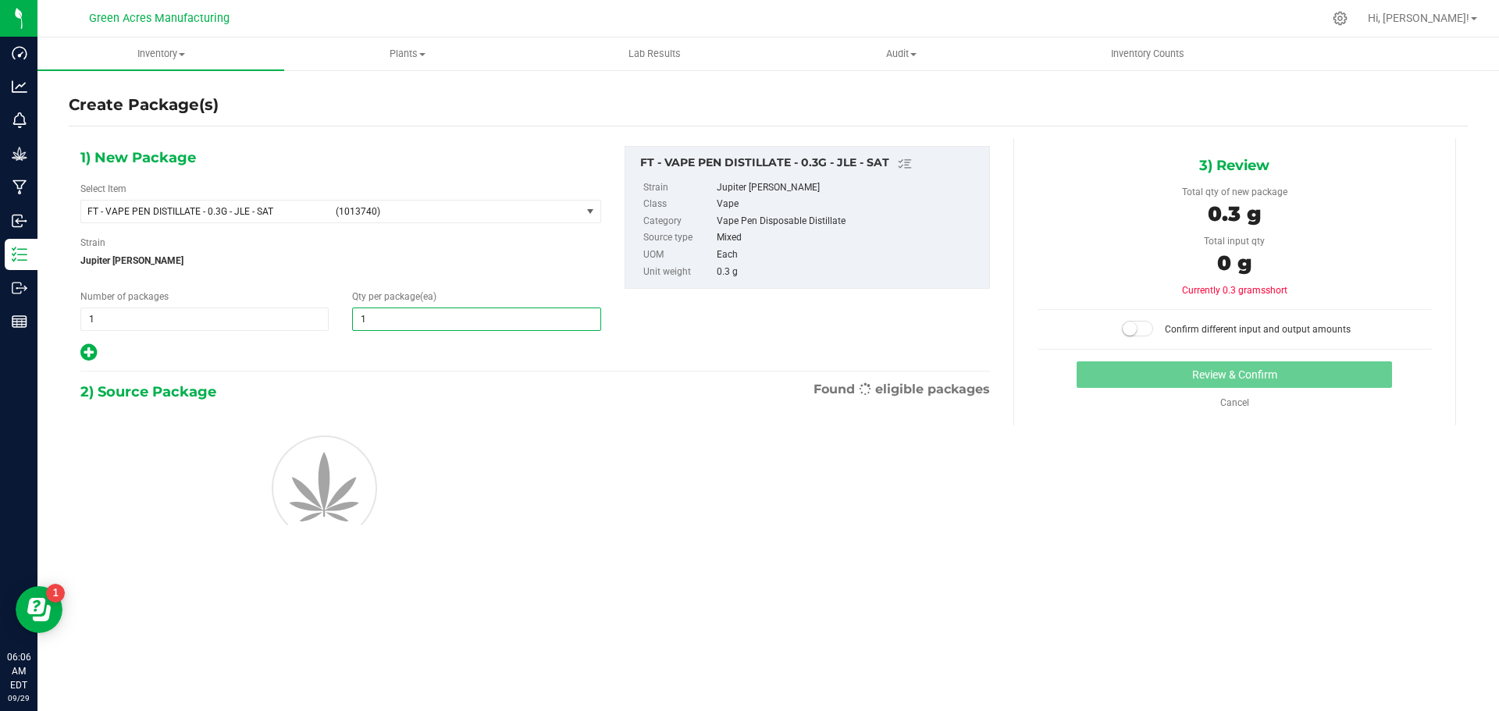
type input "1"
click at [461, 388] on div "2) Source Package Found eligible packages" at bounding box center [534, 391] width 909 height 23
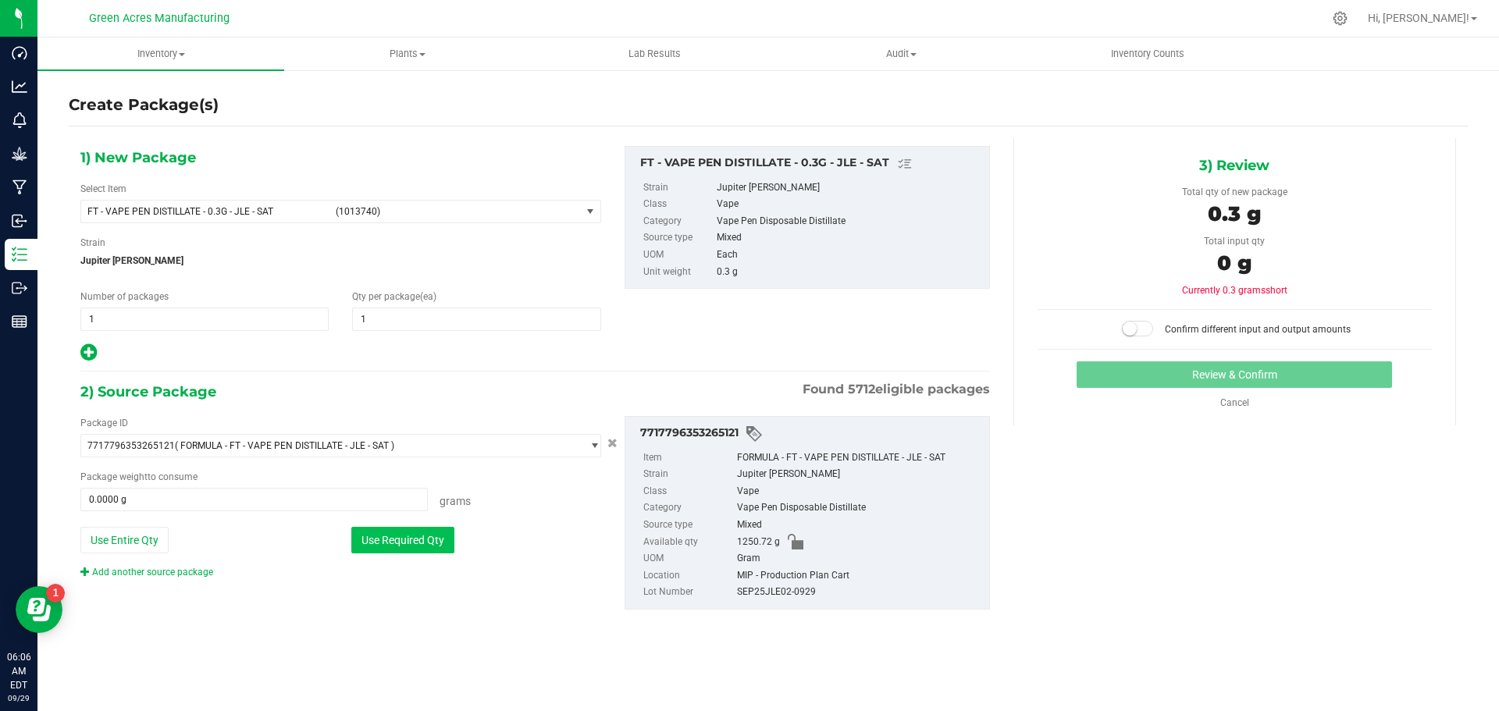
click at [422, 539] on button "Use Required Qty" at bounding box center [402, 540] width 103 height 27
type input "0.3000 g"
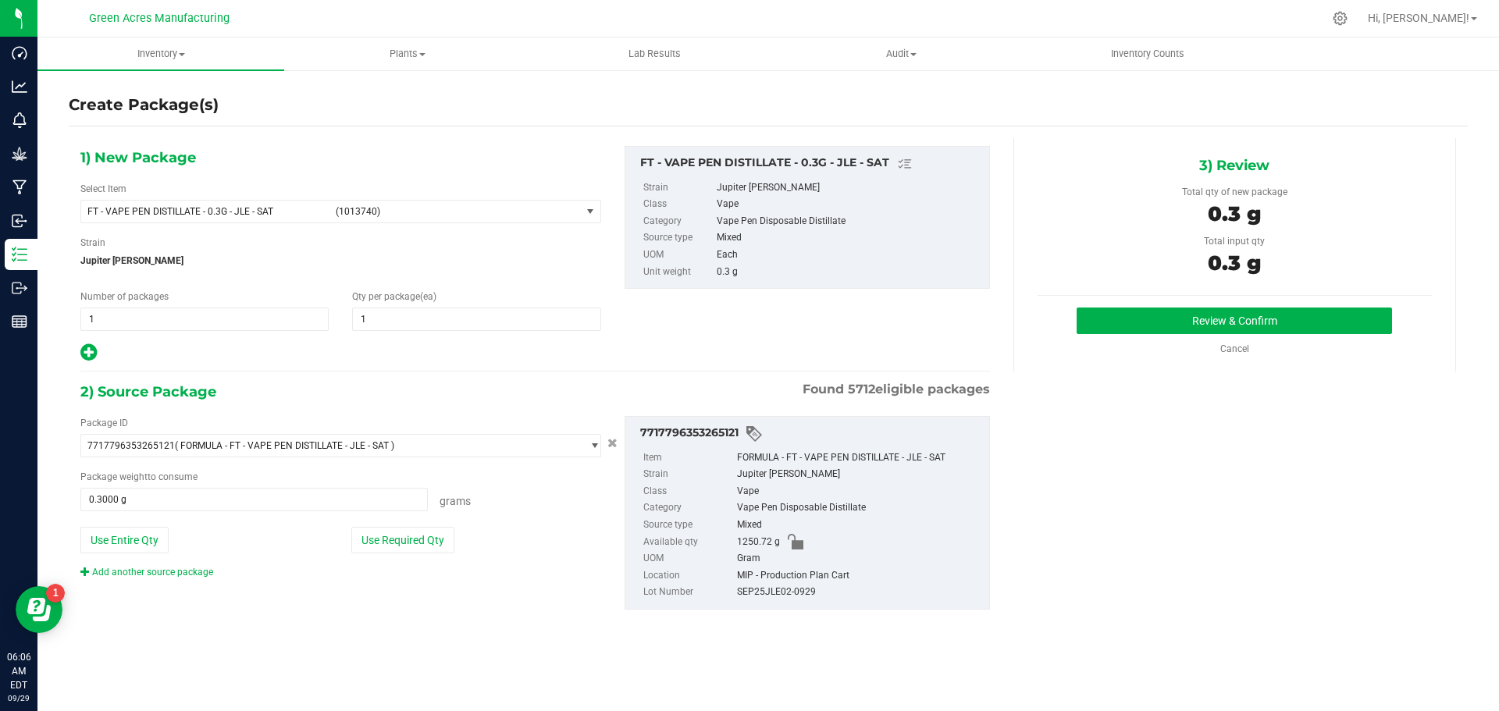
click at [1173, 303] on div "3) Review Total qty of new package 0.3 g Total input qty 0.3 g Review & Confirm" at bounding box center [1234, 254] width 443 height 233
click at [1171, 317] on button "Review & Confirm" at bounding box center [1233, 321] width 315 height 27
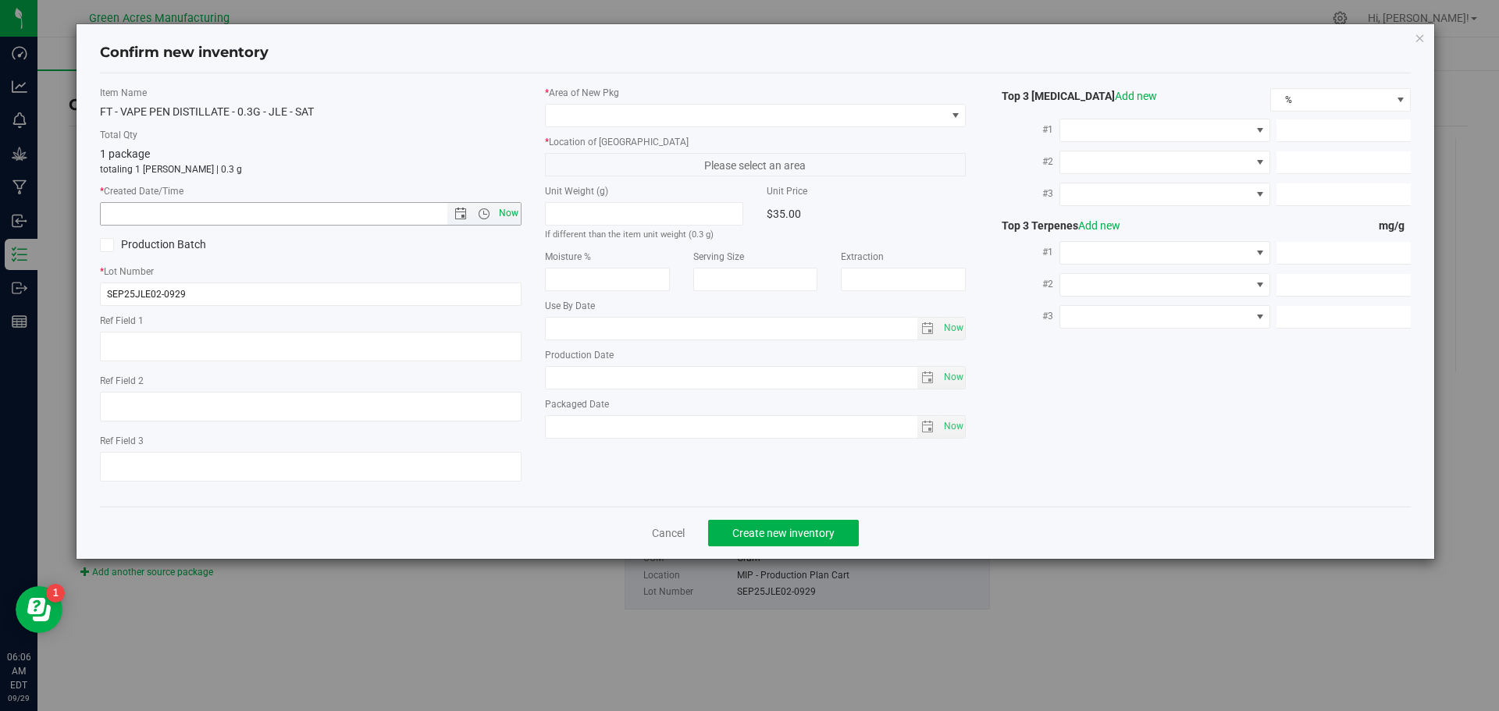
click at [509, 217] on span "Now" at bounding box center [508, 213] width 27 height 23
type input "9/29/2025 6:06 AM"
click at [571, 118] on span at bounding box center [746, 116] width 400 height 22
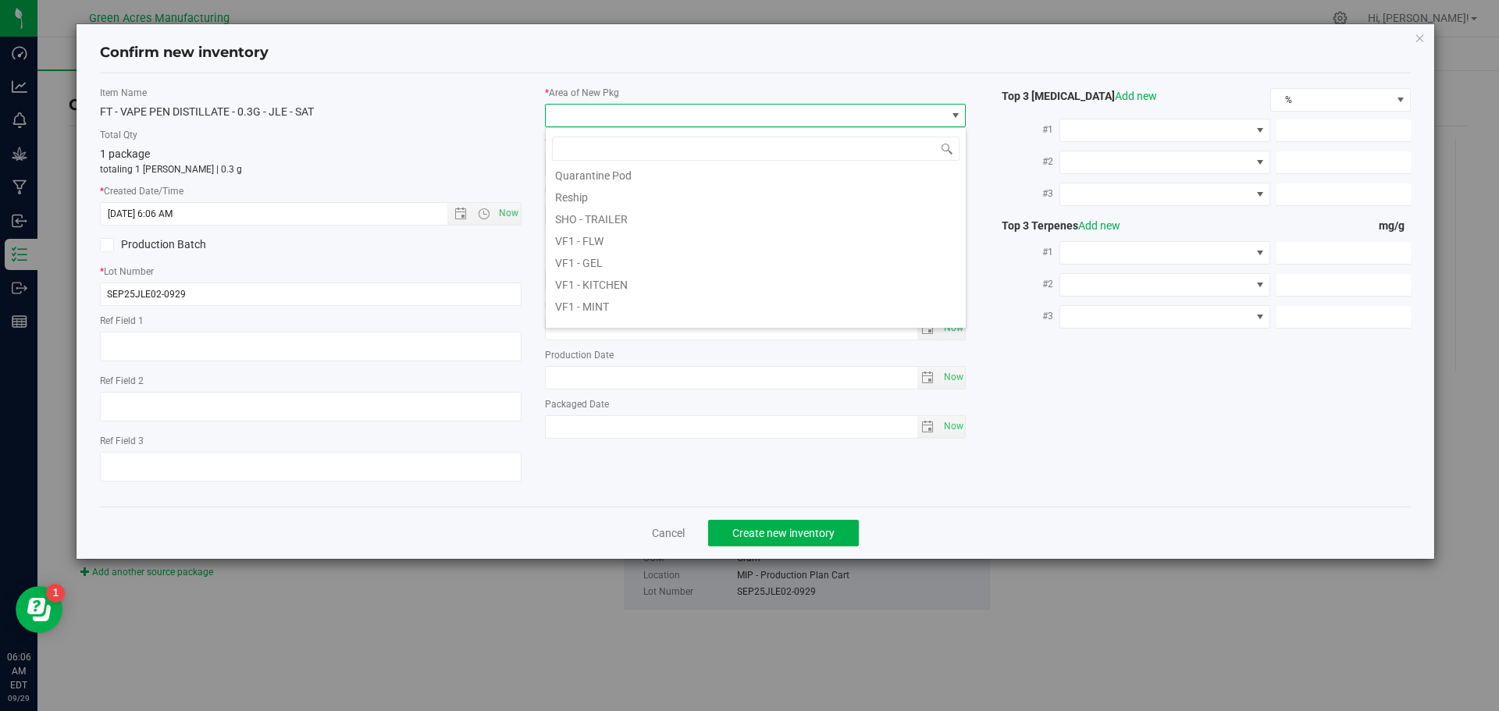
scroll to position [703, 0]
click at [562, 309] on li "VF2 - MIP" at bounding box center [756, 308] width 420 height 22
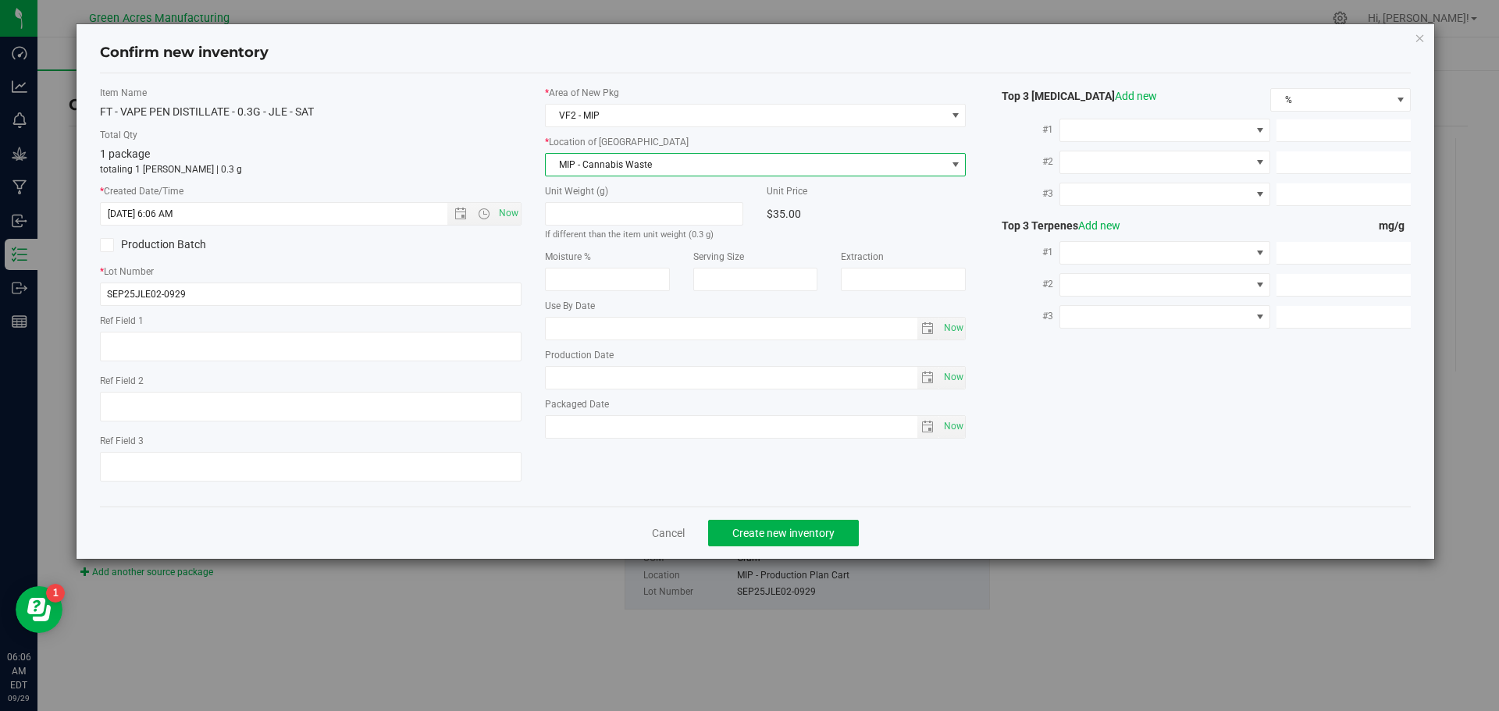
click at [636, 166] on span "MIP - Cannabis Waste" at bounding box center [746, 165] width 400 height 22
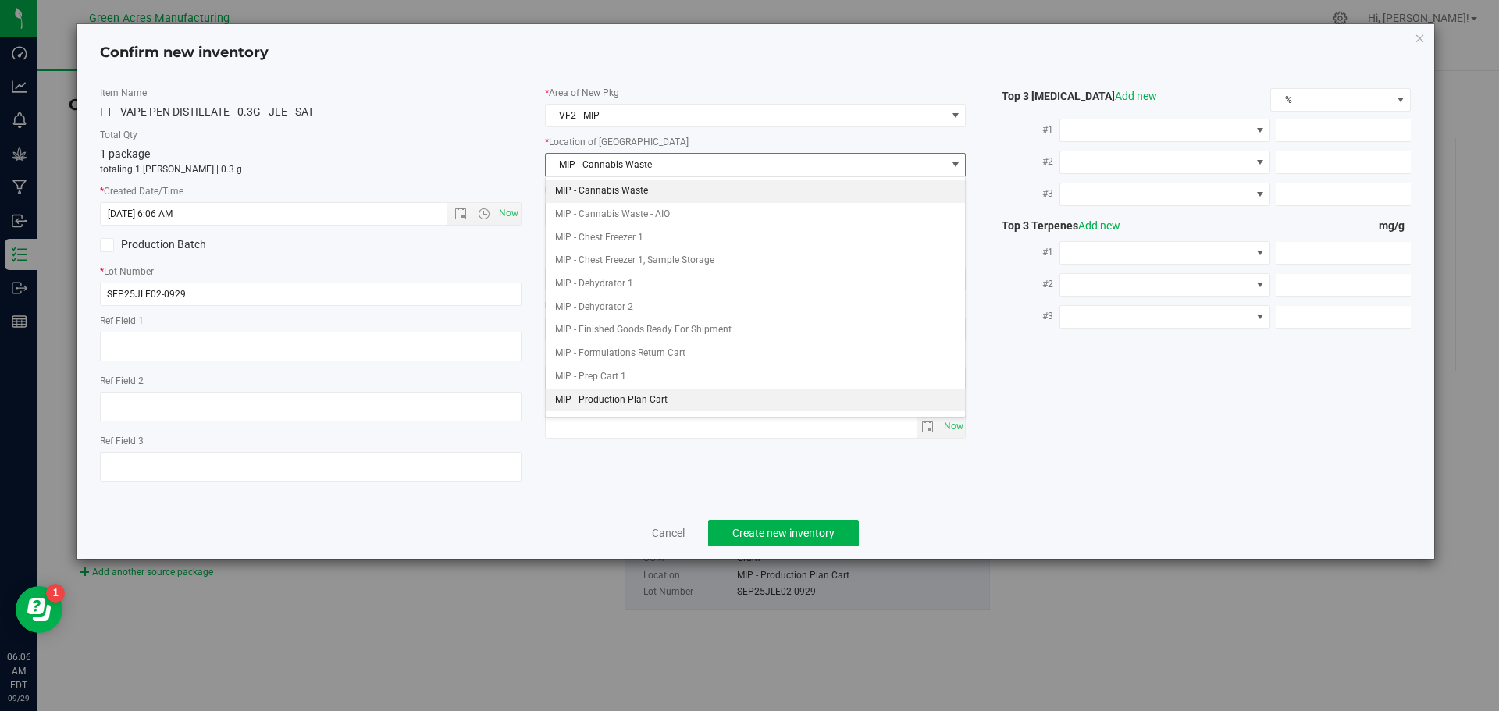
click at [651, 395] on li "MIP - Production Plan Cart" at bounding box center [756, 400] width 420 height 23
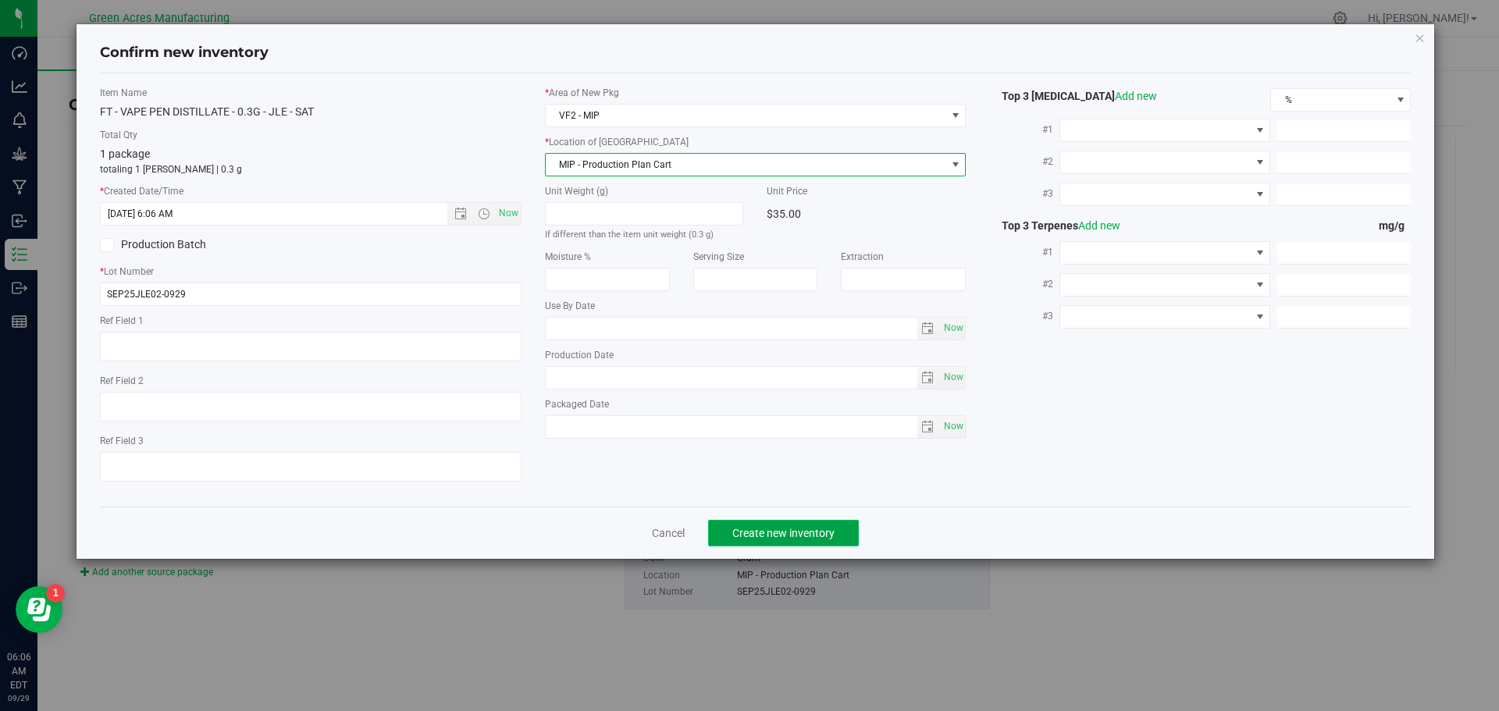
click at [817, 539] on button "Create new inventory" at bounding box center [783, 533] width 151 height 27
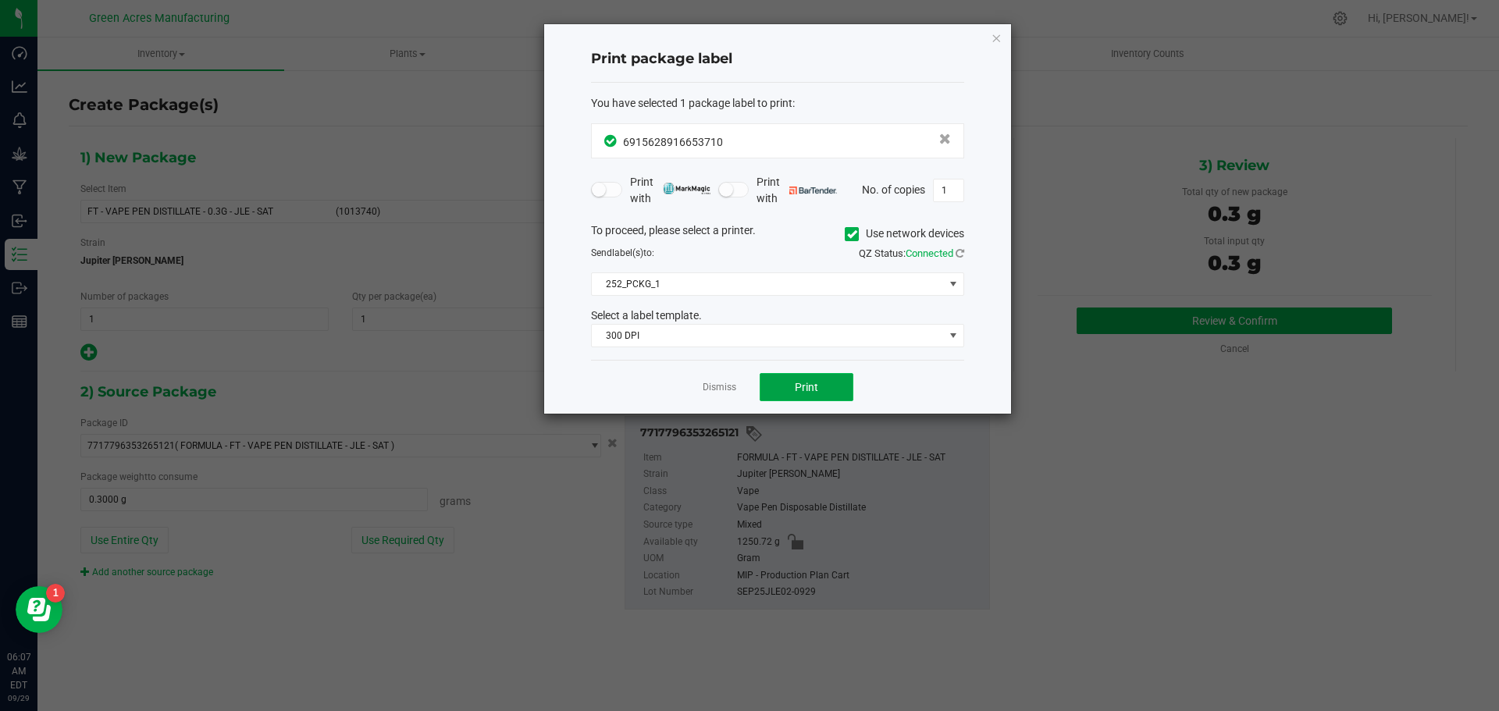
click at [795, 387] on span "Print" at bounding box center [806, 387] width 23 height 12
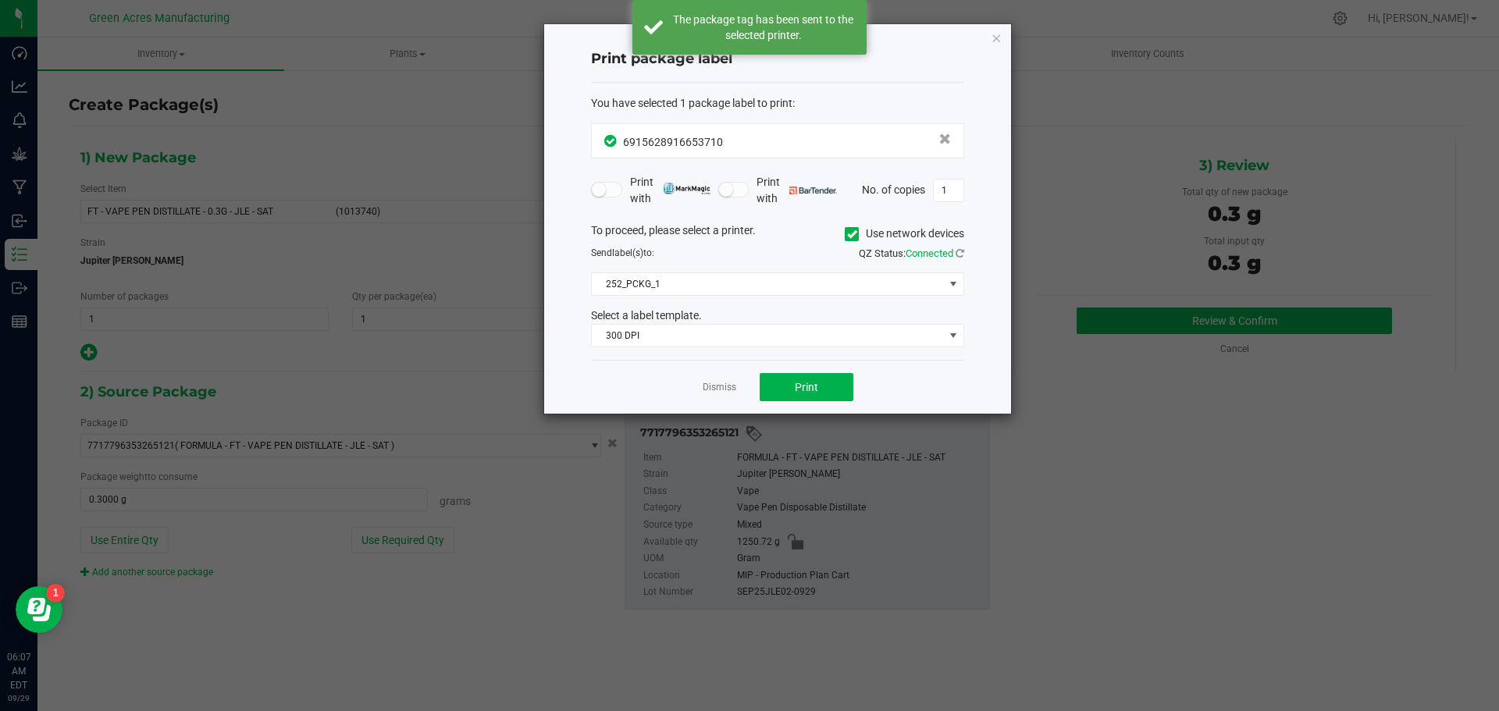
click at [724, 395] on app-cancel-button "Dismiss" at bounding box center [720, 387] width 34 height 16
click at [722, 395] on app-cancel-button "Dismiss" at bounding box center [720, 387] width 34 height 16
click at [724, 392] on link "Dismiss" at bounding box center [720, 387] width 34 height 13
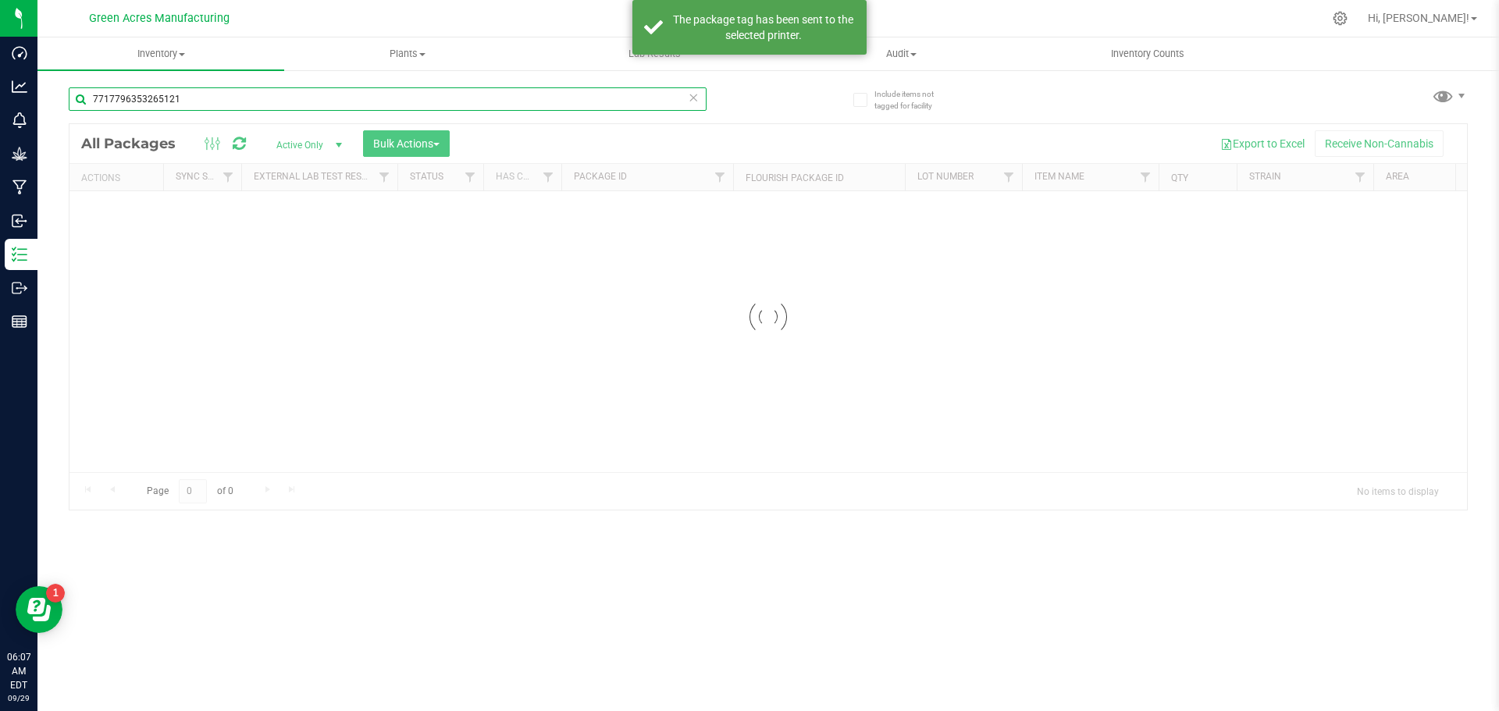
drag, startPoint x: 138, startPoint y: 102, endPoint x: 80, endPoint y: 115, distance: 59.1
click at [80, 115] on div "7717796353265121" at bounding box center [388, 105] width 638 height 36
type input "6915628916653710"
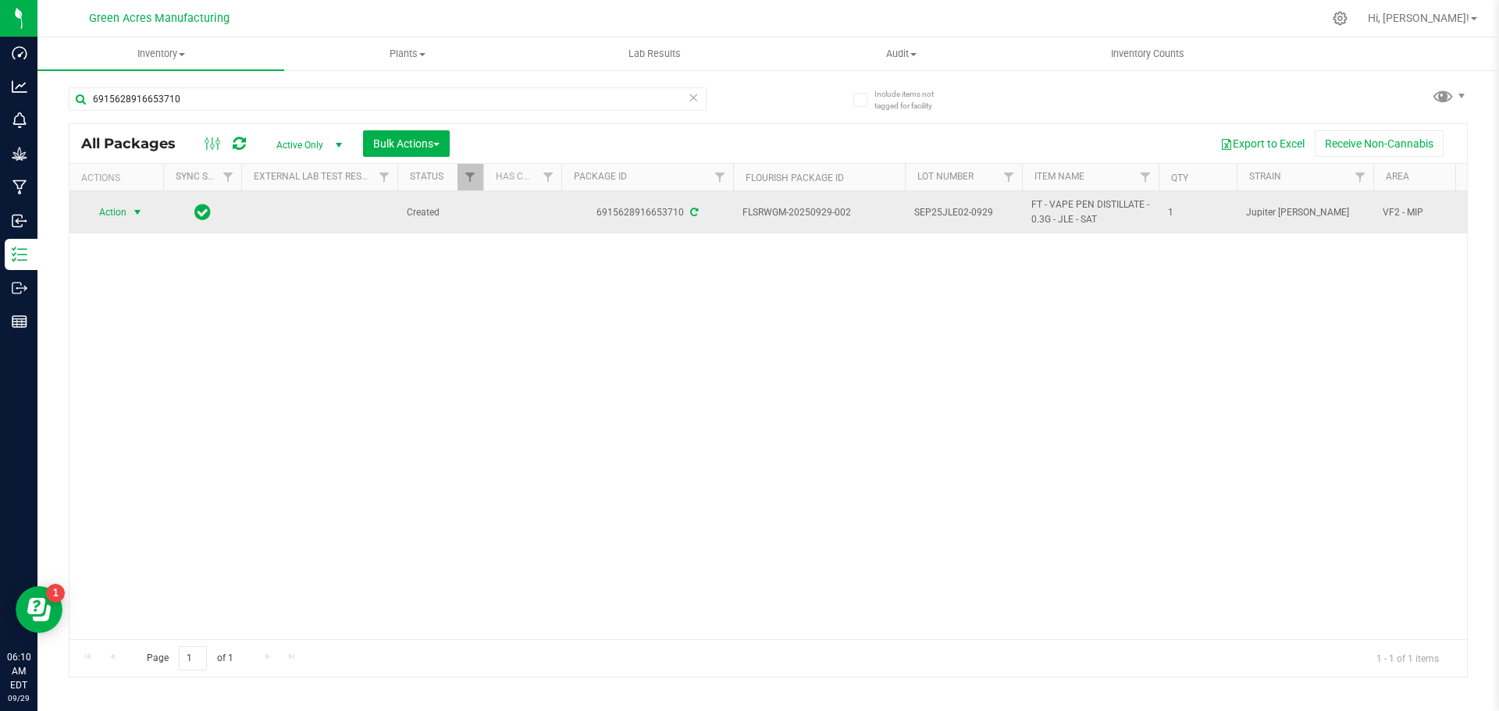
click at [100, 226] on td "Action Action Adjust qty Create package Edit attributes Global inventory Locate…" at bounding box center [116, 212] width 94 height 42
click at [121, 209] on span "Action" at bounding box center [106, 212] width 42 height 22
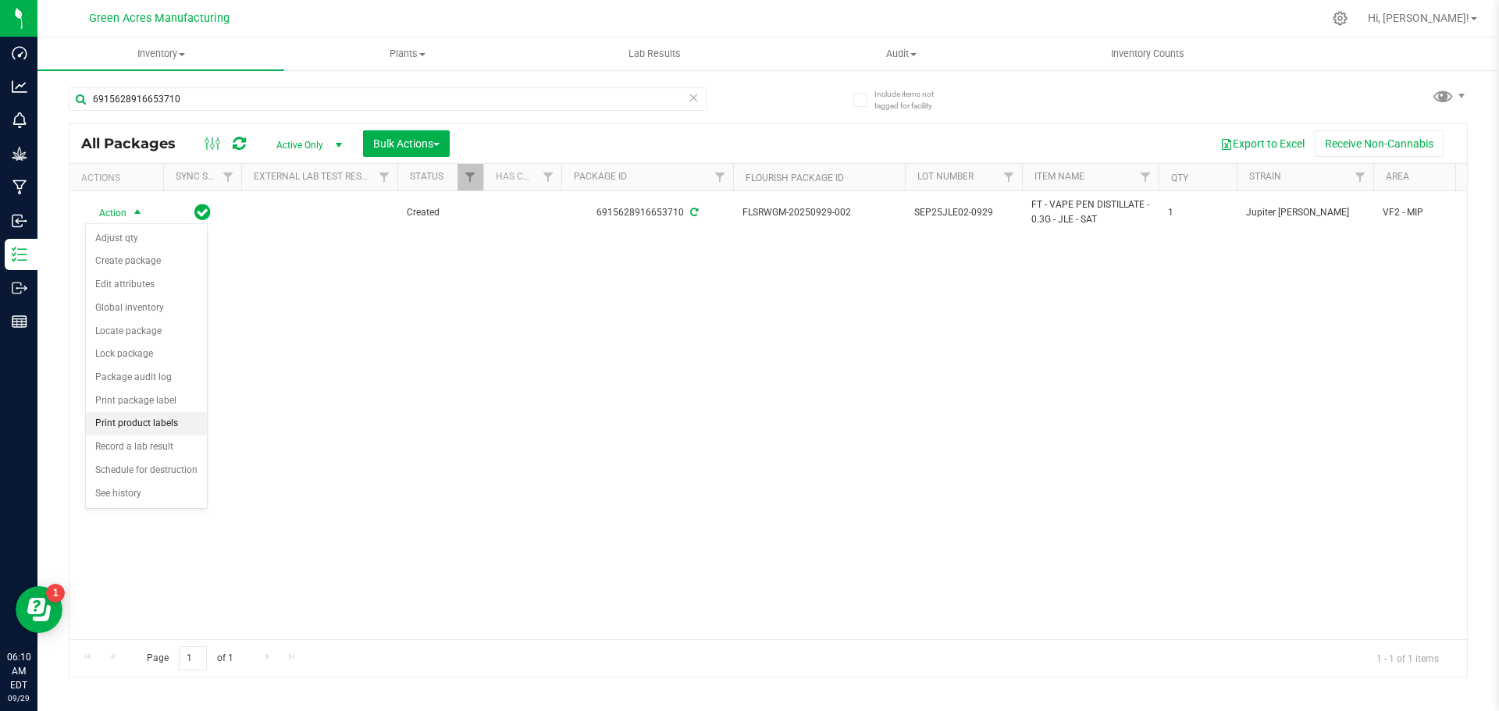
click at [136, 418] on li "Print product labels" at bounding box center [146, 423] width 121 height 23
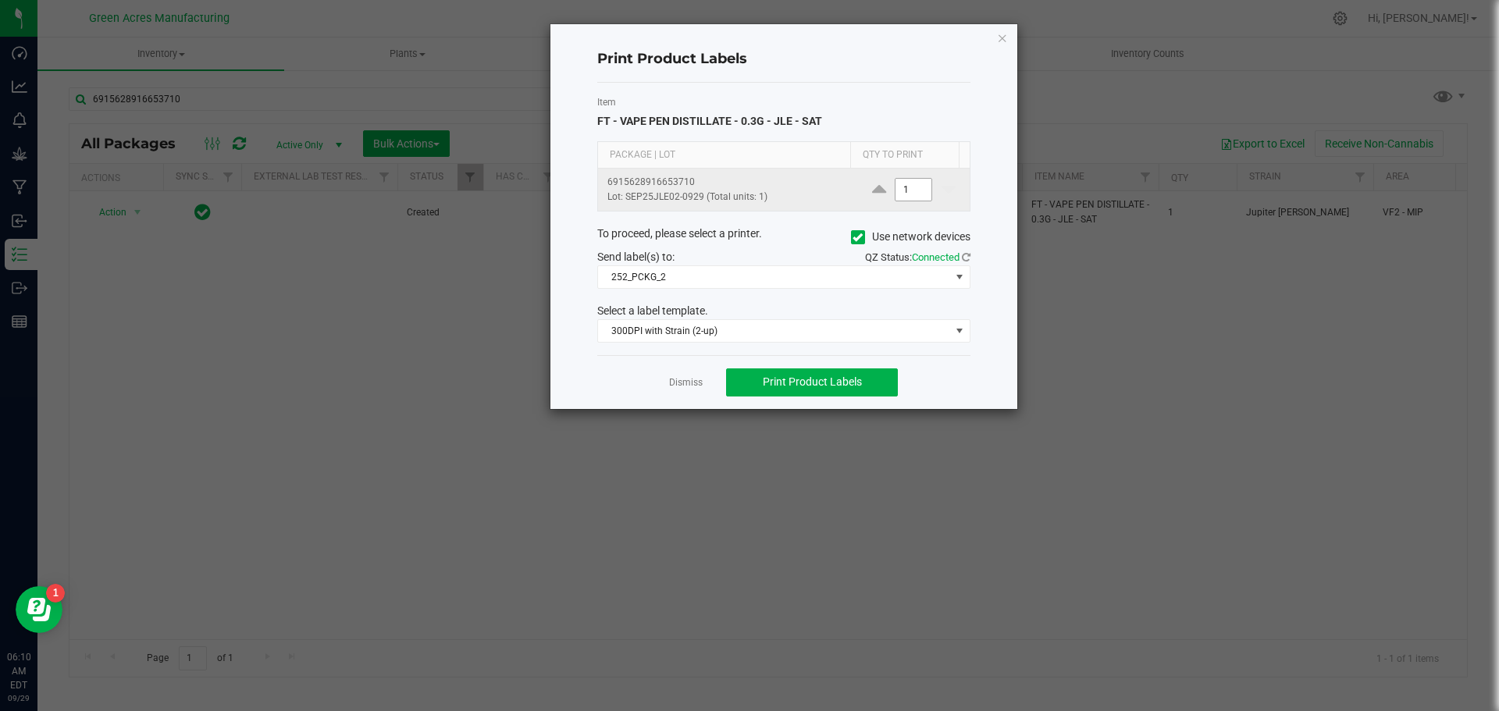
click at [911, 189] on input "1" at bounding box center [913, 190] width 36 height 22
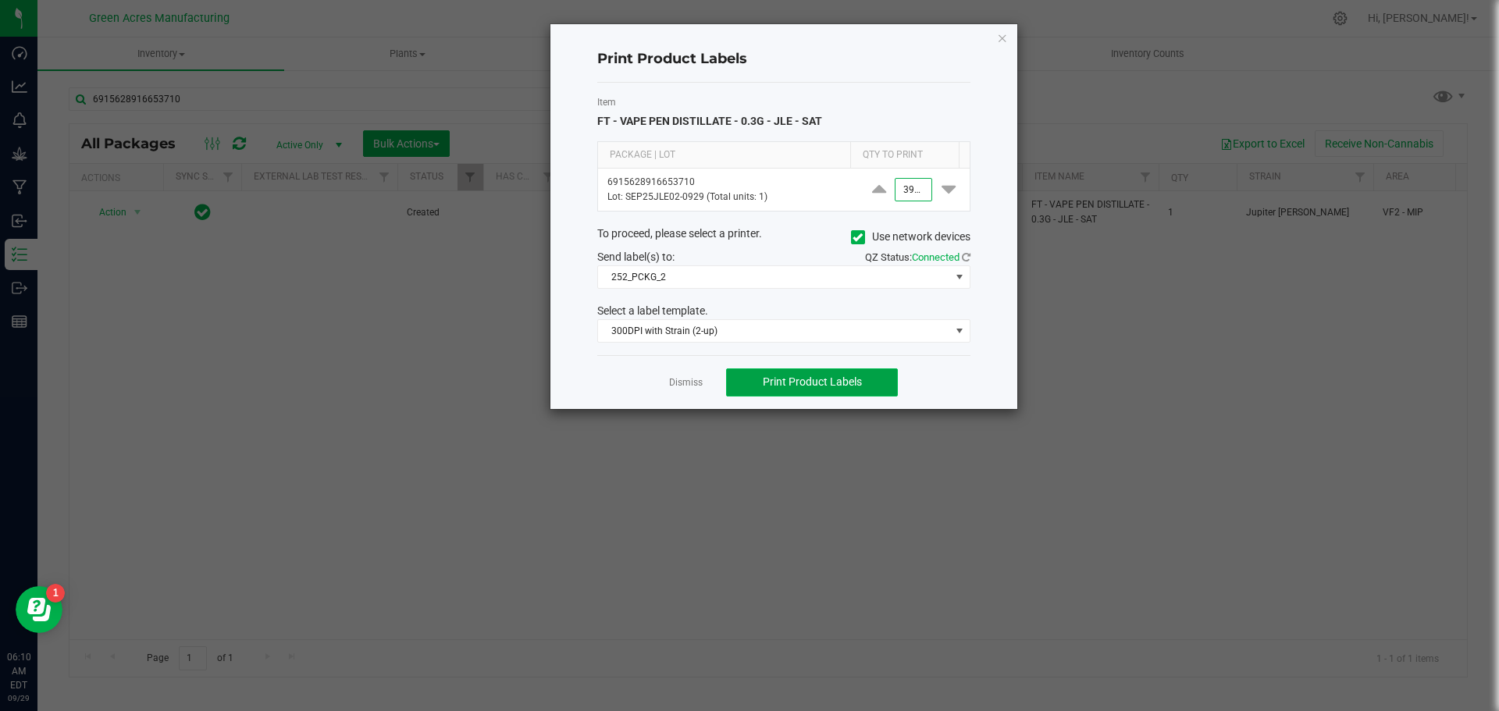
type input "3,900"
click at [858, 391] on button "Print Product Labels" at bounding box center [812, 382] width 172 height 28
